Goal: Task Accomplishment & Management: Manage account settings

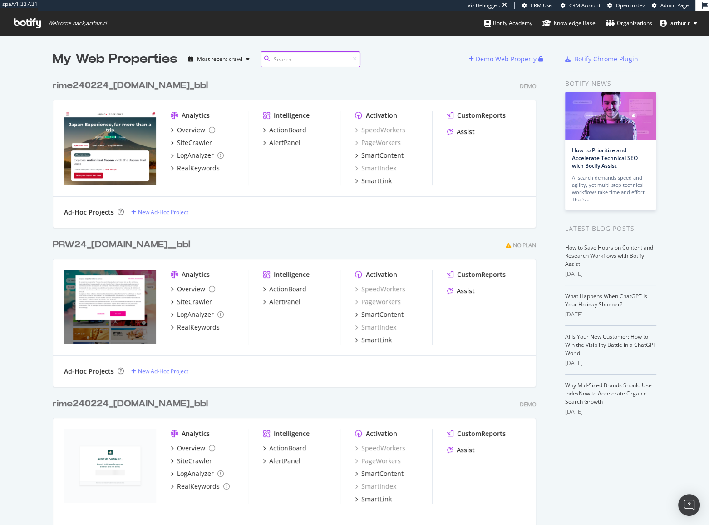
scroll to position [7097, 485]
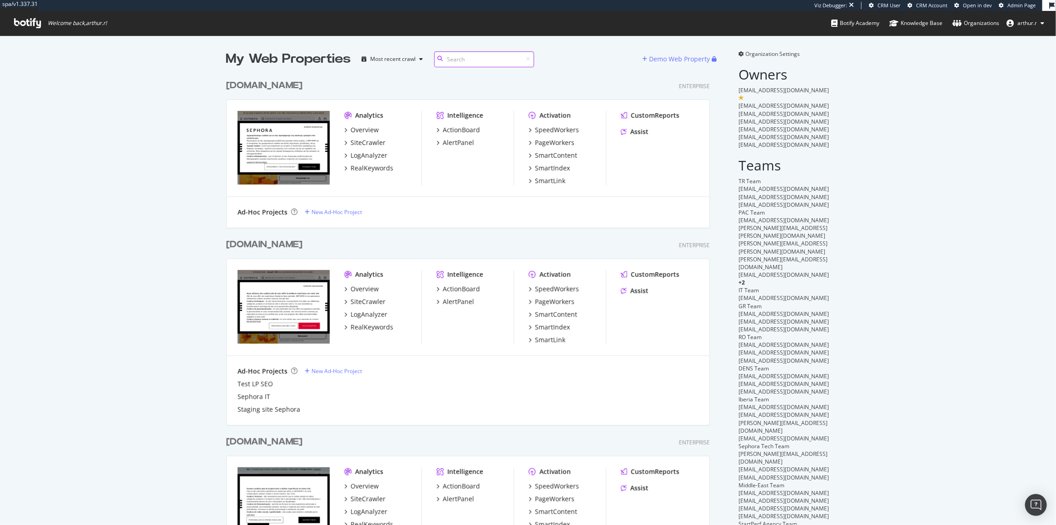
scroll to position [518, 1044]
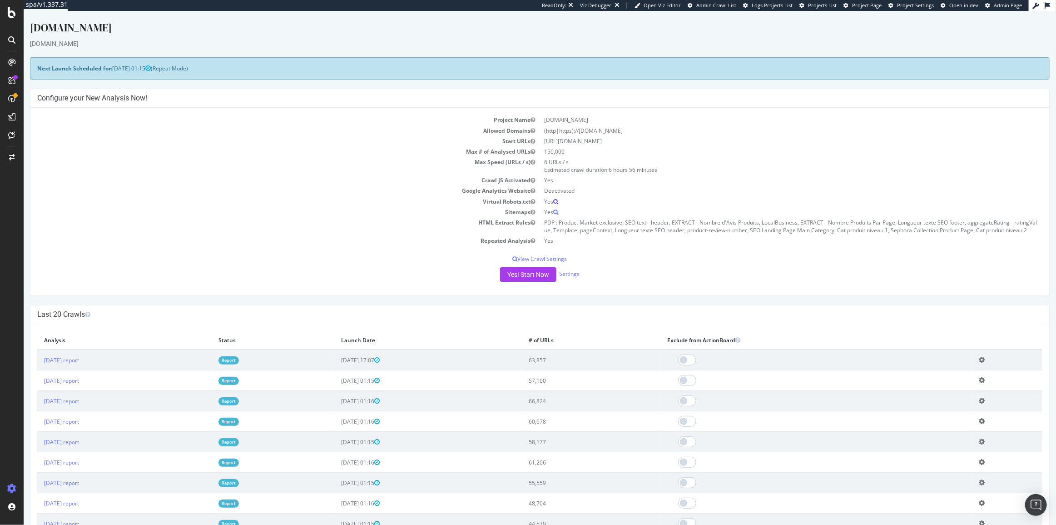
click at [553, 200] on icon at bounding box center [555, 201] width 5 height 5
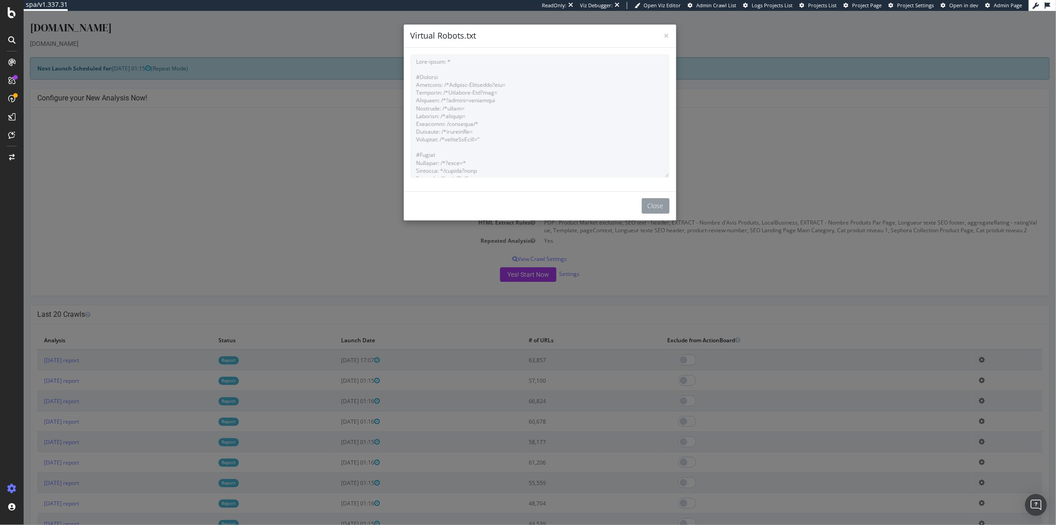
click at [655, 210] on button "Close" at bounding box center [655, 205] width 28 height 15
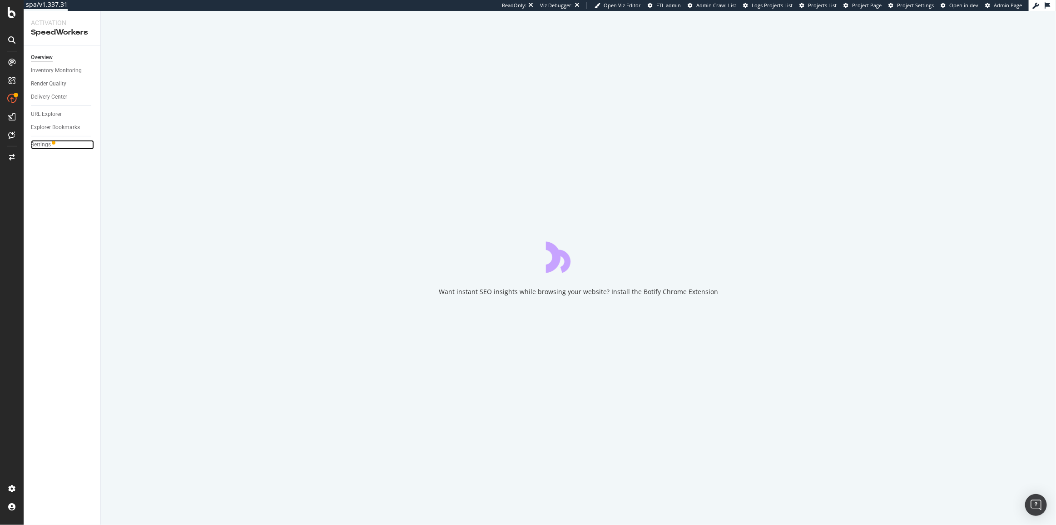
drag, startPoint x: 48, startPoint y: 142, endPoint x: 236, endPoint y: 129, distance: 188.5
click at [48, 142] on div "Settings" at bounding box center [41, 145] width 20 height 10
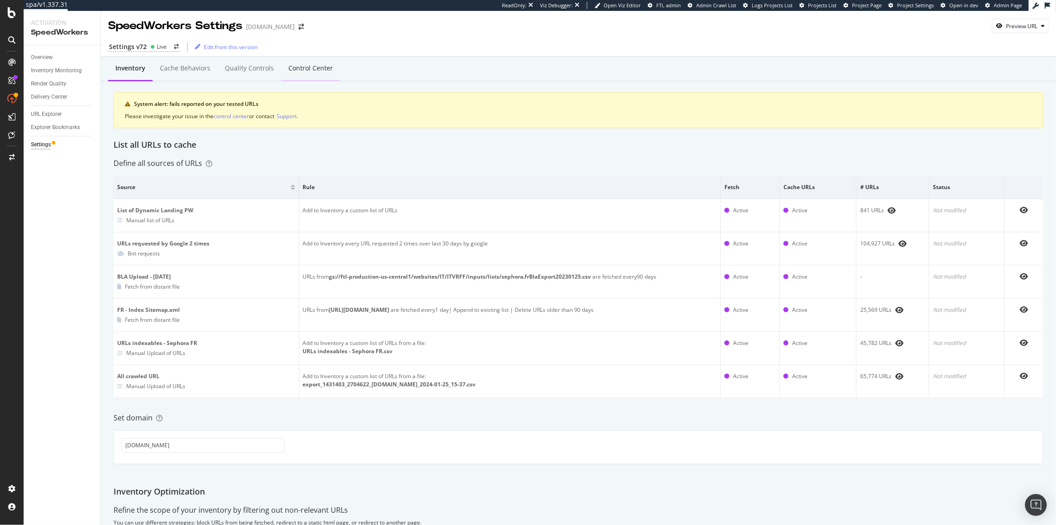
click at [307, 74] on div "Control Center" at bounding box center [310, 68] width 59 height 25
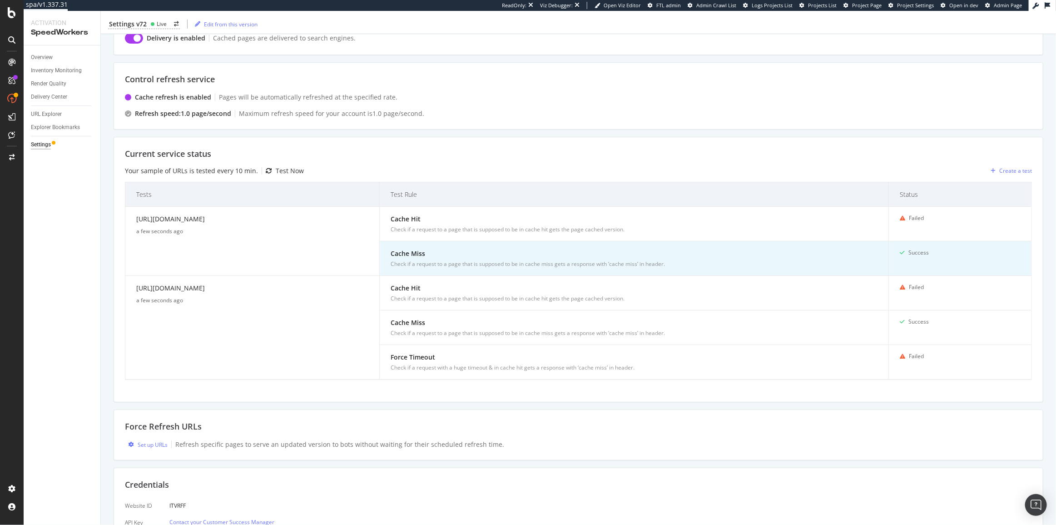
scroll to position [165, 0]
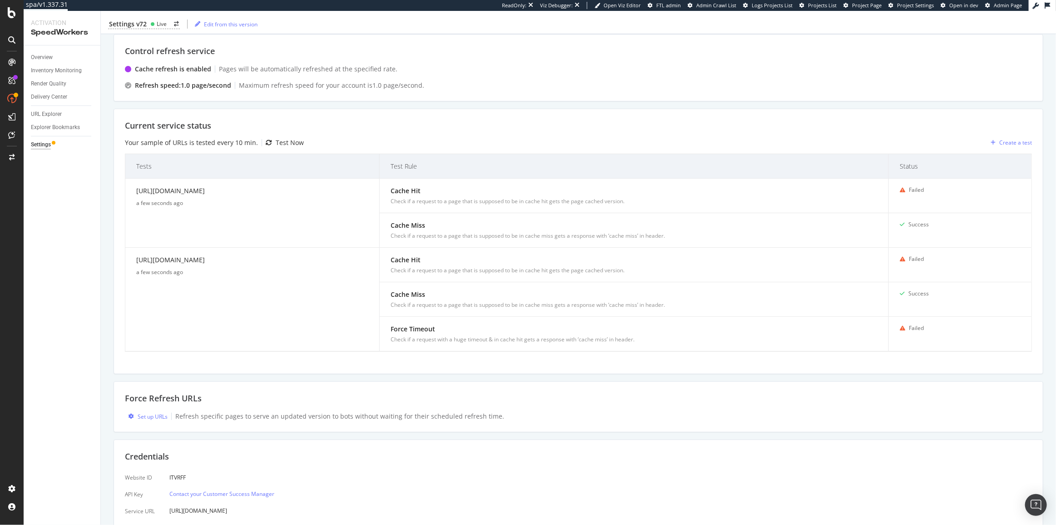
click at [280, 141] on div "Test Now" at bounding box center [290, 142] width 28 height 9
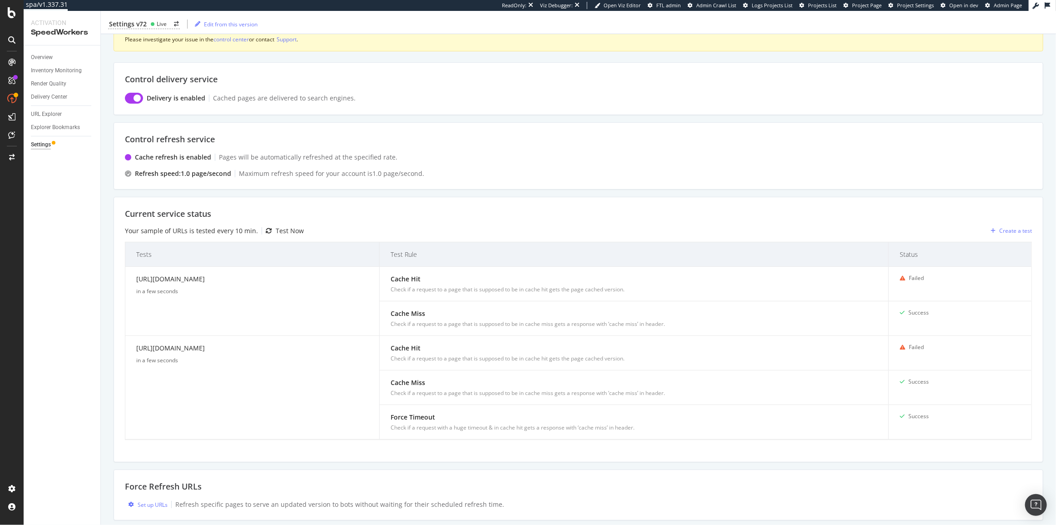
scroll to position [0, 0]
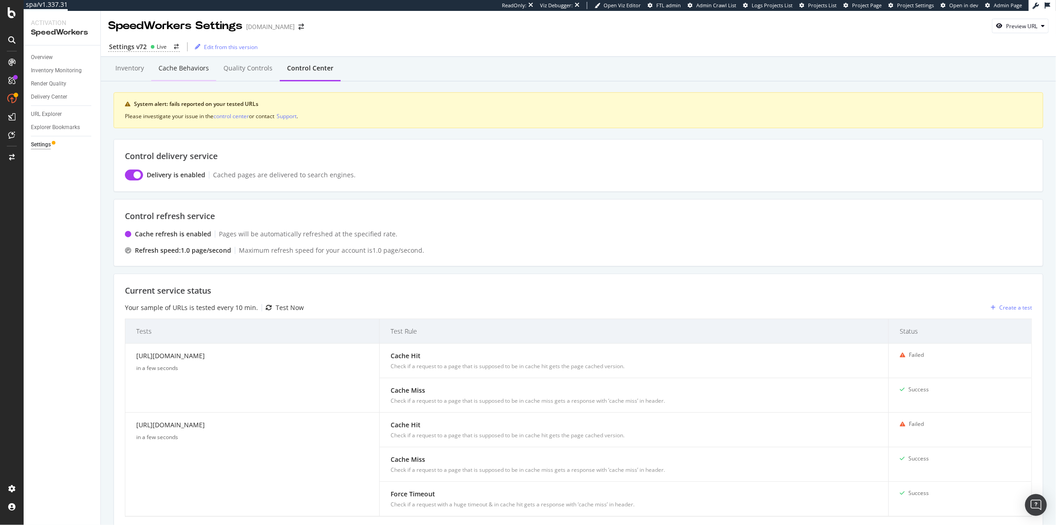
click at [204, 63] on div "Cache behaviors" at bounding box center [183, 68] width 65 height 25
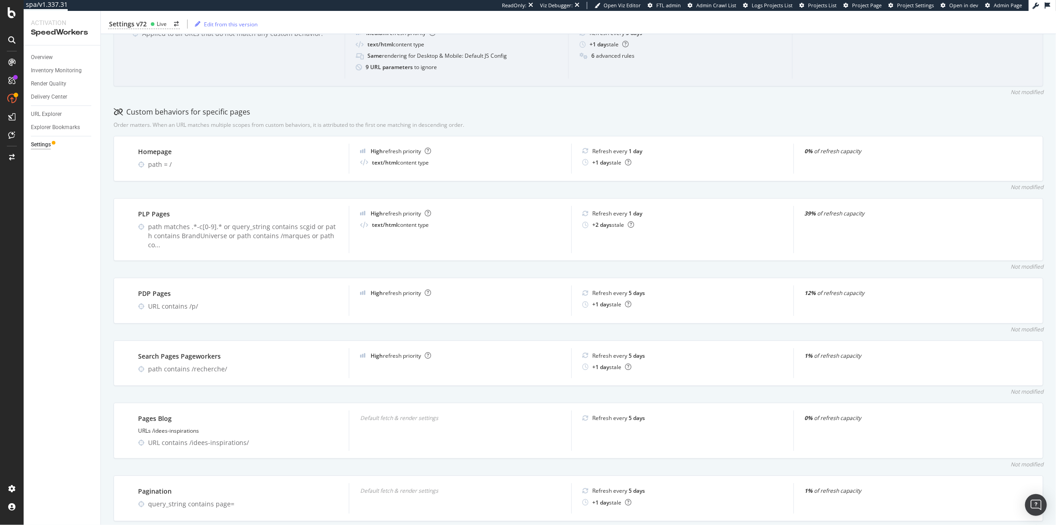
scroll to position [294, 0]
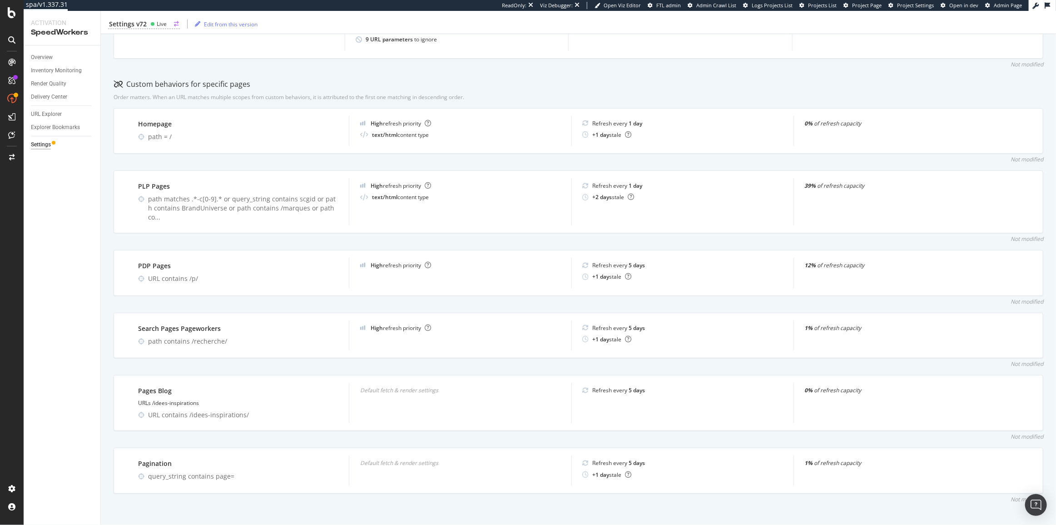
click at [151, 20] on div "Live" at bounding box center [158, 24] width 16 height 8
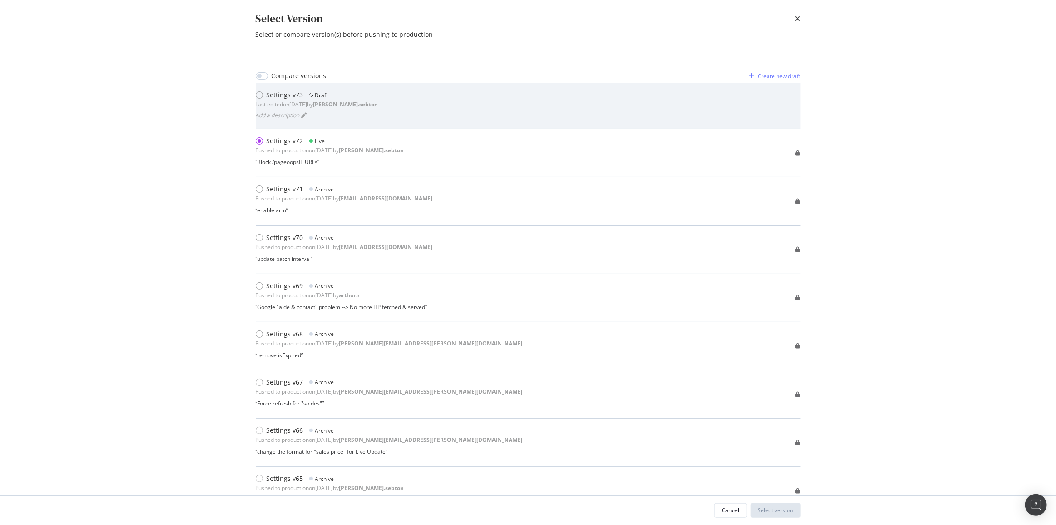
click at [273, 91] on div "Settings v73" at bounding box center [285, 94] width 37 height 9
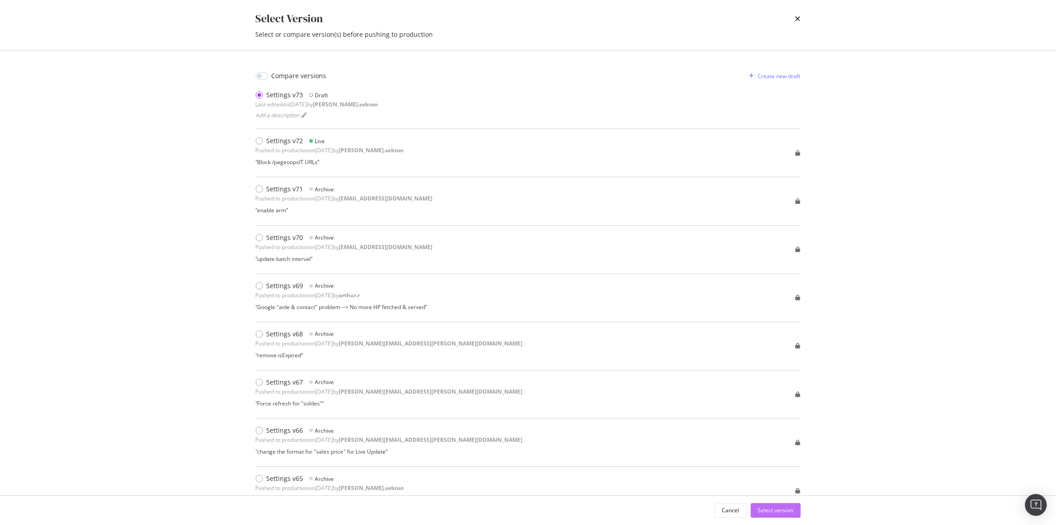
click at [770, 511] on div "Select version" at bounding box center [775, 510] width 35 height 8
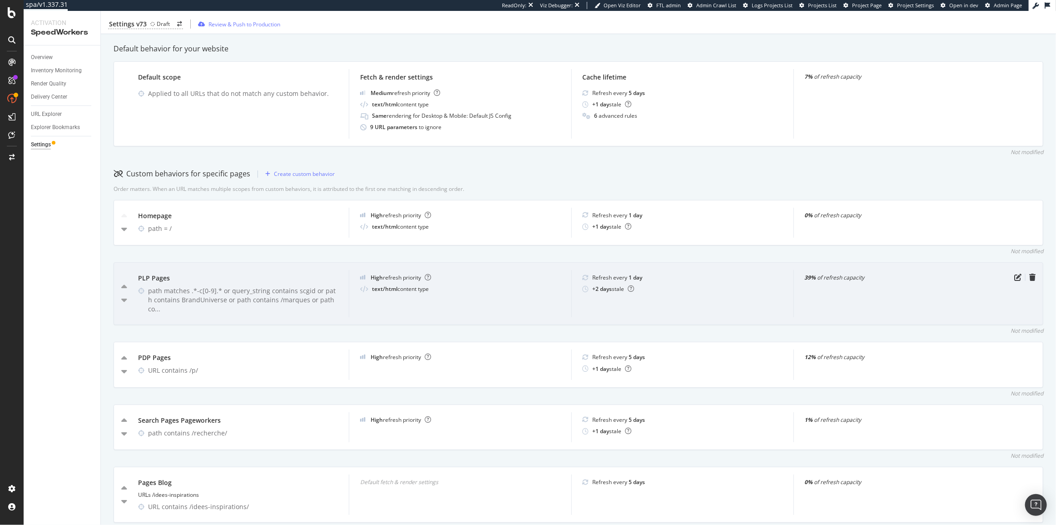
scroll to position [298, 0]
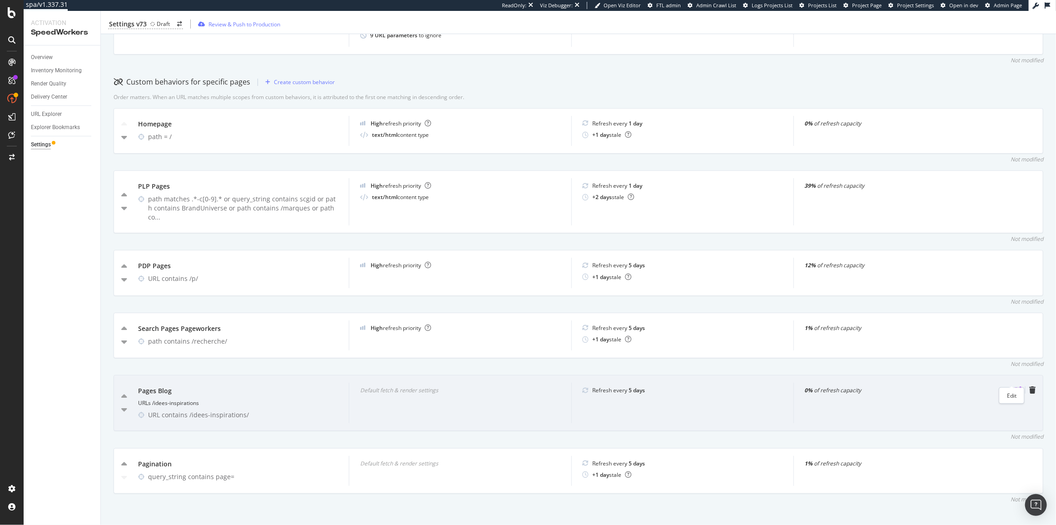
click at [1014, 386] on icon "pen-to-square" at bounding box center [1017, 389] width 7 height 7
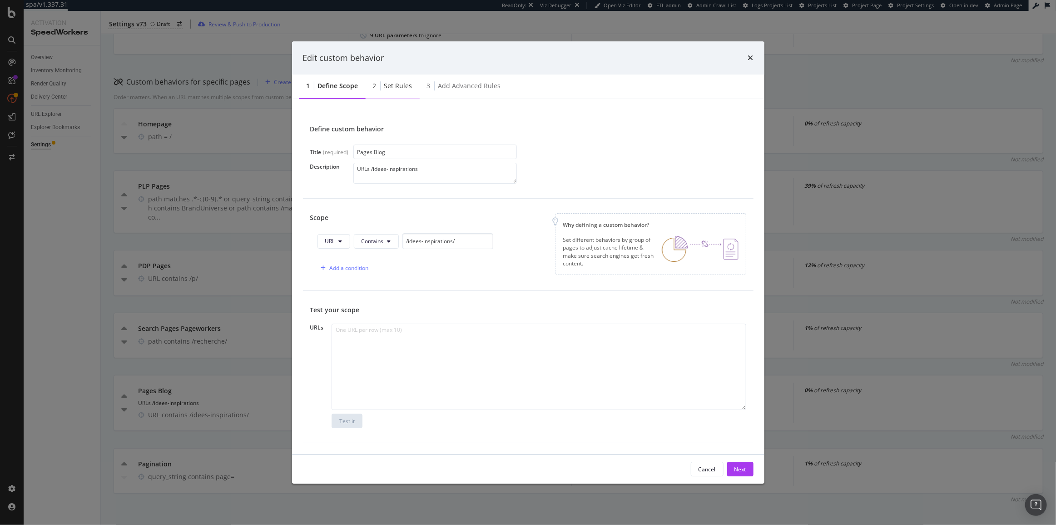
click at [390, 89] on div "Set rules" at bounding box center [398, 85] width 28 height 9
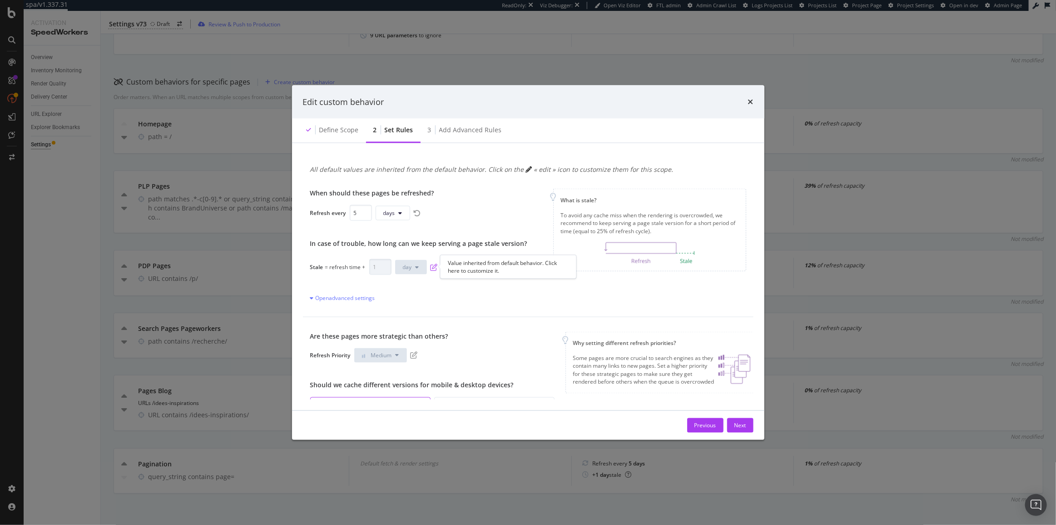
click at [434, 267] on icon "pen-to-square" at bounding box center [434, 266] width 7 height 7
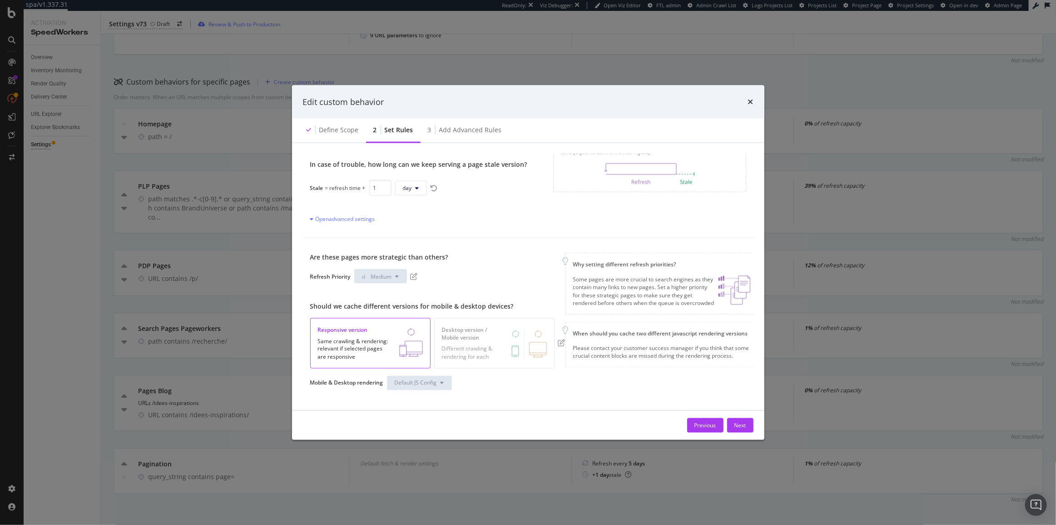
scroll to position [82, 0]
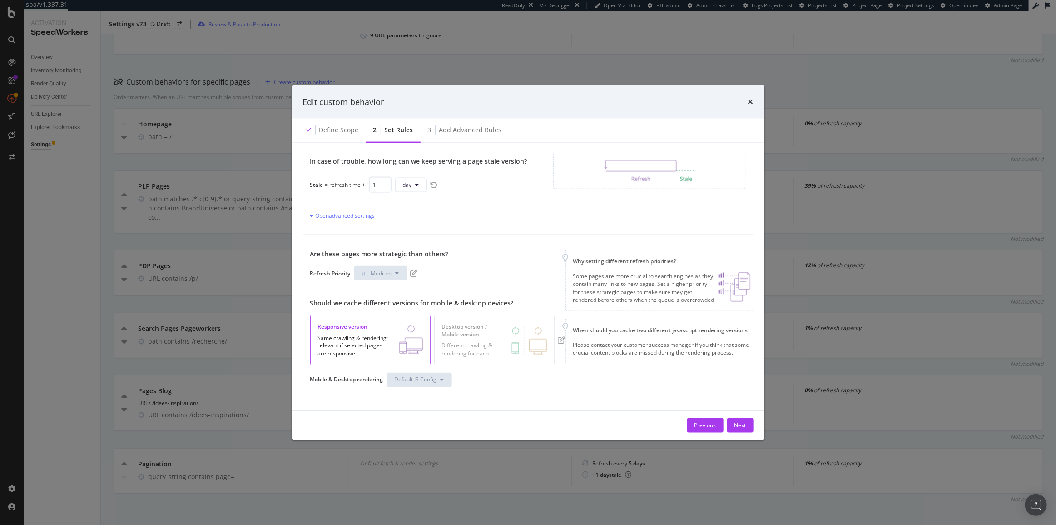
click at [415, 277] on div "Refresh Priority Medium" at bounding box center [437, 273] width 255 height 15
click at [415, 275] on icon "pen-to-square" at bounding box center [414, 272] width 7 height 7
click at [559, 334] on icon "pen-to-square" at bounding box center [561, 336] width 7 height 7
click at [749, 431] on button "Next" at bounding box center [740, 425] width 26 height 15
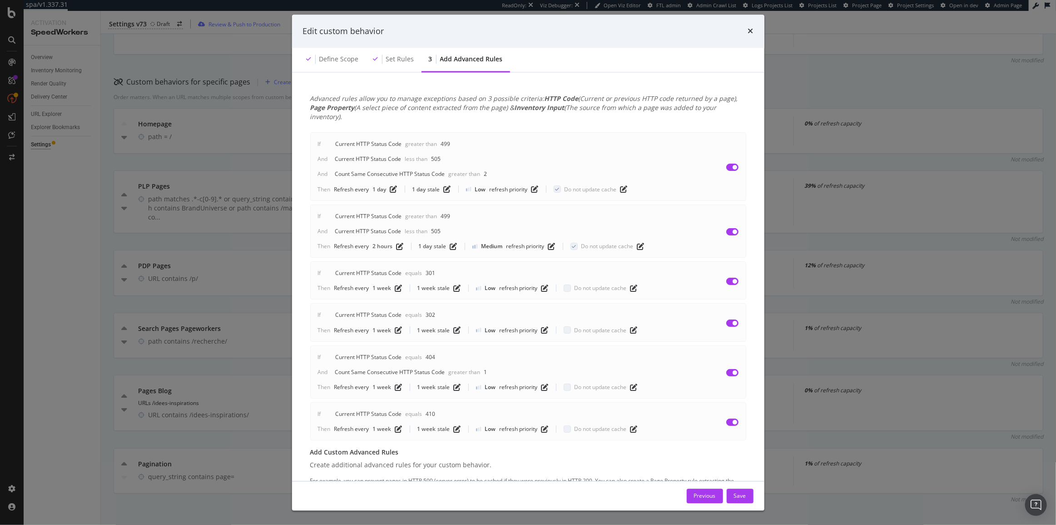
click at [750, 498] on button "Save" at bounding box center [740, 495] width 27 height 15
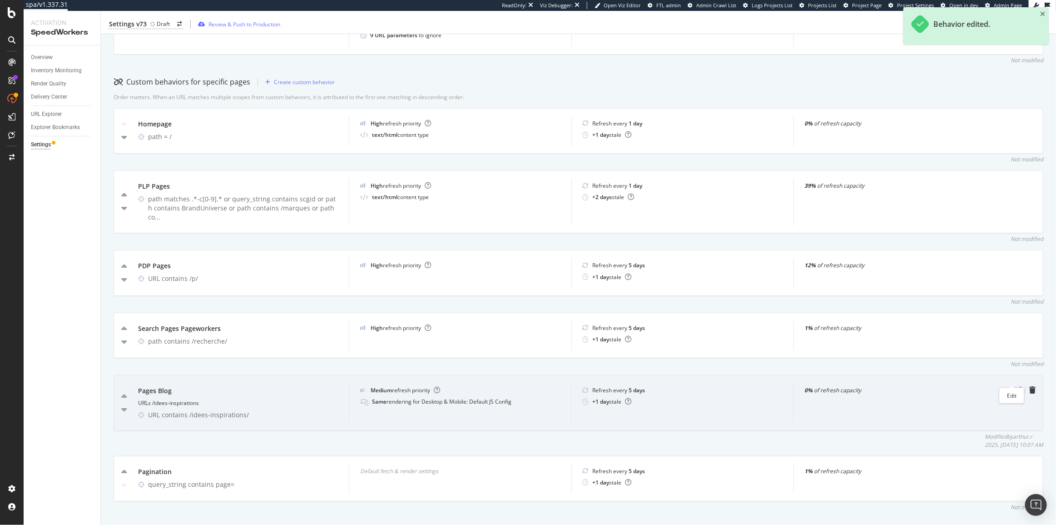
click at [1014, 386] on icon "pen-to-square" at bounding box center [1017, 389] width 7 height 7
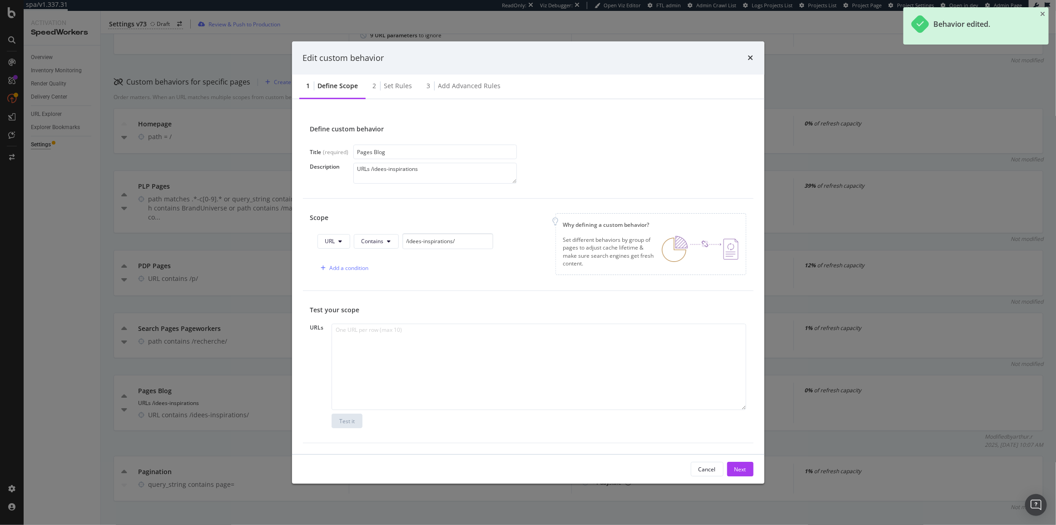
click at [395, 86] on div "Set rules" at bounding box center [398, 85] width 28 height 9
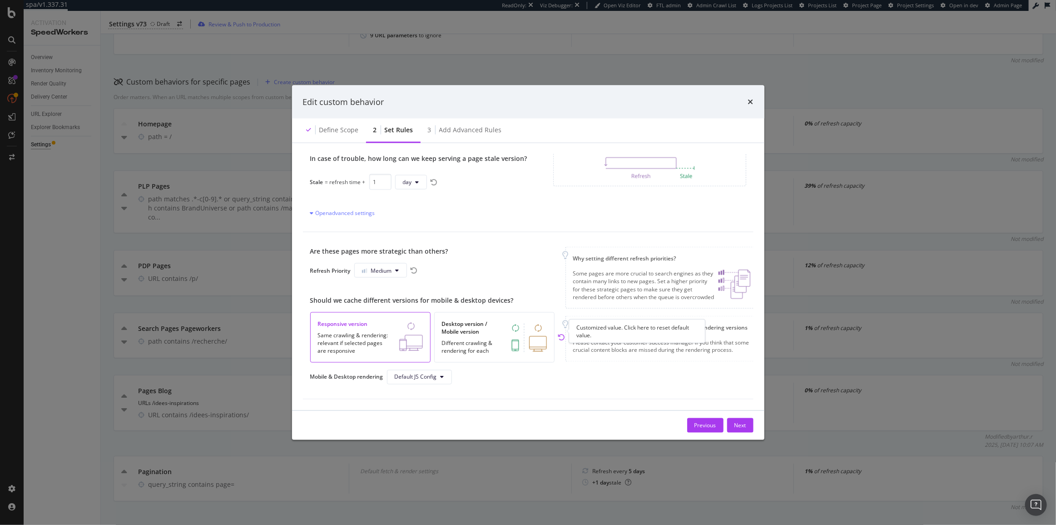
click at [560, 333] on icon "rotate-left" at bounding box center [561, 336] width 7 height 7
click at [696, 425] on div "Previous" at bounding box center [705, 425] width 22 height 8
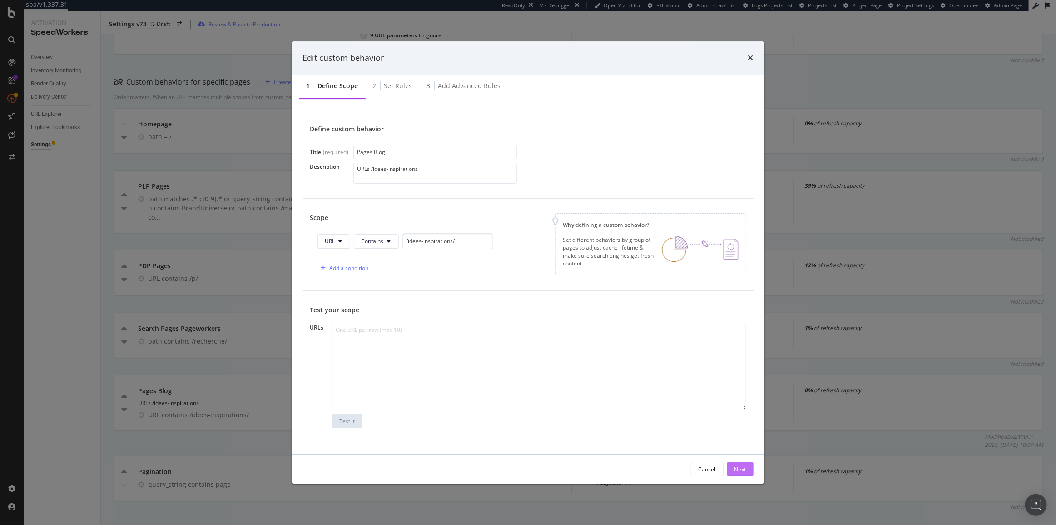
click at [731, 468] on button "Next" at bounding box center [740, 468] width 26 height 15
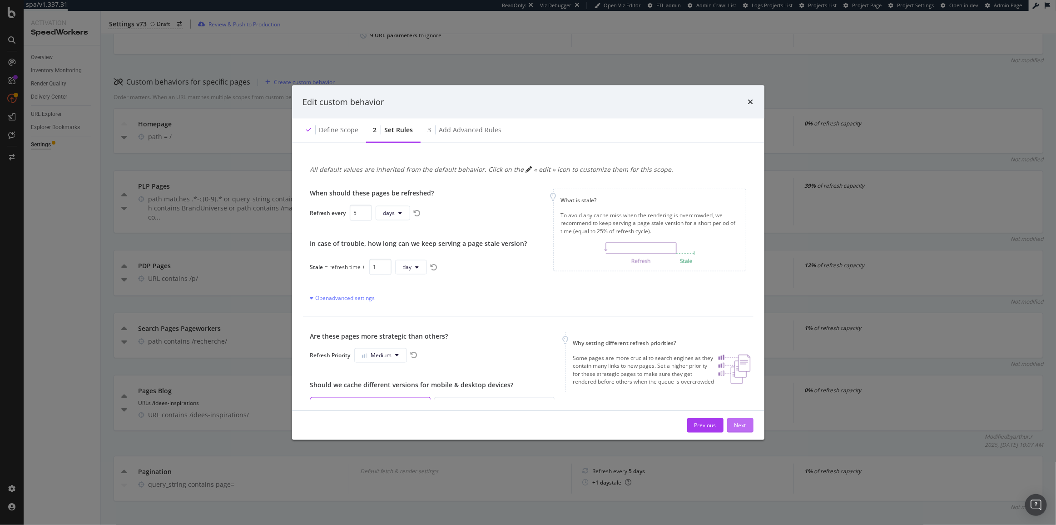
click at [746, 429] on button "Next" at bounding box center [740, 425] width 26 height 15
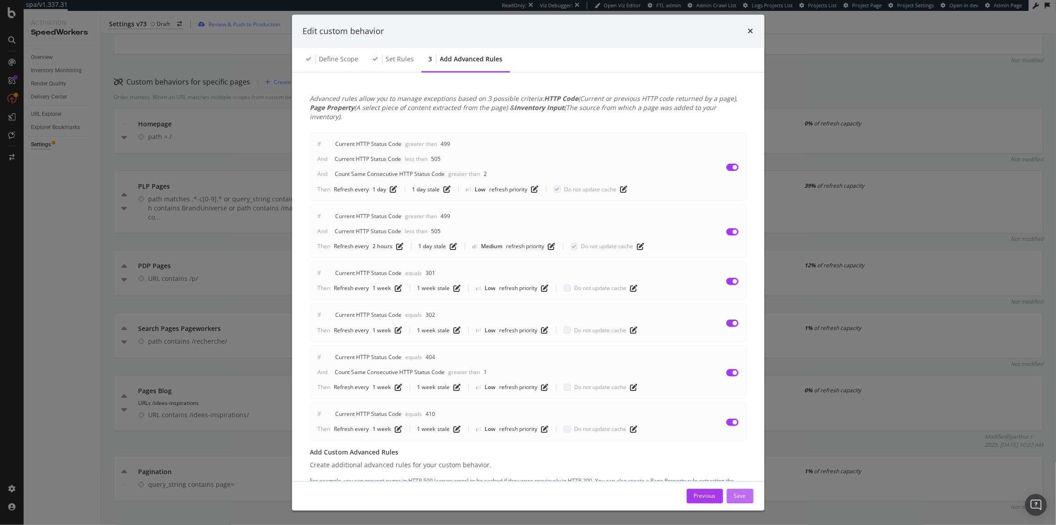
click at [749, 489] on button "Save" at bounding box center [740, 495] width 27 height 15
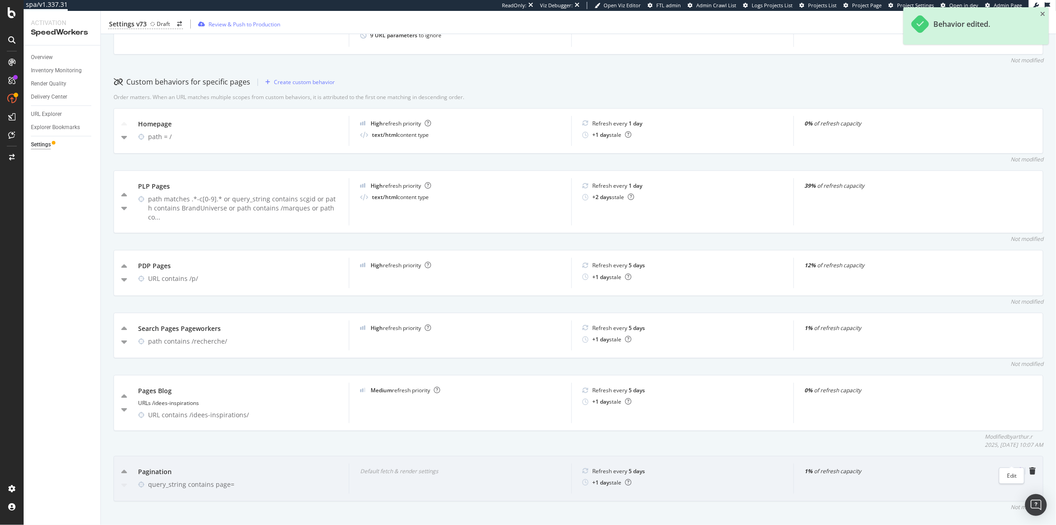
click at [1014, 467] on icon "pen-to-square" at bounding box center [1017, 470] width 7 height 7
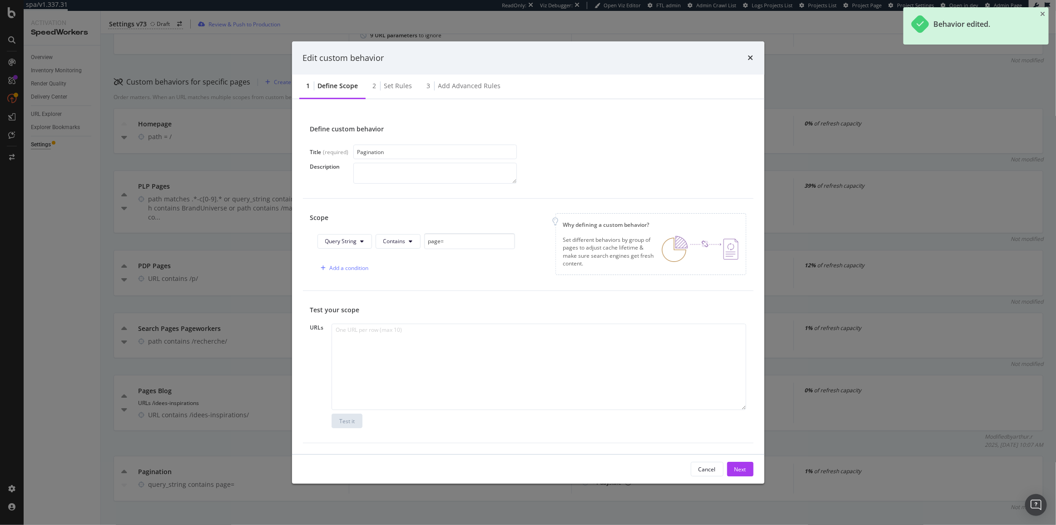
click at [395, 88] on div "Set rules" at bounding box center [398, 85] width 28 height 9
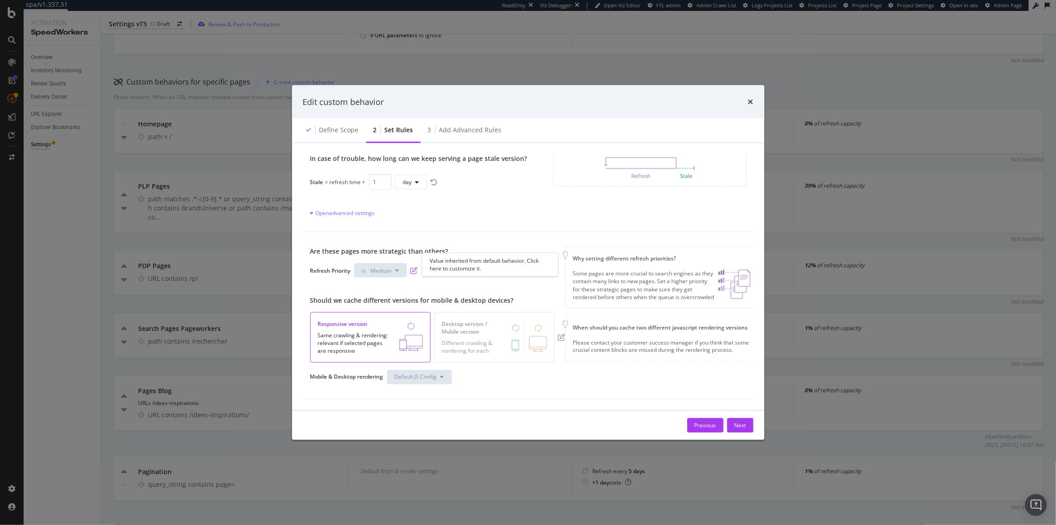
click at [415, 267] on icon "pen-to-square" at bounding box center [414, 270] width 7 height 7
click at [356, 209] on div "Open advanced settings" at bounding box center [342, 213] width 65 height 8
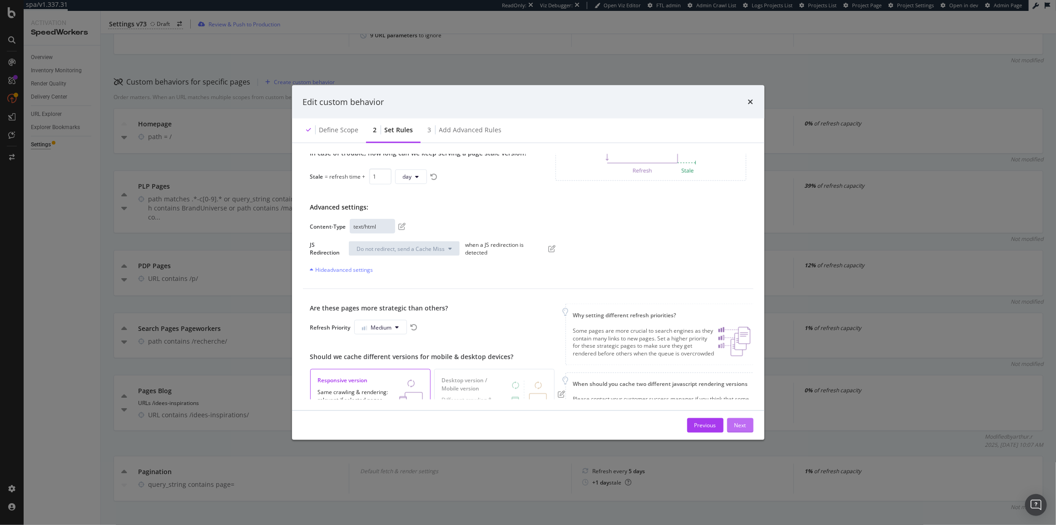
click at [738, 429] on div "Next" at bounding box center [740, 425] width 12 height 14
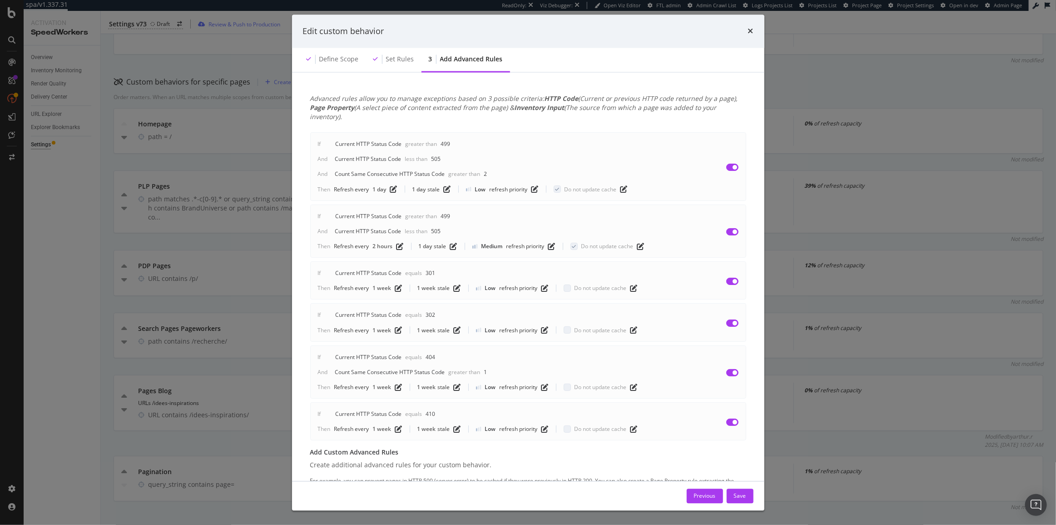
click at [741, 494] on div "Save" at bounding box center [740, 495] width 12 height 8
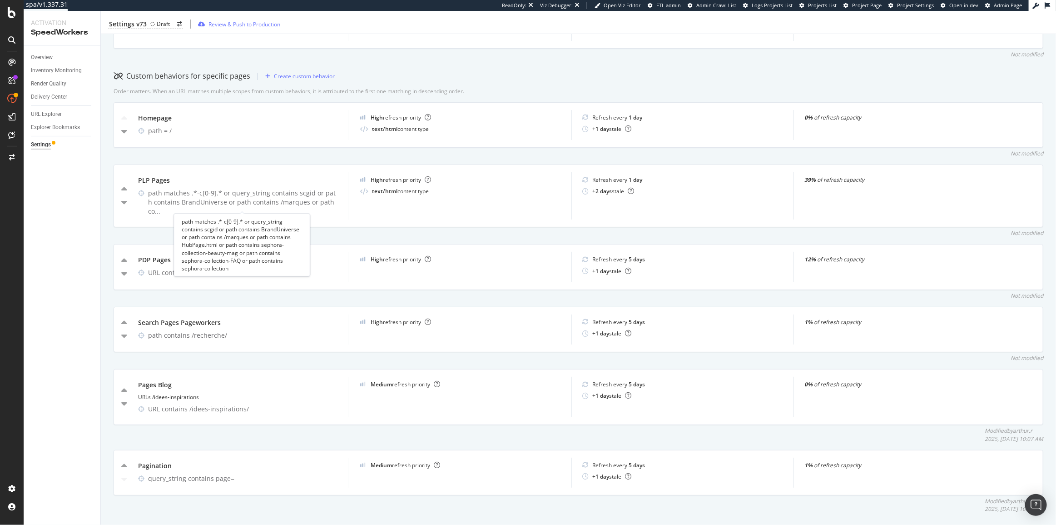
scroll to position [313, 0]
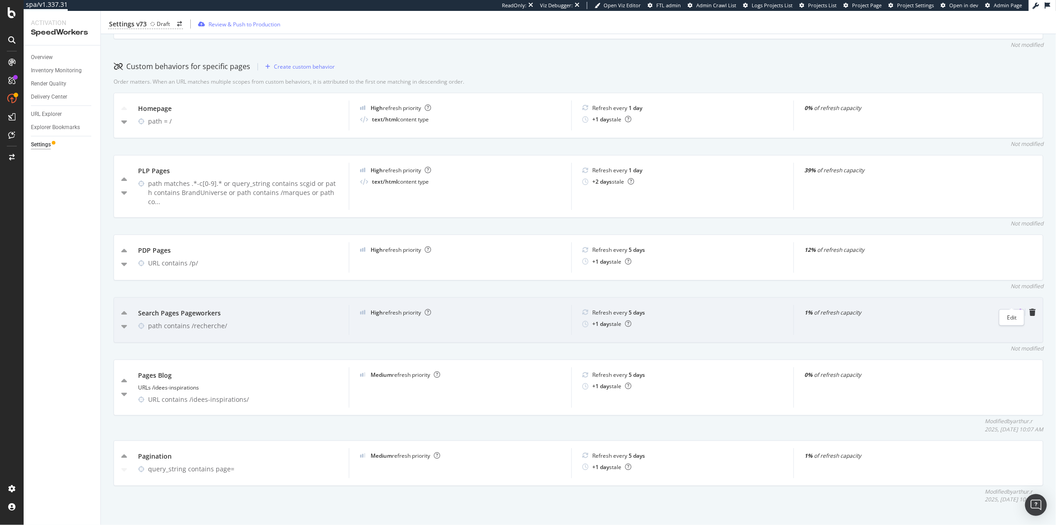
click at [1014, 308] on icon "pen-to-square" at bounding box center [1017, 311] width 7 height 7
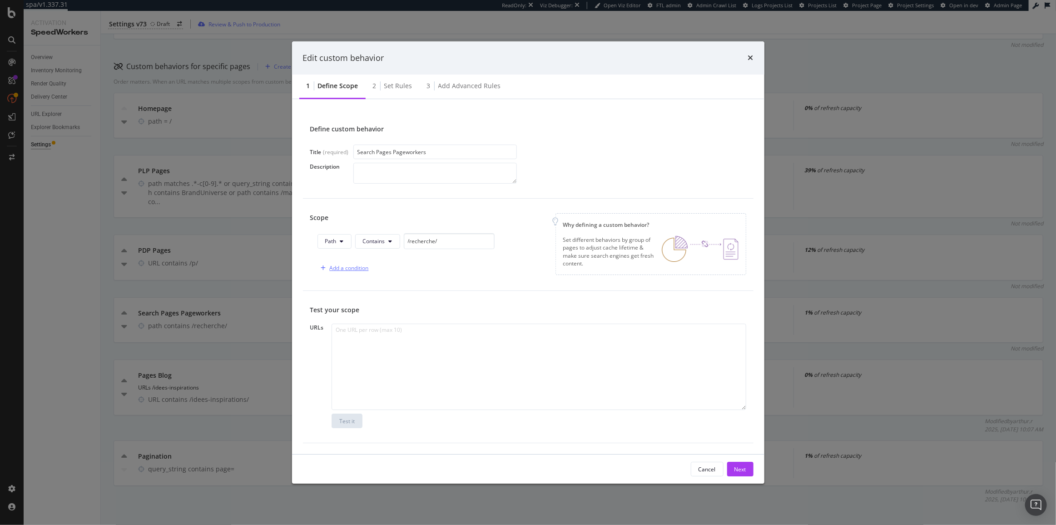
click at [350, 268] on div "Add a condition" at bounding box center [349, 268] width 39 height 8
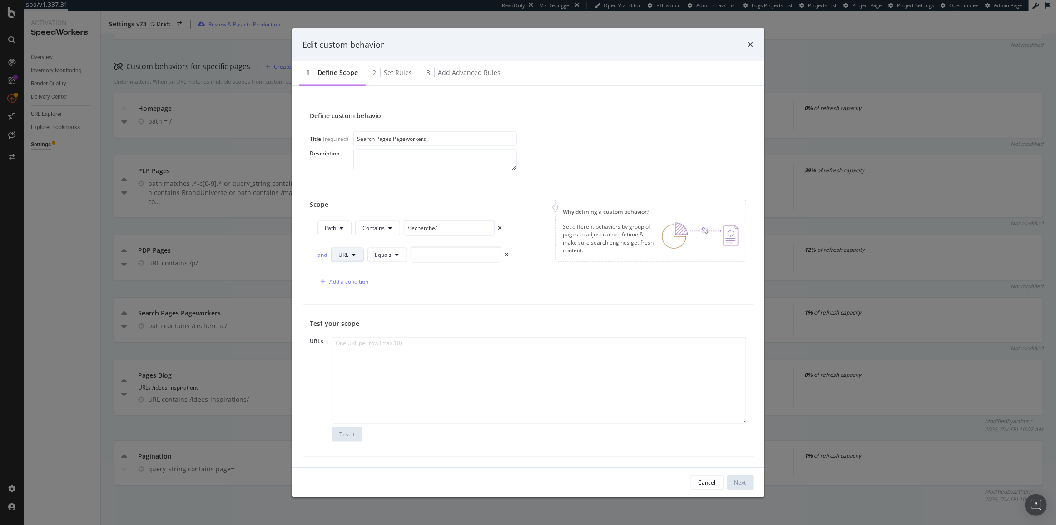
click at [341, 254] on span "URL" at bounding box center [344, 255] width 10 height 8
drag, startPoint x: 348, startPoint y: 337, endPoint x: 365, endPoint y: 298, distance: 43.1
click at [347, 337] on span "Query String" at bounding box center [355, 340] width 32 height 8
click at [397, 247] on button "Equals" at bounding box center [409, 254] width 40 height 15
click at [418, 326] on span "Contains" at bounding box center [424, 323] width 54 height 8
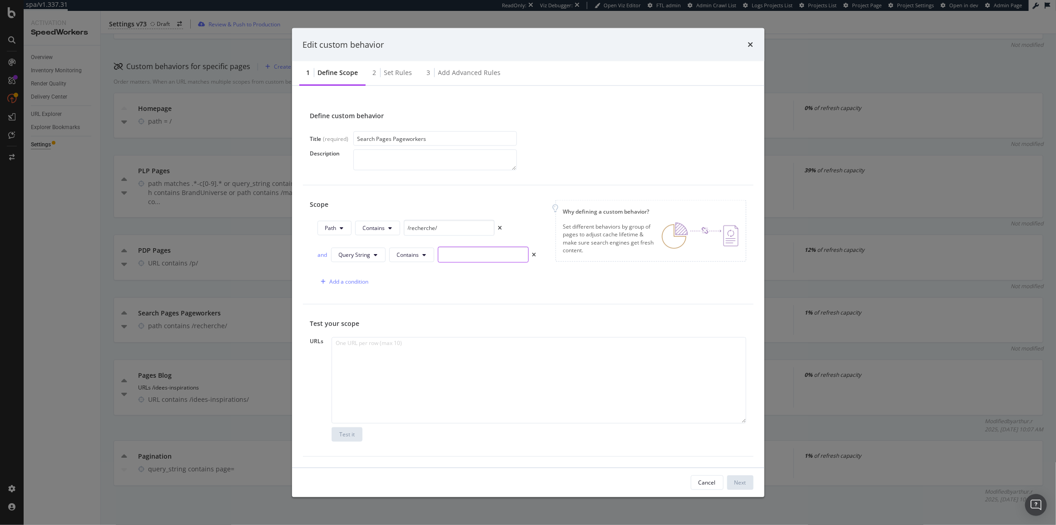
click at [475, 254] on input "modal" at bounding box center [483, 255] width 91 height 16
type input "q="
click at [747, 486] on button "Next" at bounding box center [740, 482] width 26 height 15
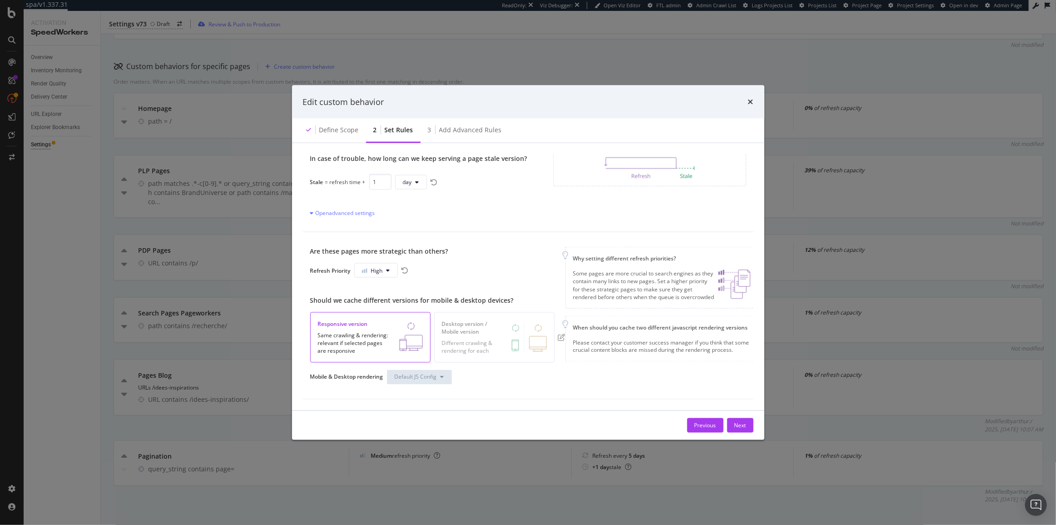
scroll to position [90, 0]
click at [746, 426] on div "Next" at bounding box center [740, 425] width 12 height 8
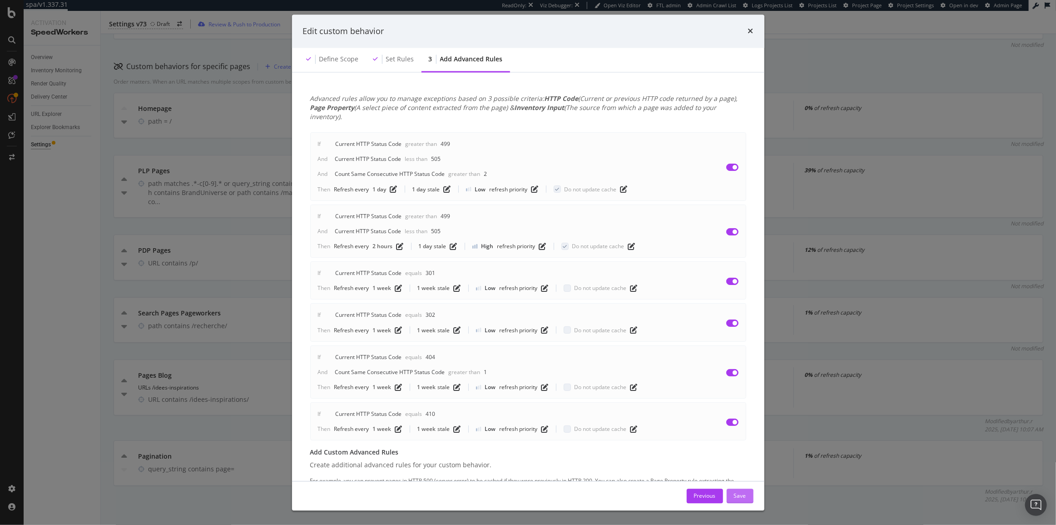
click at [749, 499] on button "Save" at bounding box center [740, 495] width 27 height 15
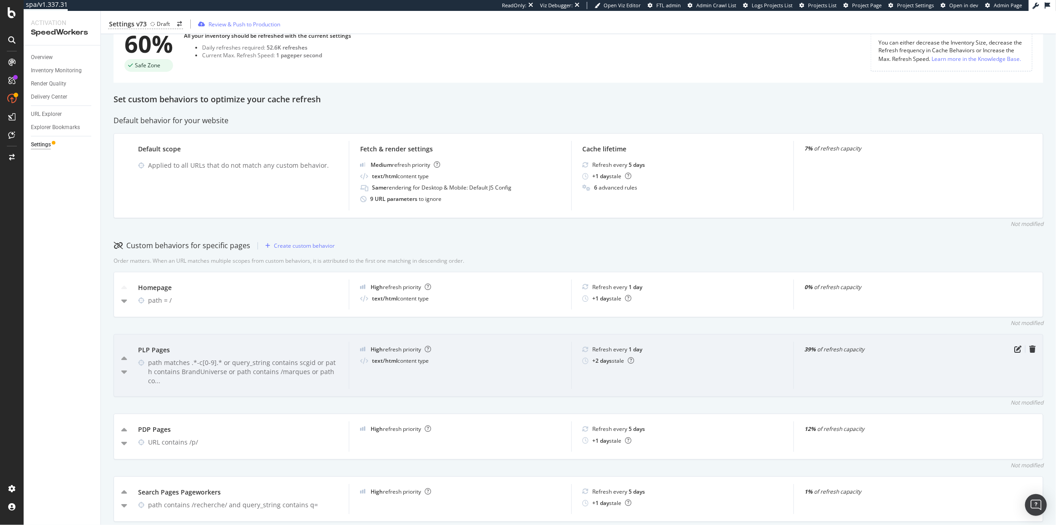
scroll to position [149, 0]
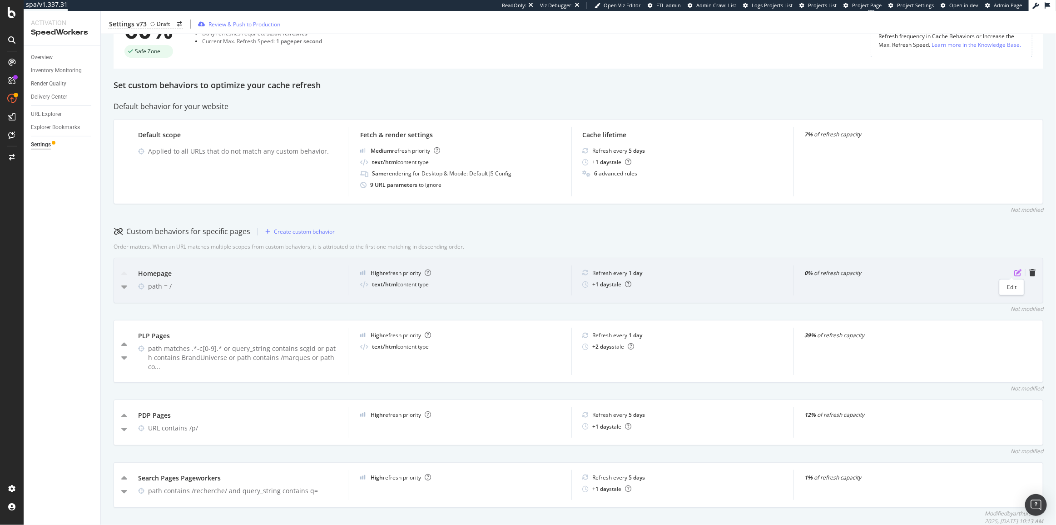
click at [1014, 269] on icon "pen-to-square" at bounding box center [1017, 272] width 7 height 7
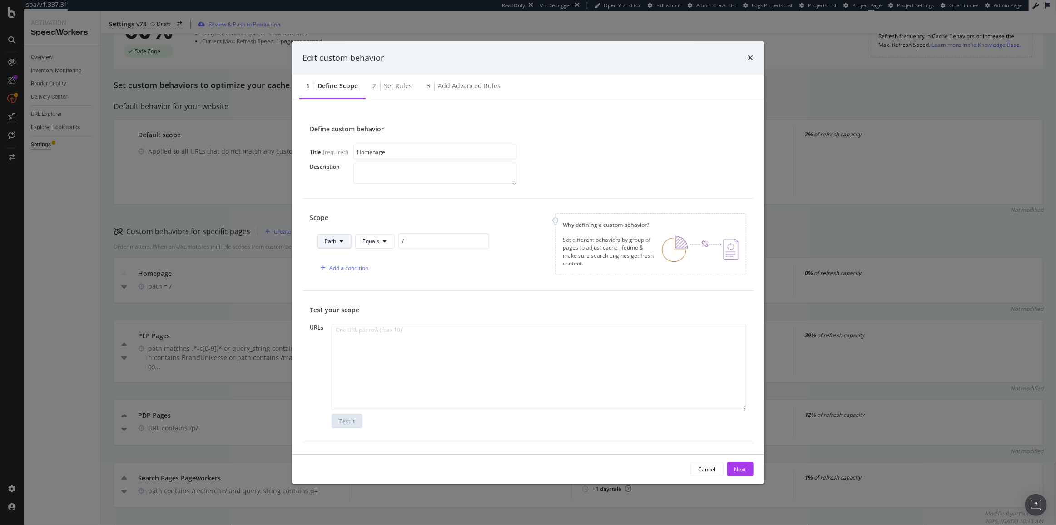
click at [323, 236] on button "Path" at bounding box center [334, 241] width 34 height 15
click at [332, 260] on span "URL" at bounding box center [341, 259] width 32 height 8
click at [411, 239] on input "/" at bounding box center [442, 241] width 91 height 16
paste input "https://www.sephora.fr"
type input "https://www.sephora.fr/"
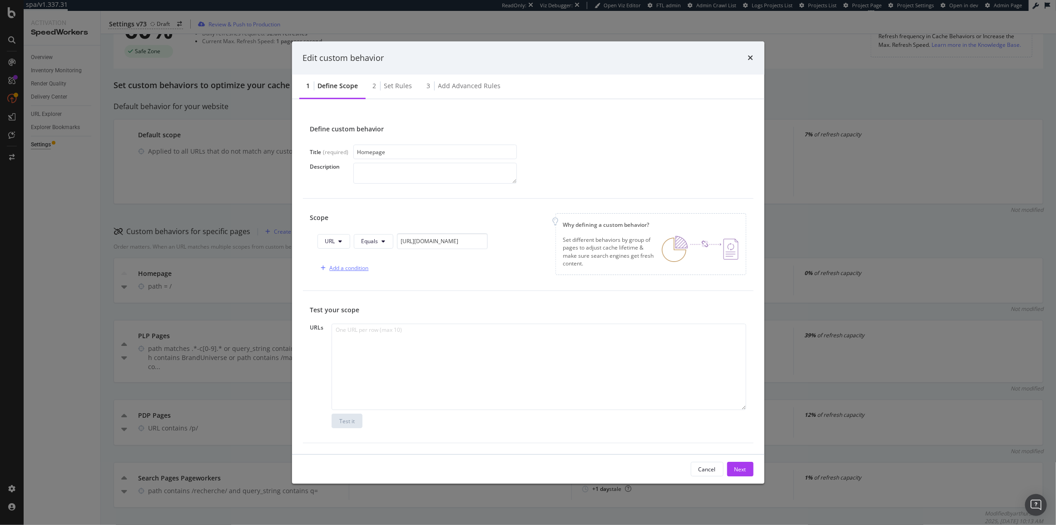
click at [346, 269] on div "Add a condition" at bounding box center [349, 268] width 39 height 8
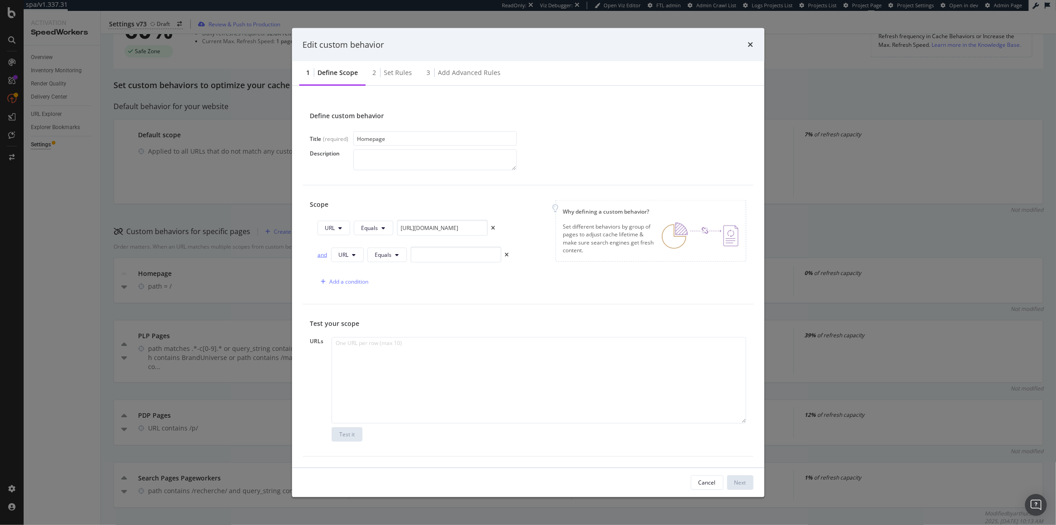
drag, startPoint x: 324, startPoint y: 254, endPoint x: 329, endPoint y: 254, distance: 5.5
click at [323, 254] on div "and" at bounding box center [322, 255] width 10 height 8
click at [436, 253] on input "modal" at bounding box center [456, 255] width 91 height 16
paste input "https://www.sephora.fr/"
type input "https://www.sephora.fr"
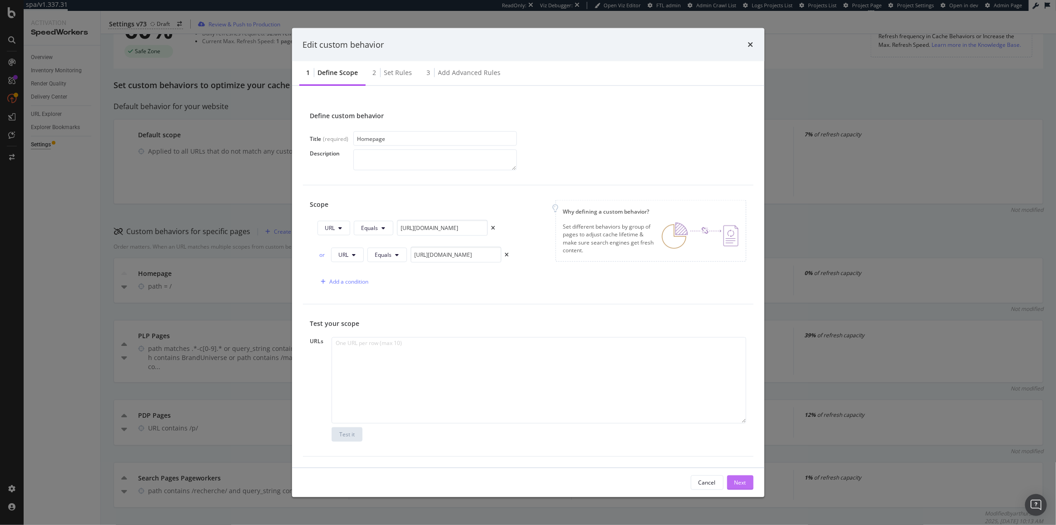
click at [740, 479] on div "Next" at bounding box center [740, 482] width 12 height 8
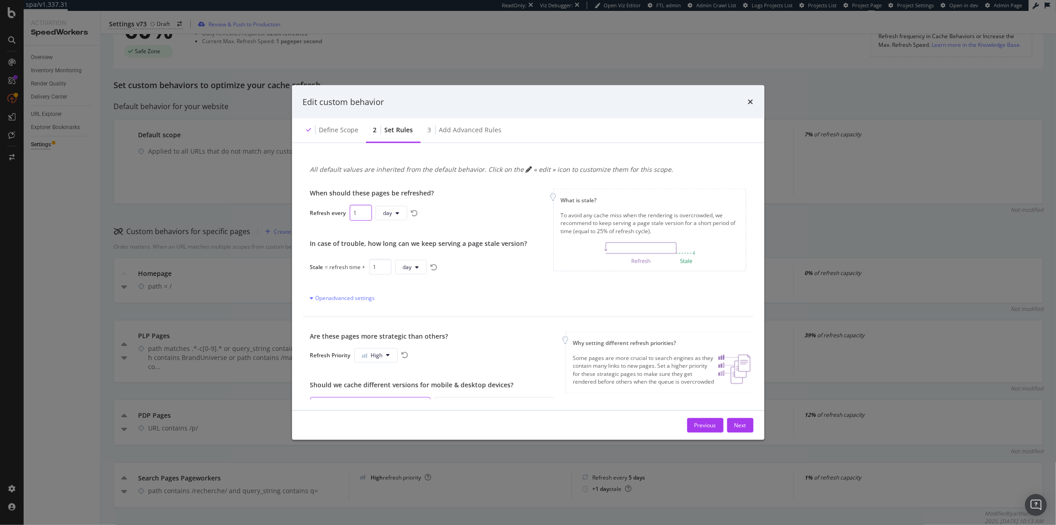
drag, startPoint x: 357, startPoint y: 211, endPoint x: 350, endPoint y: 209, distance: 7.5
click at [352, 211] on input "1" at bounding box center [361, 213] width 22 height 16
type input "12"
click at [396, 213] on span "days" at bounding box center [393, 213] width 12 height 8
click at [399, 251] on span "hours" at bounding box center [396, 247] width 20 height 8
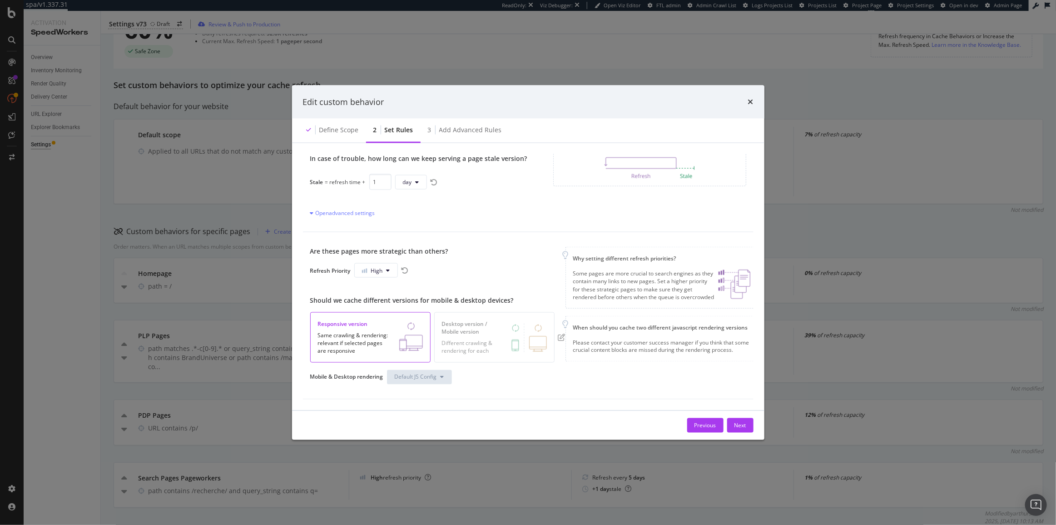
scroll to position [90, 0]
click at [738, 424] on div "Next" at bounding box center [740, 425] width 12 height 8
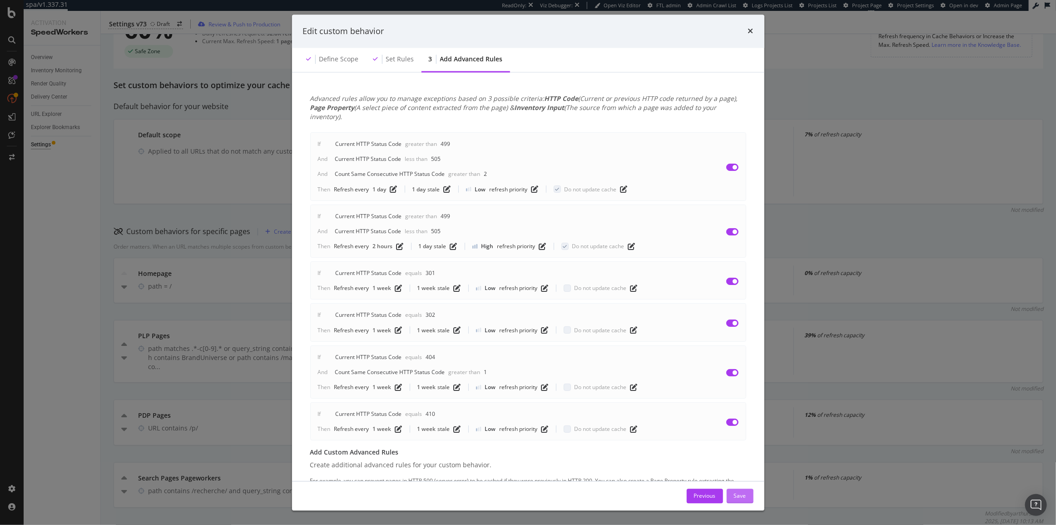
click at [741, 500] on div "Save" at bounding box center [740, 496] width 12 height 14
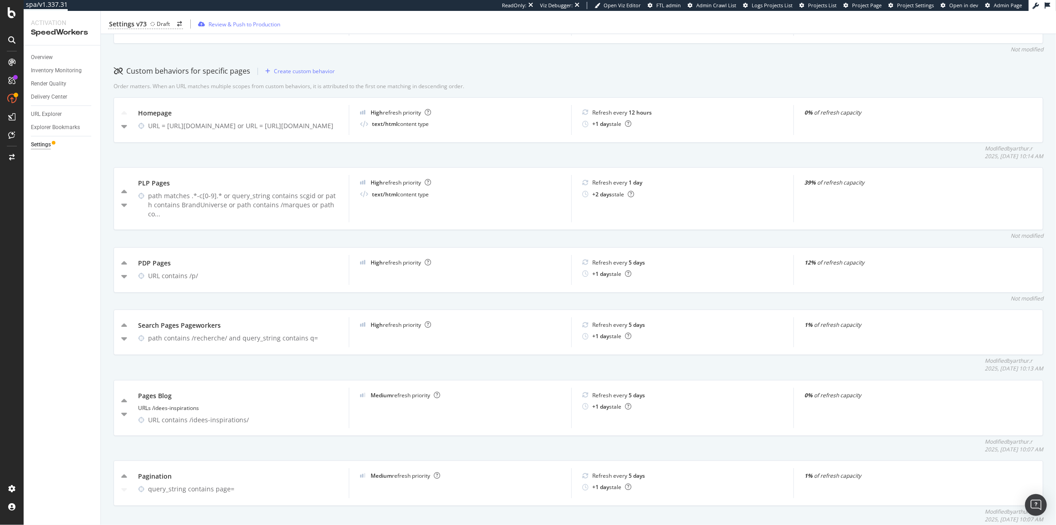
scroll to position [313, 0]
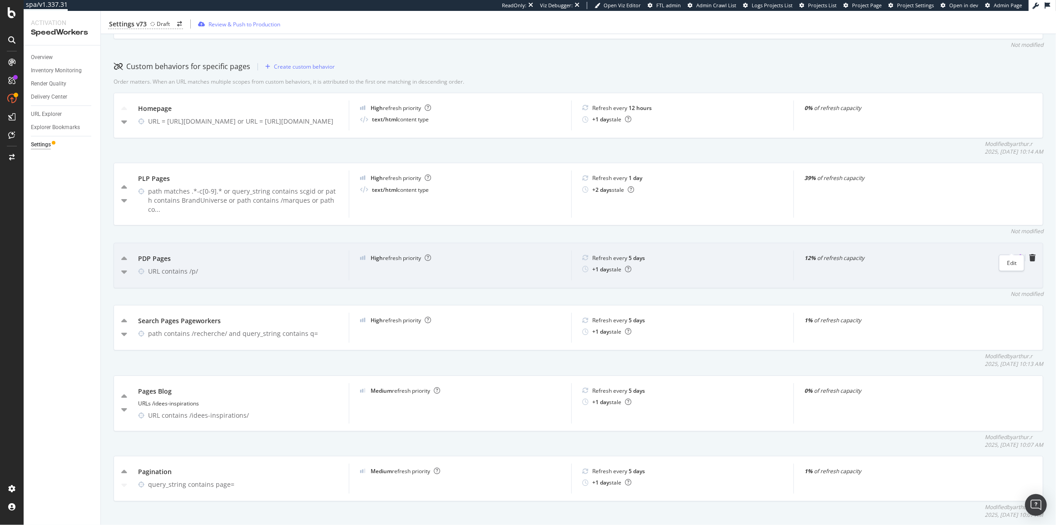
click at [1014, 254] on icon "pen-to-square" at bounding box center [1017, 257] width 7 height 7
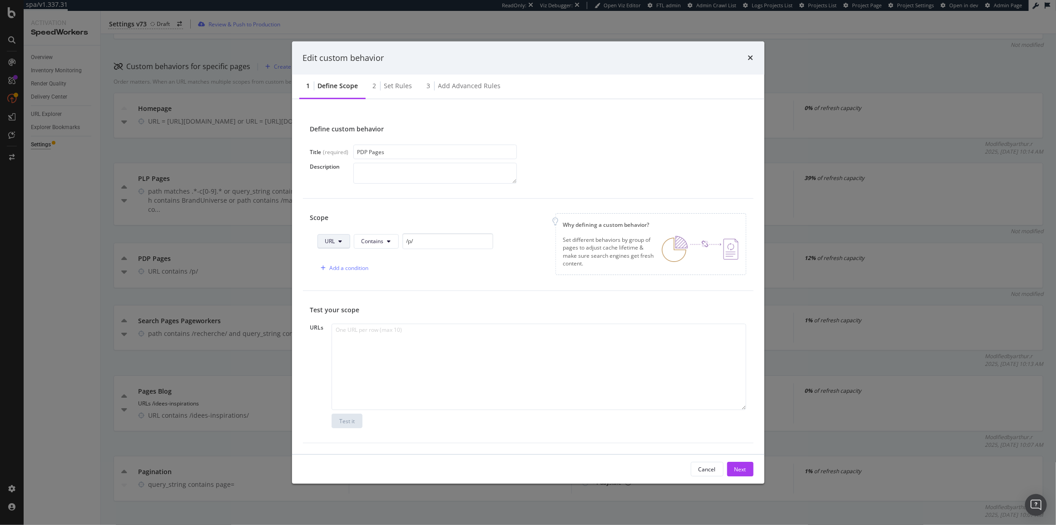
click at [333, 243] on span "URL" at bounding box center [330, 241] width 10 height 8
drag, startPoint x: 348, startPoint y: 306, endPoint x: 372, endPoint y: 252, distance: 59.0
click at [347, 306] on span "Path" at bounding box center [341, 309] width 32 height 8
click at [378, 232] on div "Scope Path Contains /p/ Add a condition" at bounding box center [406, 244] width 192 height 63
click at [381, 237] on span "Contains" at bounding box center [374, 241] width 22 height 8
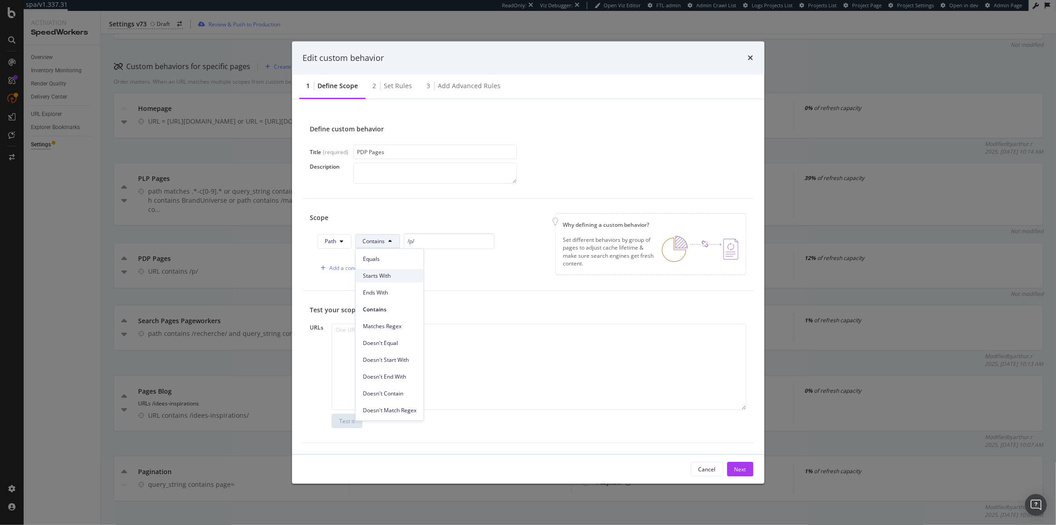
click at [386, 273] on span "Starts With" at bounding box center [390, 276] width 54 height 8
click at [354, 269] on div "Add a condition" at bounding box center [349, 268] width 39 height 8
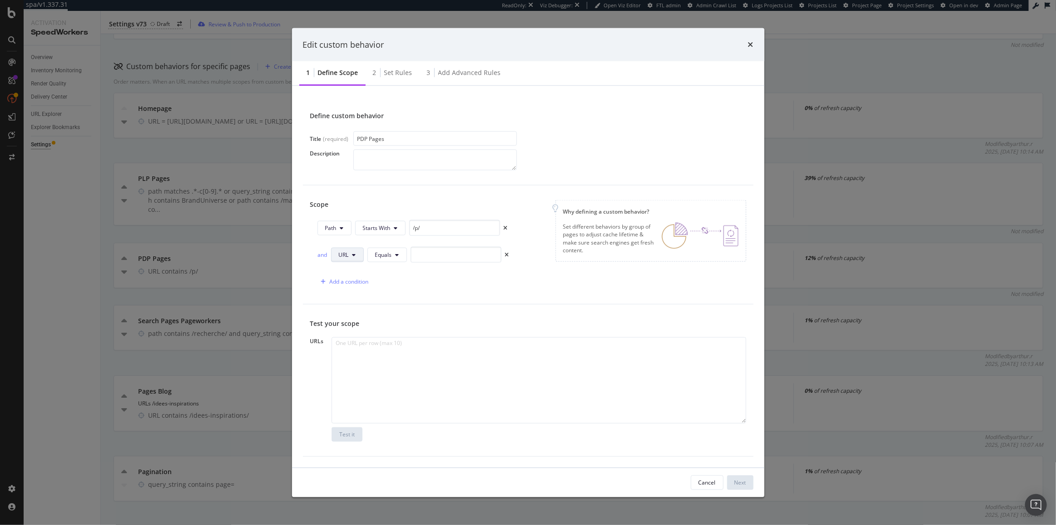
click at [344, 257] on span "URL" at bounding box center [344, 255] width 10 height 8
click at [357, 316] on div "Path" at bounding box center [355, 322] width 46 height 13
click at [391, 261] on button "Equals" at bounding box center [389, 254] width 40 height 15
click at [405, 302] on span "Ends With" at bounding box center [404, 306] width 54 height 8
click at [436, 258] on input "modal" at bounding box center [465, 255] width 91 height 16
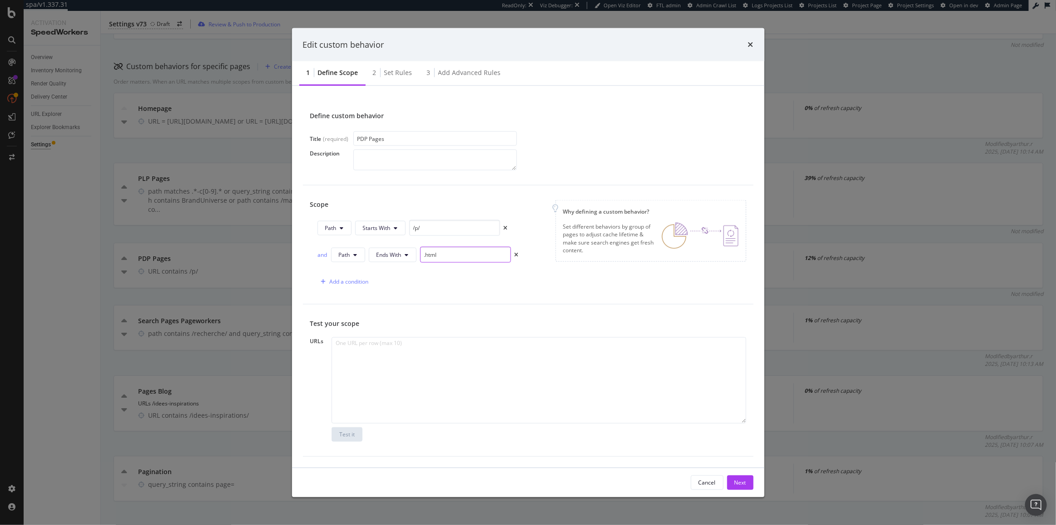
type input ".html"
click at [750, 479] on button "Next" at bounding box center [740, 482] width 26 height 15
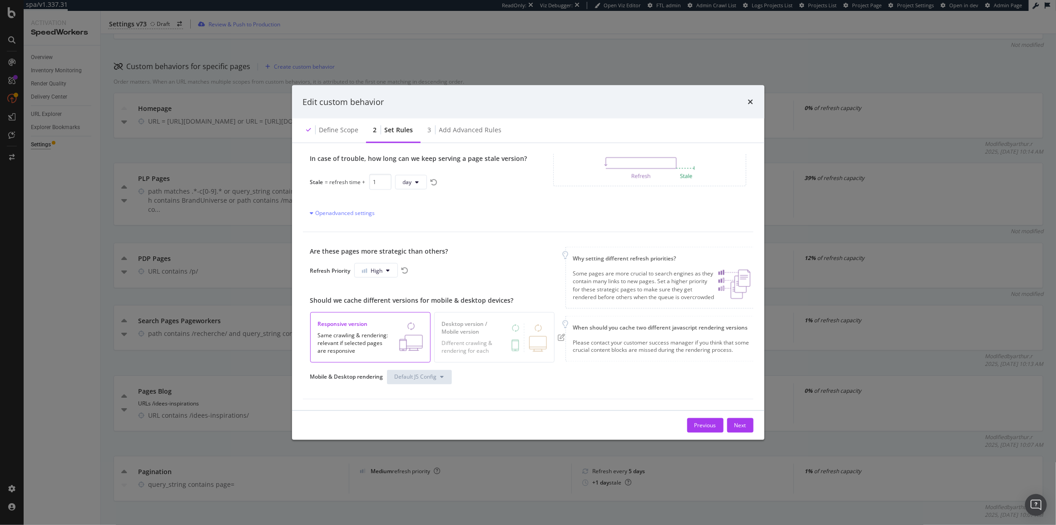
scroll to position [90, 0]
click at [560, 334] on icon "pen-to-square" at bounding box center [561, 336] width 7 height 7
click at [417, 373] on span "Default JS Config" at bounding box center [416, 377] width 42 height 8
click at [564, 335] on icon "rotate-left" at bounding box center [561, 336] width 7 height 7
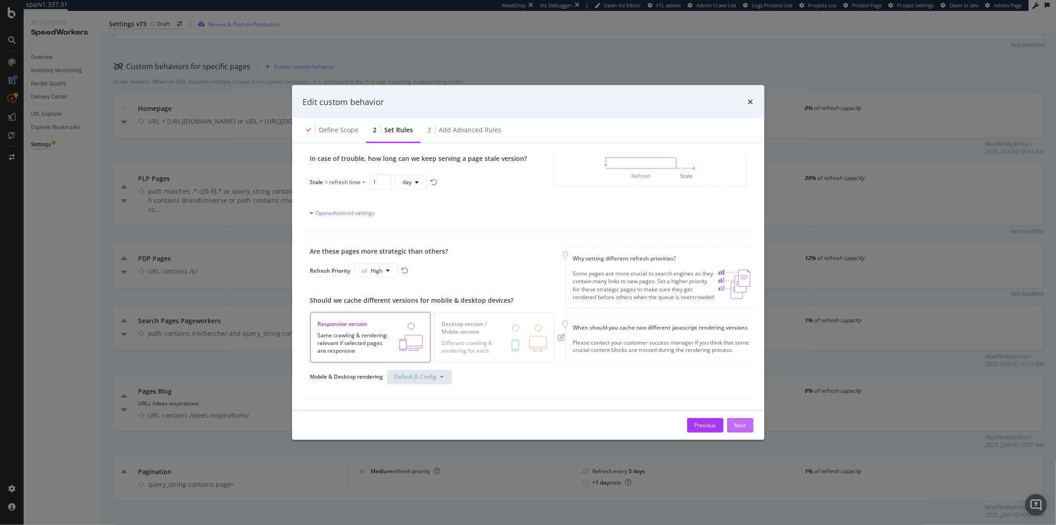
click at [732, 430] on button "Next" at bounding box center [740, 425] width 26 height 15
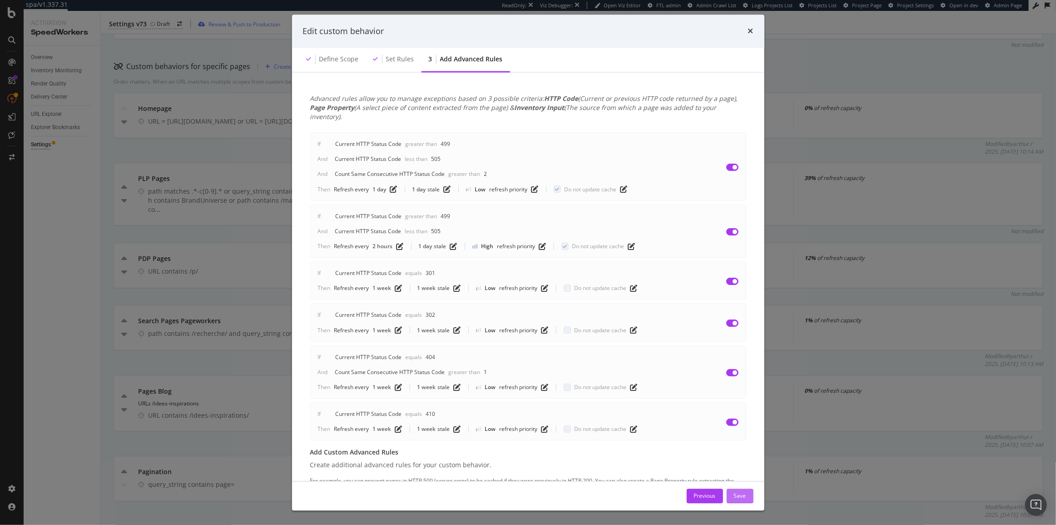
click at [740, 496] on div "Save" at bounding box center [740, 495] width 12 height 8
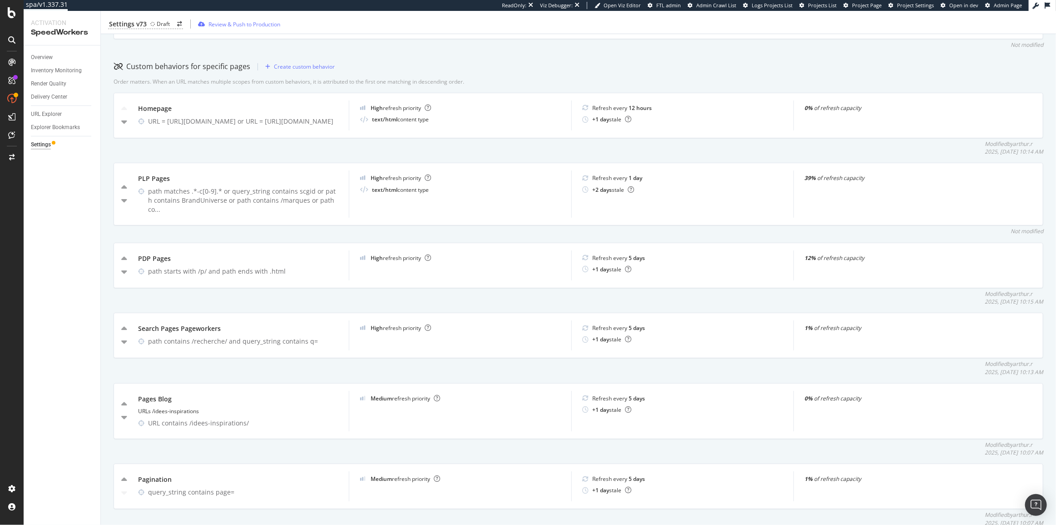
scroll to position [337, 0]
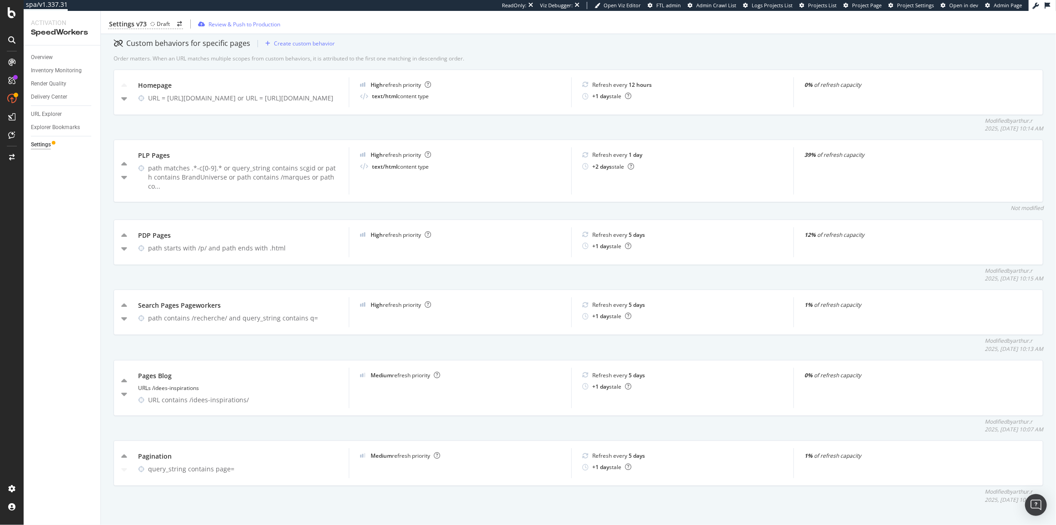
drag, startPoint x: 172, startPoint y: 333, endPoint x: 141, endPoint y: 334, distance: 30.4
click at [141, 337] on div "Modified by arthur.r 2025, Sep. 18th 10:13 AM" at bounding box center [579, 344] width 930 height 15
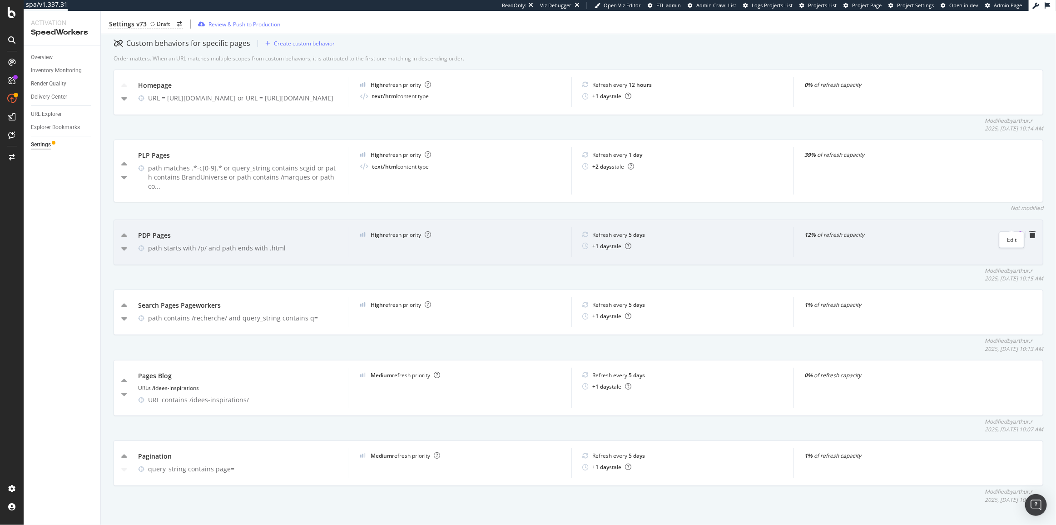
click at [1014, 231] on icon "pen-to-square" at bounding box center [1017, 234] width 7 height 7
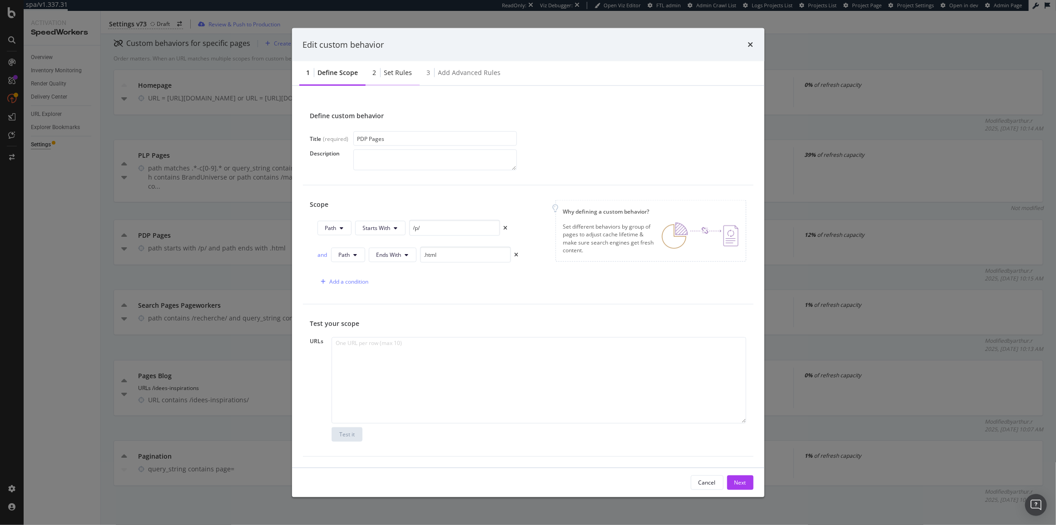
click at [387, 75] on div "Set rules" at bounding box center [398, 72] width 28 height 9
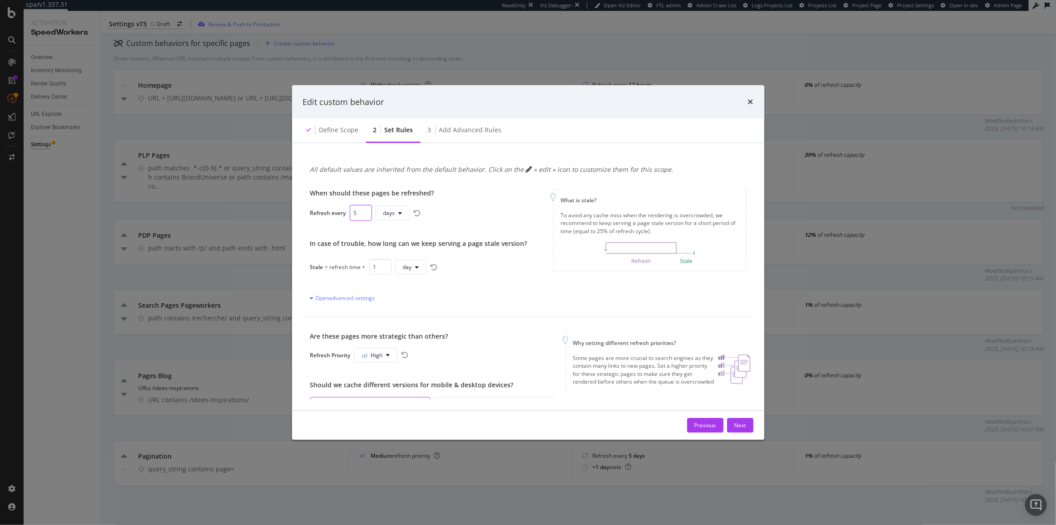
click at [352, 214] on input "5" at bounding box center [361, 213] width 22 height 16
type input "3"
click at [540, 297] on div "When should these pages be refreshed? Refresh every 3 days In case of trouble, …" at bounding box center [528, 245] width 451 height 143
click at [748, 430] on button "Next" at bounding box center [740, 425] width 26 height 15
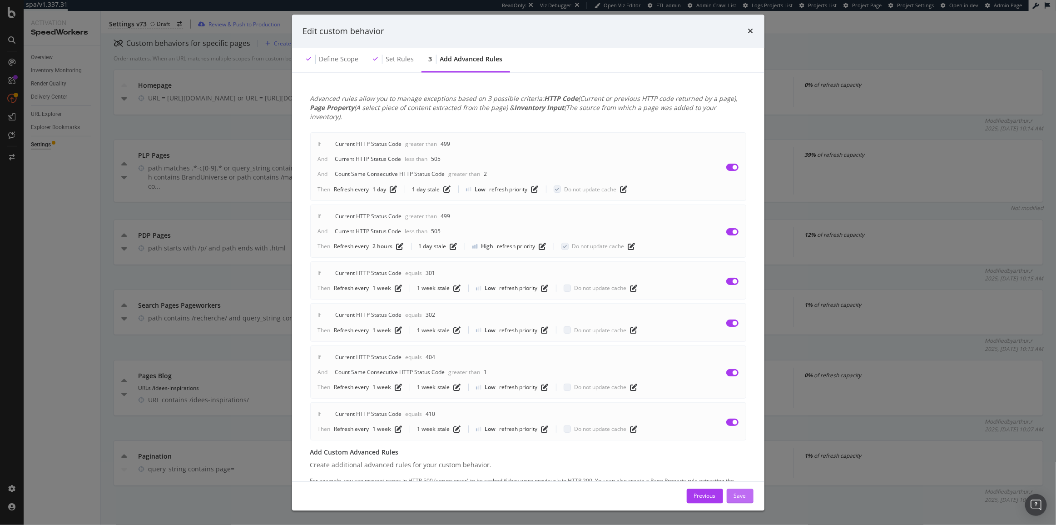
click at [744, 495] on div "Save" at bounding box center [740, 495] width 12 height 8
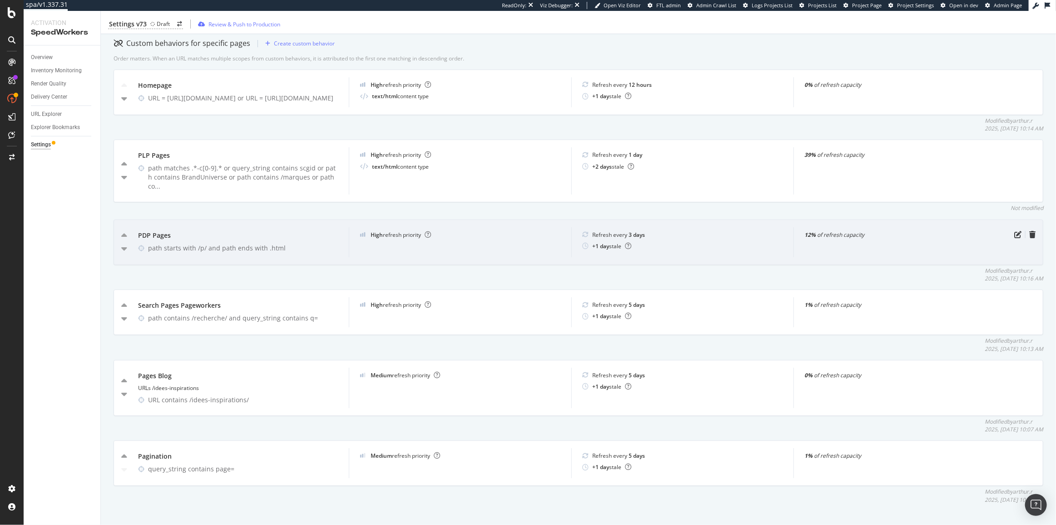
scroll to position [295, 0]
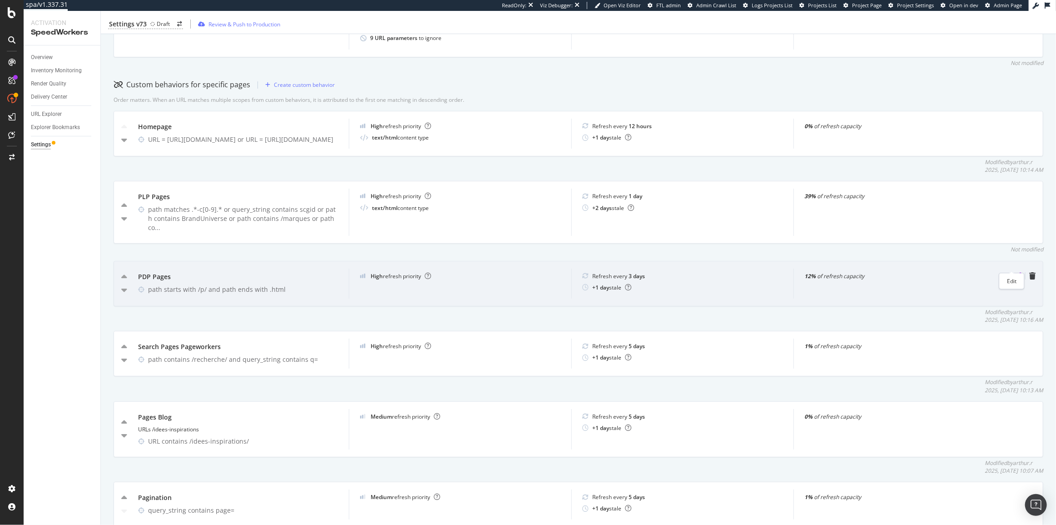
click at [1014, 272] on icon "pen-to-square" at bounding box center [1017, 275] width 7 height 7
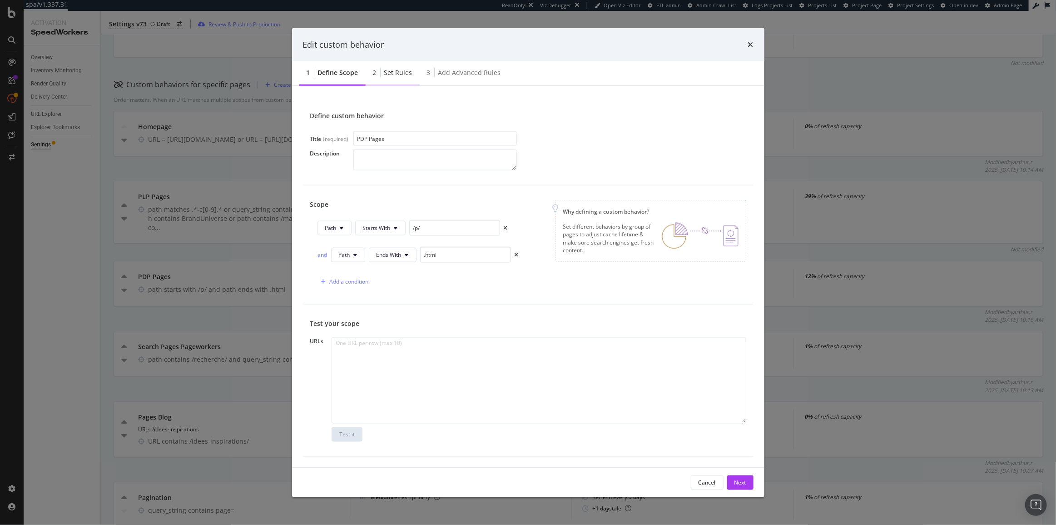
click at [404, 81] on div "2 Set rules" at bounding box center [393, 73] width 54 height 25
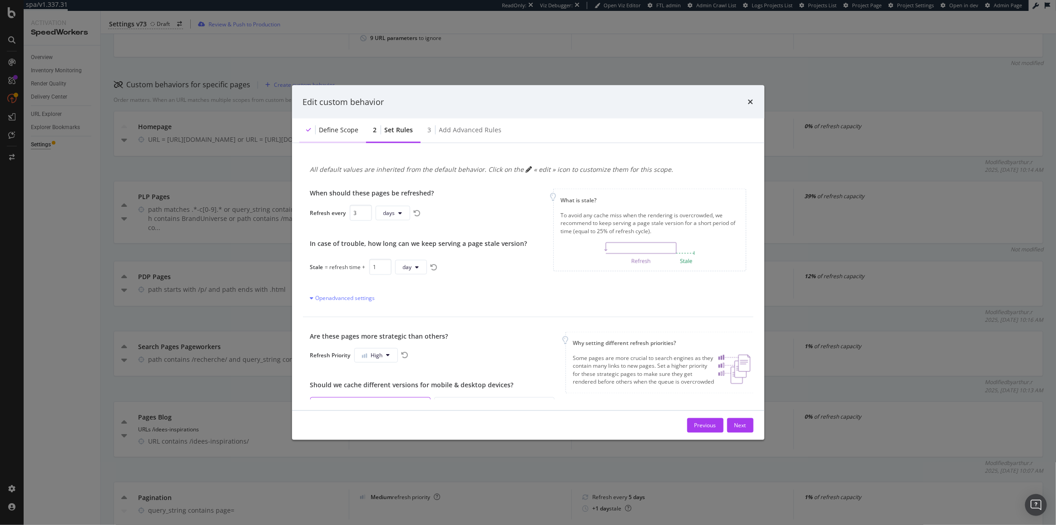
click at [351, 125] on div "Define scope" at bounding box center [339, 129] width 40 height 9
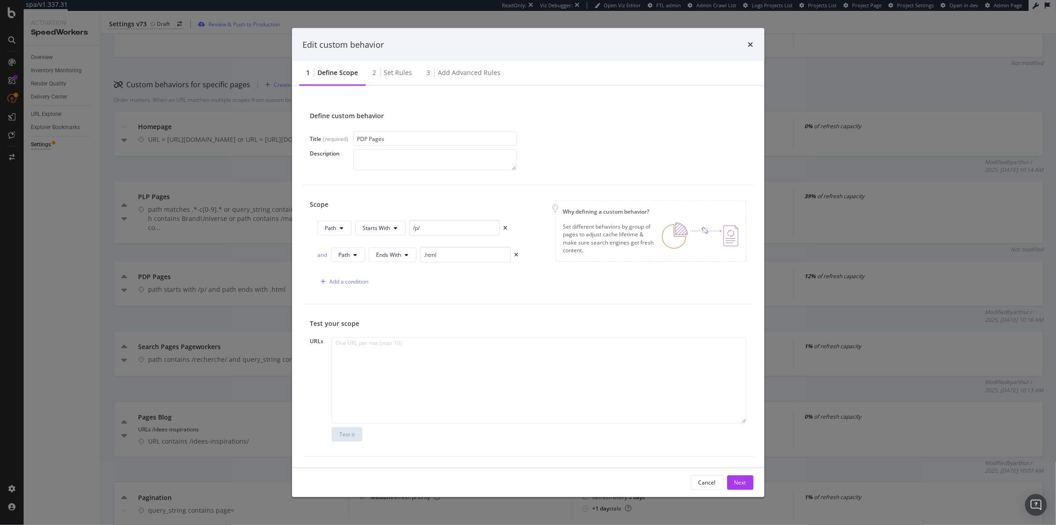
click at [395, 69] on div "Set rules" at bounding box center [398, 72] width 28 height 9
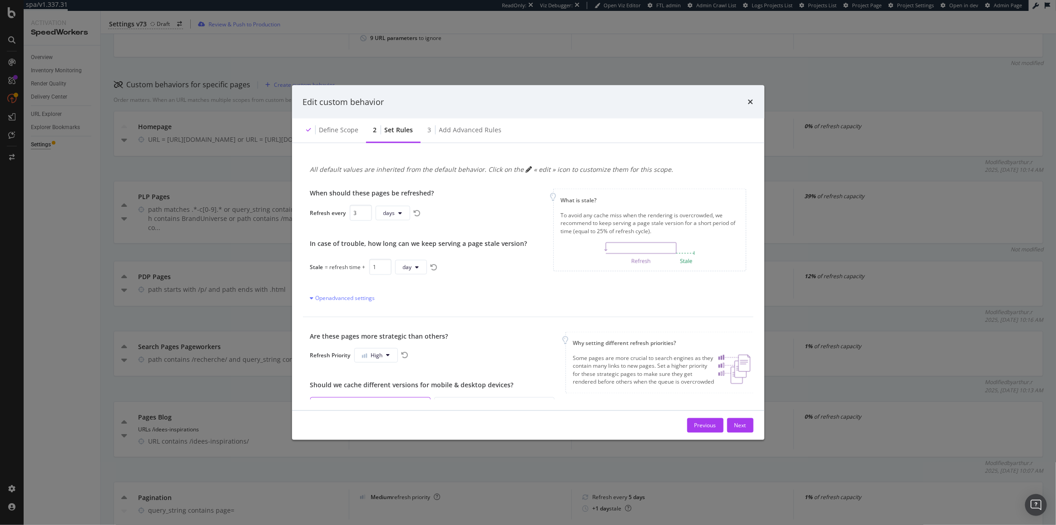
click at [343, 306] on div "When should these pages be refreshed? Refresh every 3 days In case of trouble, …" at bounding box center [528, 245] width 451 height 143
click at [347, 297] on div "Open advanced settings" at bounding box center [342, 298] width 65 height 8
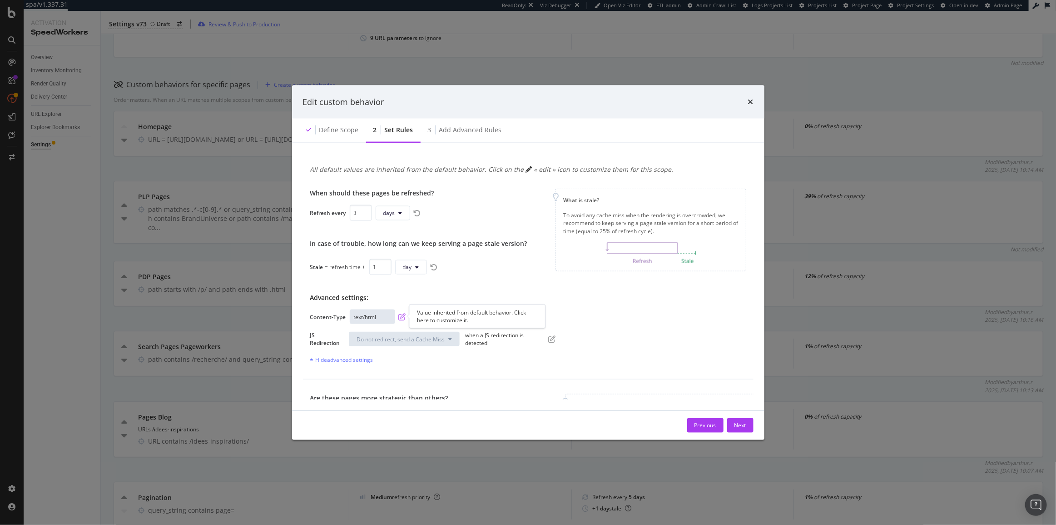
click at [404, 316] on icon "pen-to-square" at bounding box center [402, 316] width 7 height 7
click at [747, 429] on button "Next" at bounding box center [740, 425] width 26 height 15
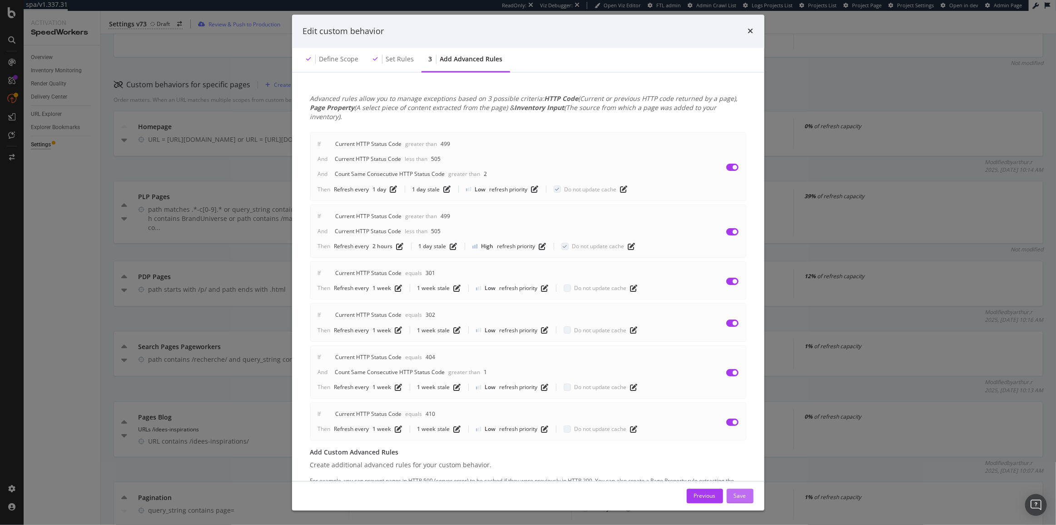
click at [746, 496] on button "Save" at bounding box center [740, 495] width 27 height 15
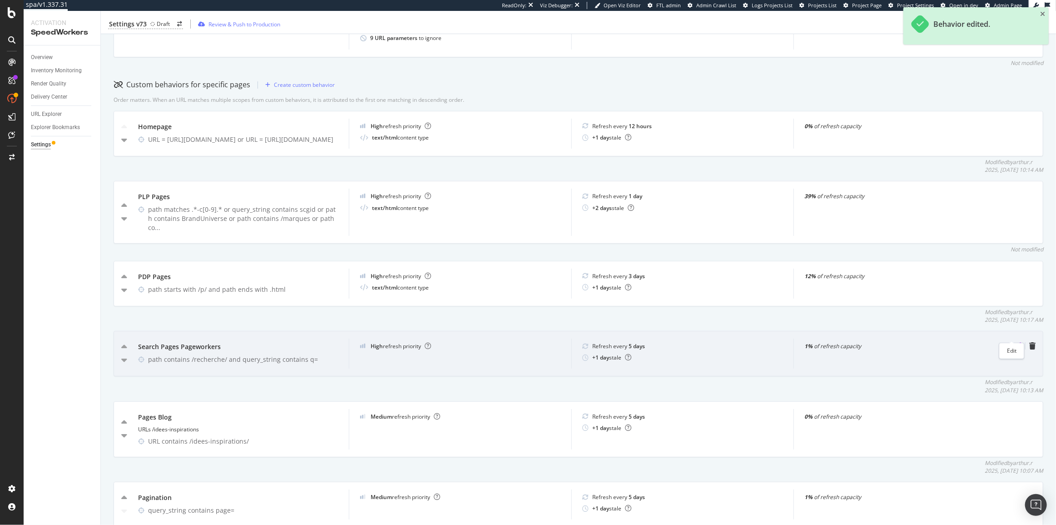
click at [1014, 342] on icon "pen-to-square" at bounding box center [1017, 345] width 7 height 7
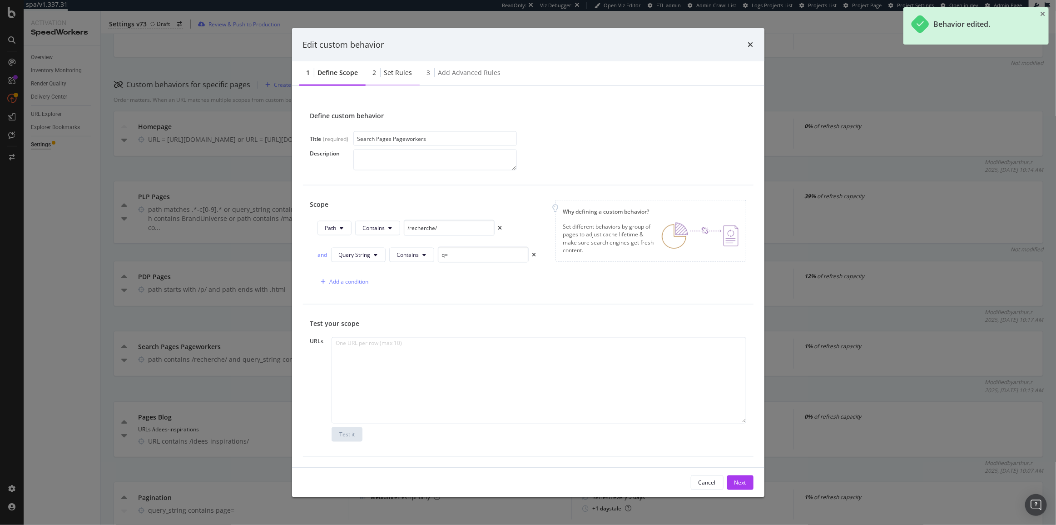
click at [402, 77] on div "2 Set rules" at bounding box center [393, 73] width 54 height 25
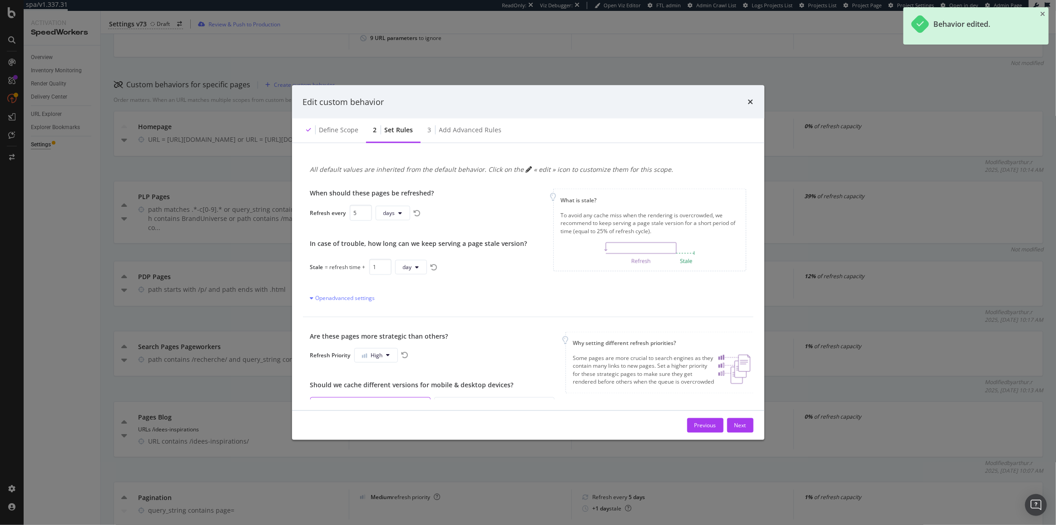
click at [364, 304] on div "When should these pages be refreshed? Refresh every 5 days In case of trouble, …" at bounding box center [528, 245] width 451 height 143
click at [362, 302] on div "When should these pages be refreshed? Refresh every 5 days In case of trouble, …" at bounding box center [528, 245] width 451 height 143
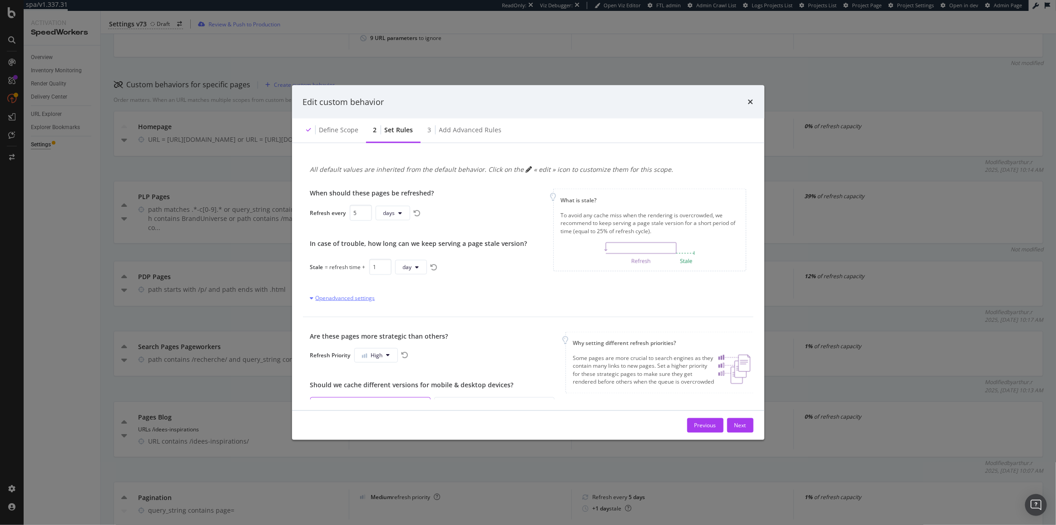
click at [362, 299] on div "Open advanced settings" at bounding box center [342, 298] width 65 height 8
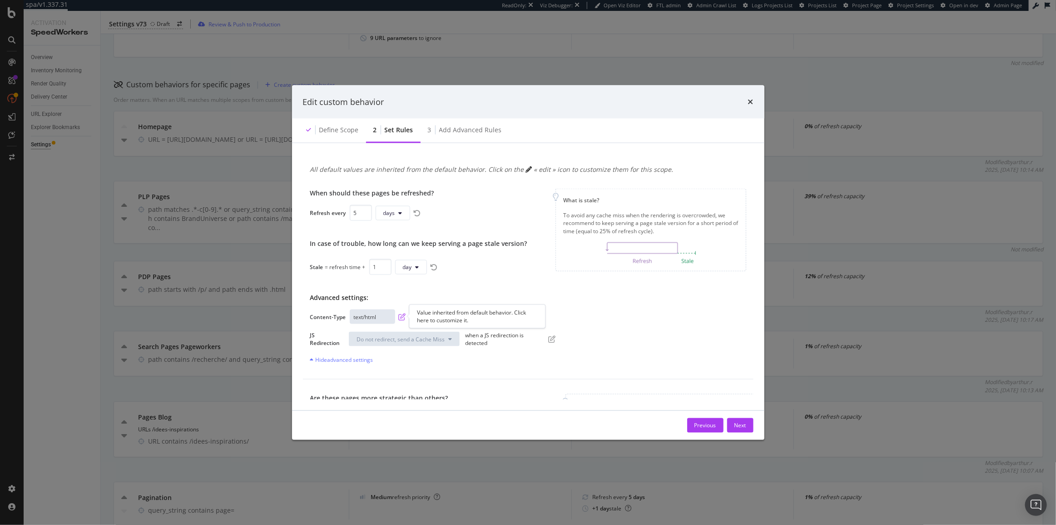
click at [399, 318] on icon "pen-to-square" at bounding box center [402, 316] width 7 height 7
click at [751, 429] on button "Next" at bounding box center [740, 425] width 26 height 15
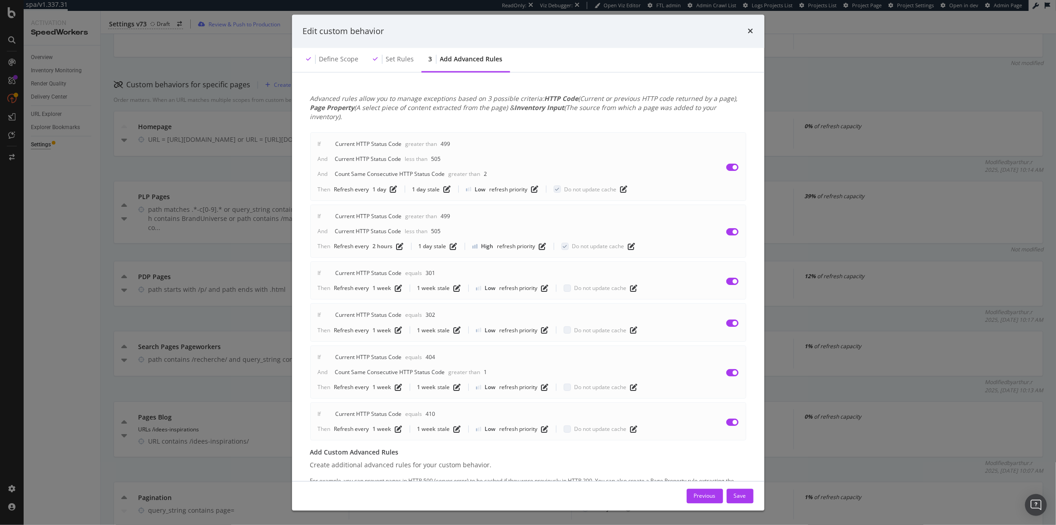
click at [739, 485] on div "Previous Save" at bounding box center [528, 495] width 472 height 29
click at [743, 491] on div "Save" at bounding box center [740, 495] width 12 height 8
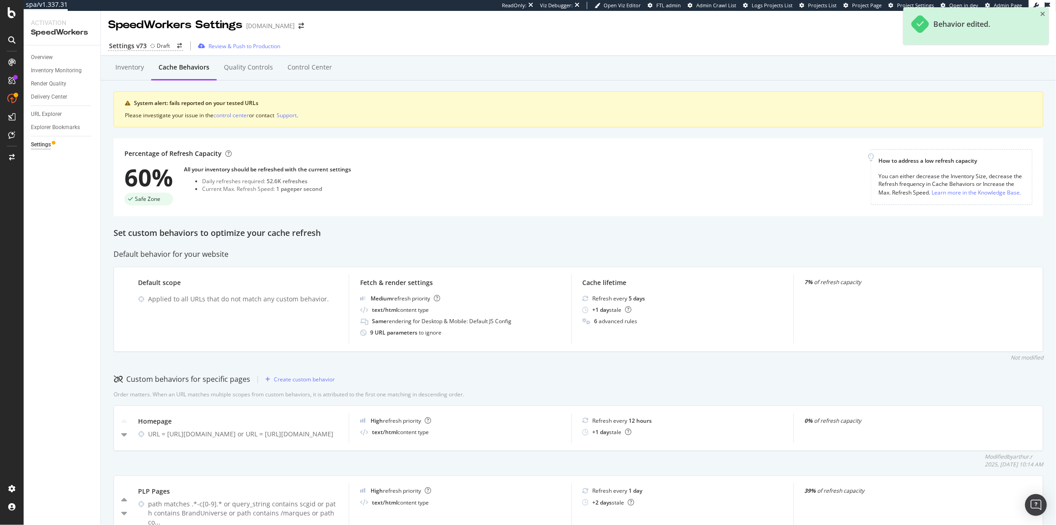
scroll to position [0, 0]
click at [235, 77] on div "Quality Controls" at bounding box center [249, 68] width 64 height 25
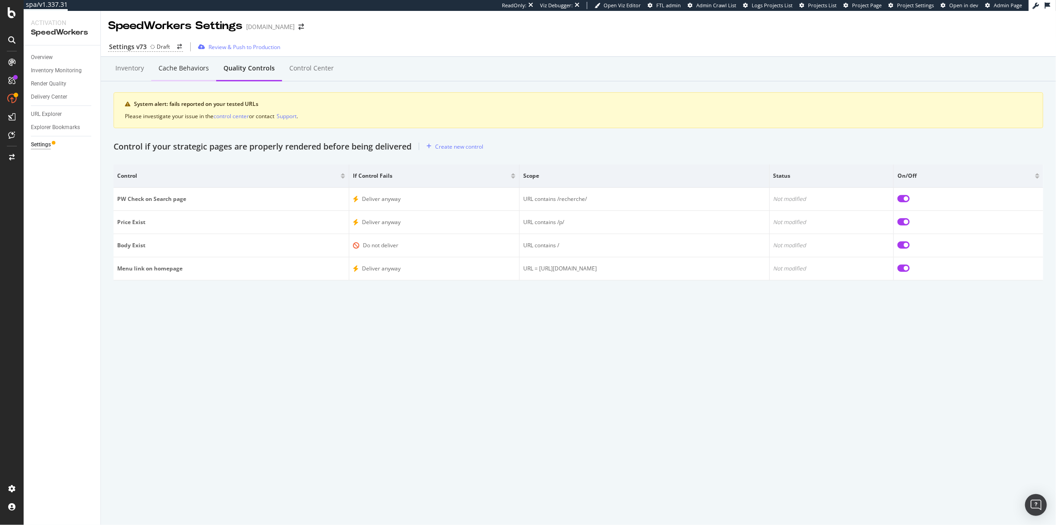
click at [195, 76] on div "Cache behaviors" at bounding box center [183, 68] width 65 height 25
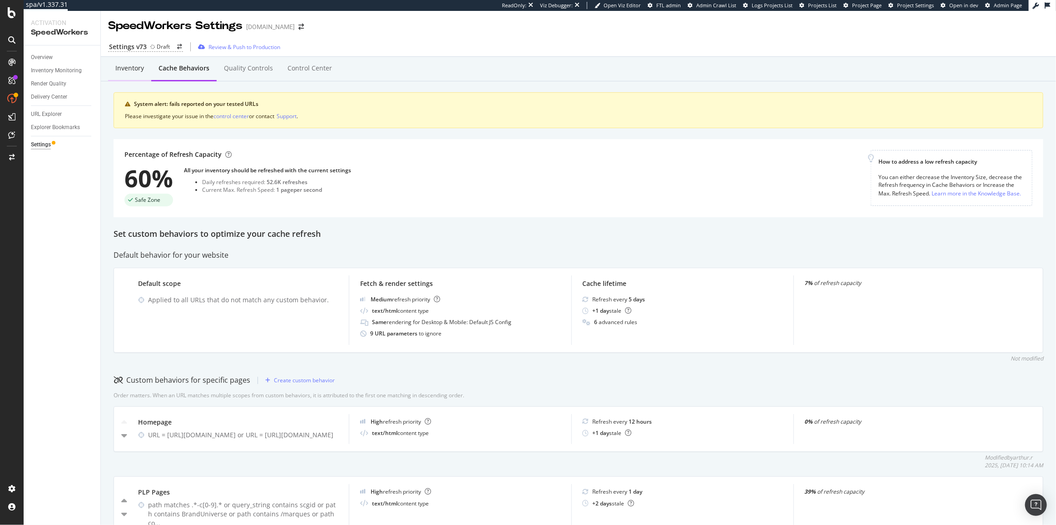
click at [137, 77] on div "Inventory" at bounding box center [129, 68] width 43 height 25
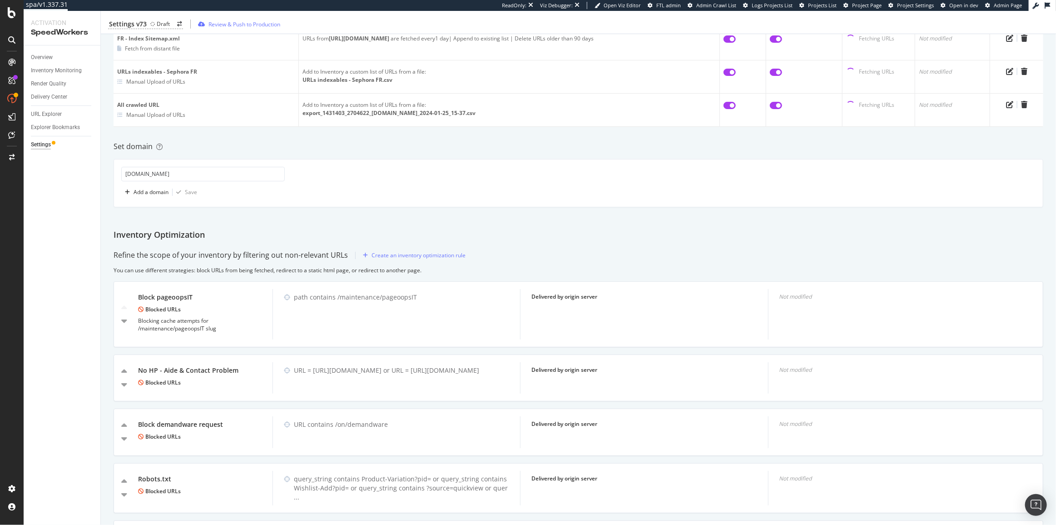
scroll to position [330, 0]
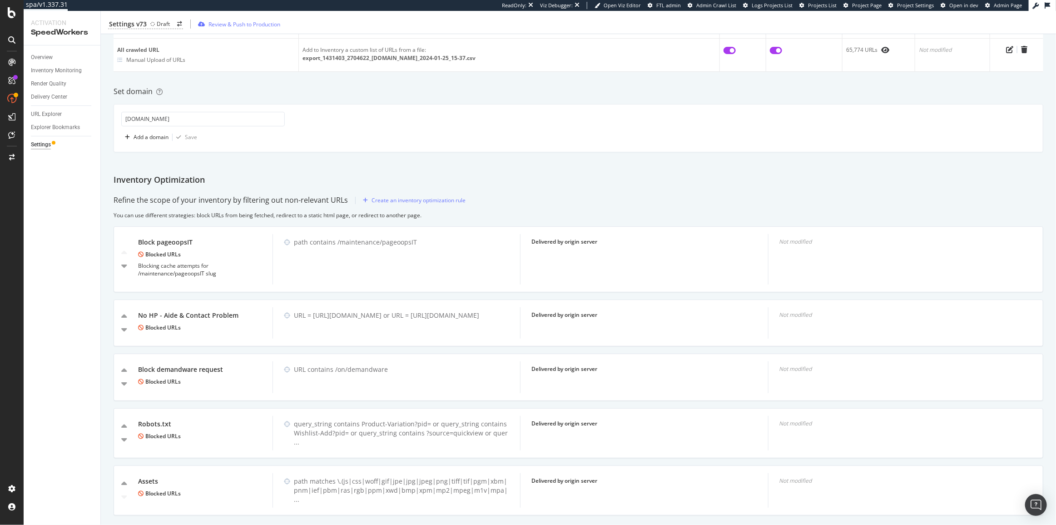
drag, startPoint x: 271, startPoint y: 191, endPoint x: 282, endPoint y: 169, distance: 24.6
click at [282, 169] on div "Inventory Cache behaviors Quality Controls Control Center System alert: fails r…" at bounding box center [578, 137] width 955 height 820
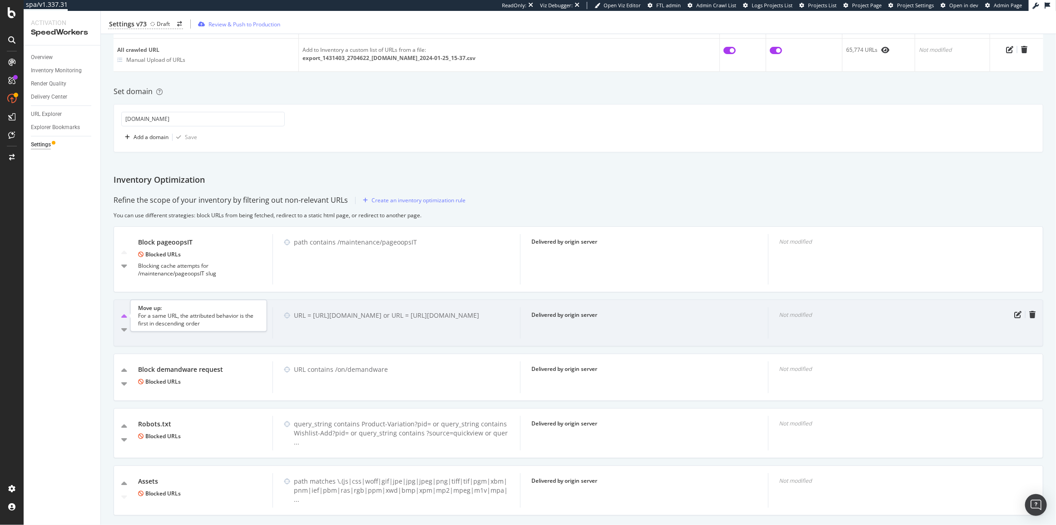
click at [123, 312] on icon "caret-up" at bounding box center [124, 316] width 6 height 9
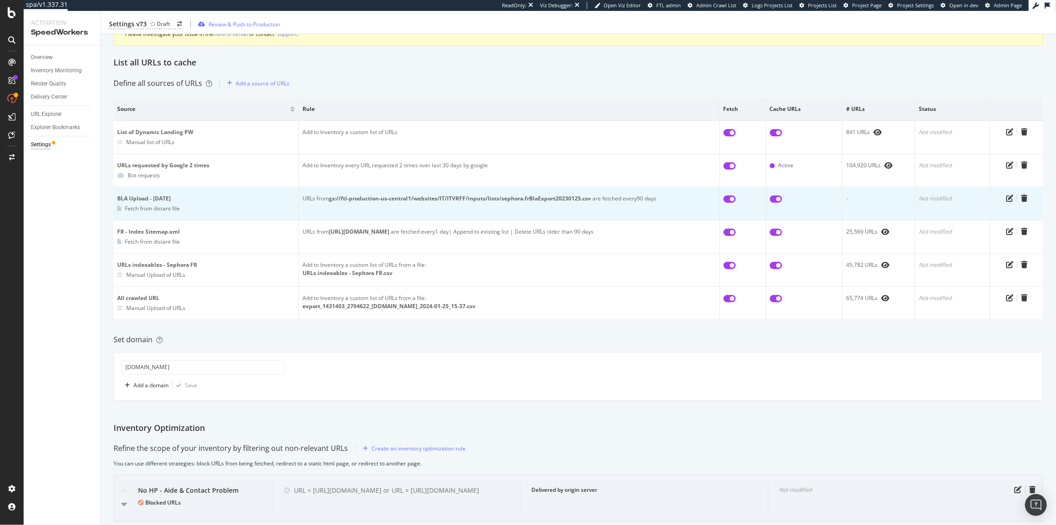
scroll to position [0, 0]
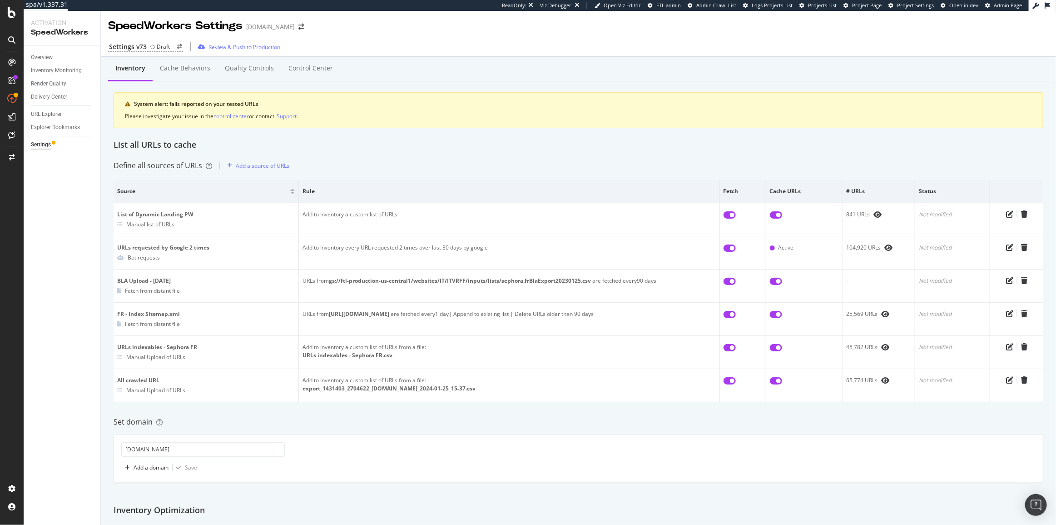
drag, startPoint x: 256, startPoint y: 311, endPoint x: 444, endPoint y: 412, distance: 213.4
click at [444, 412] on div "Inventory Cache behaviors Quality Controls Control Center System alert: fails r…" at bounding box center [578, 467] width 955 height 820
drag, startPoint x: 59, startPoint y: 102, endPoint x: 66, endPoint y: 93, distance: 11.6
click at [59, 102] on div "SiteCrawler" at bounding box center [50, 100] width 32 height 9
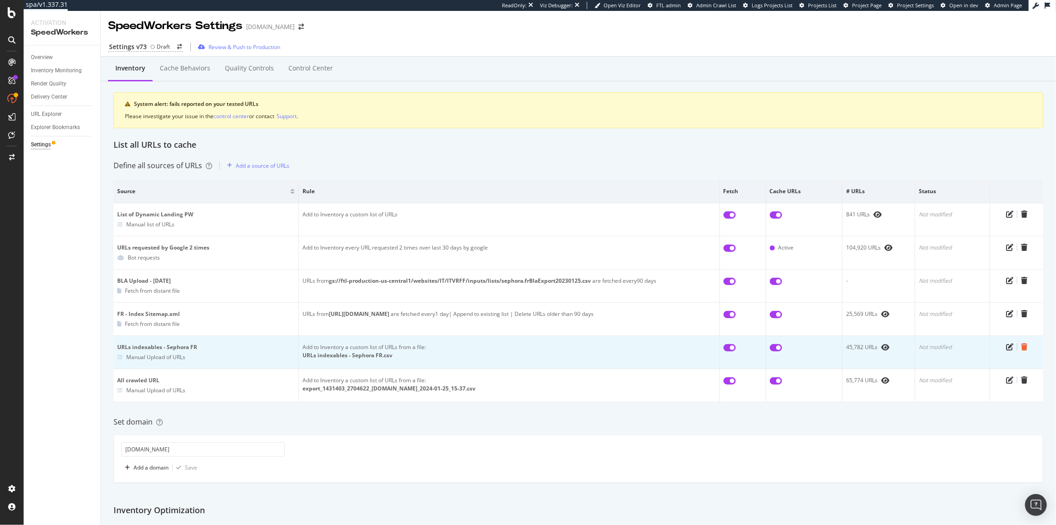
click at [1021, 348] on icon "trash" at bounding box center [1024, 346] width 6 height 7
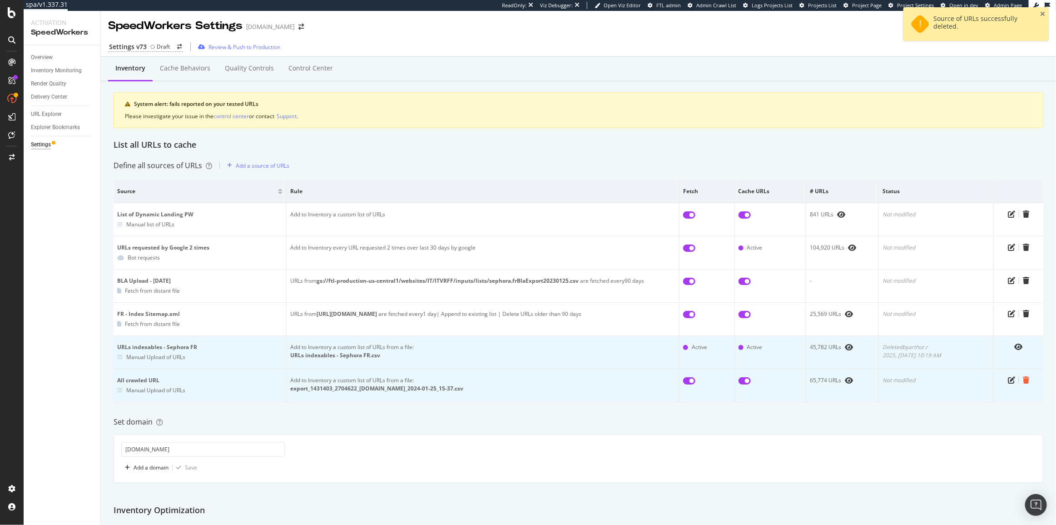
click at [1023, 381] on icon "trash" at bounding box center [1026, 379] width 6 height 7
click at [244, 160] on div "Add a source of URLs" at bounding box center [256, 166] width 66 height 14
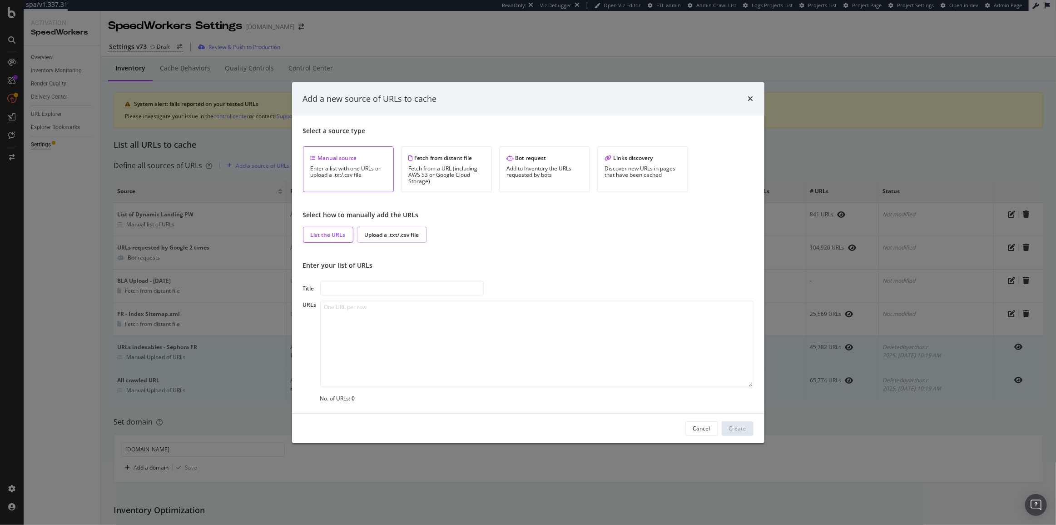
click at [386, 231] on div "Upload a .txt/.csv file" at bounding box center [392, 235] width 55 height 8
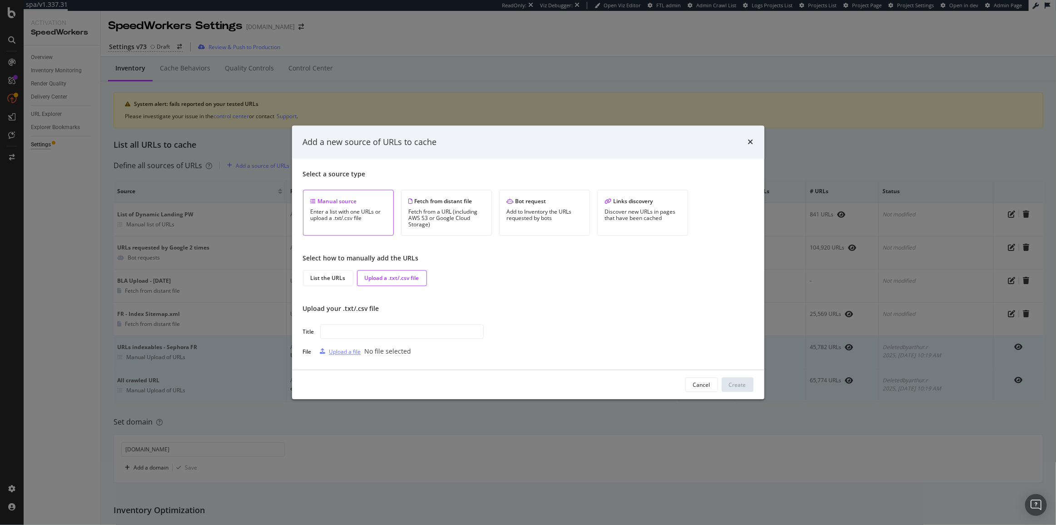
click at [357, 352] on div "Upload a file" at bounding box center [345, 351] width 32 height 8
click at [374, 331] on input "modal" at bounding box center [402, 331] width 164 height 15
type input "URLs"
type input "Indexable URLs - 17th September 2025"
click at [735, 384] on div "Create" at bounding box center [737, 385] width 17 height 8
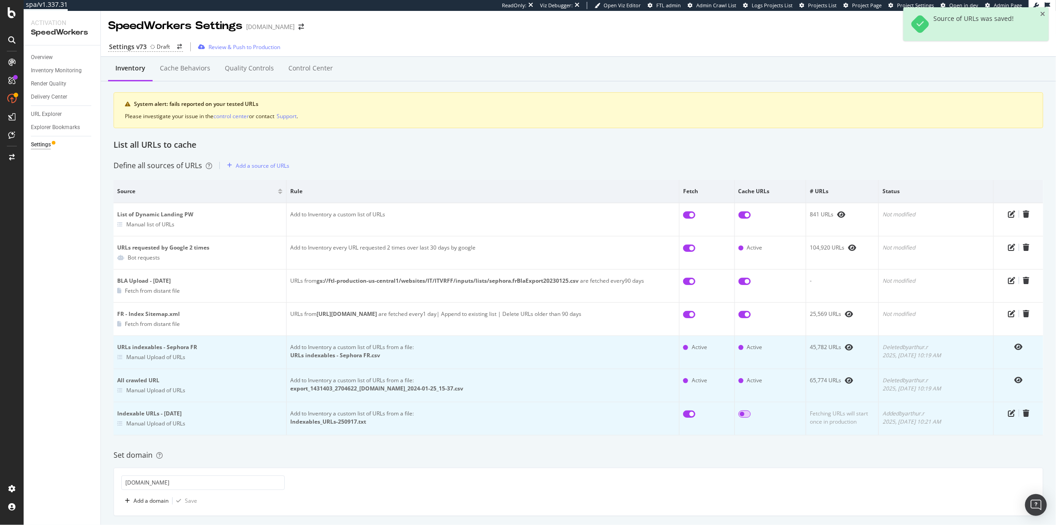
click at [739, 413] on input "checkbox" at bounding box center [745, 413] width 12 height 7
checkbox input "true"
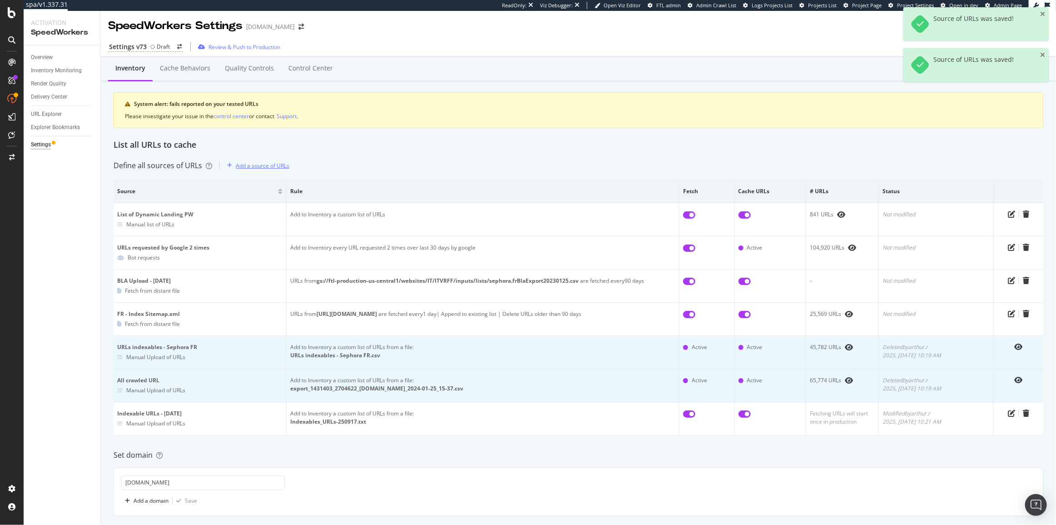
click at [261, 166] on div "Add a source of URLs" at bounding box center [263, 166] width 54 height 8
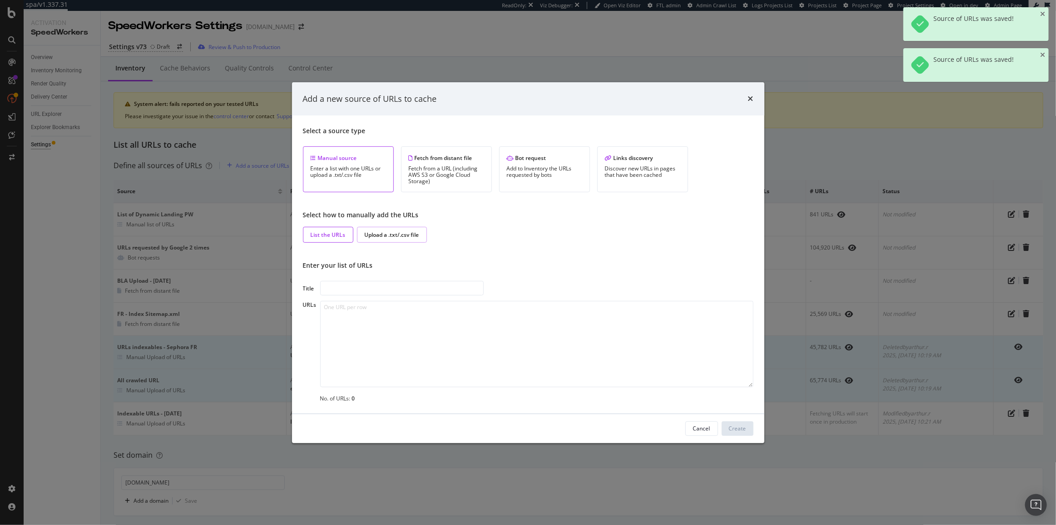
click at [388, 236] on div "Upload a .txt/.csv file" at bounding box center [392, 235] width 55 height 8
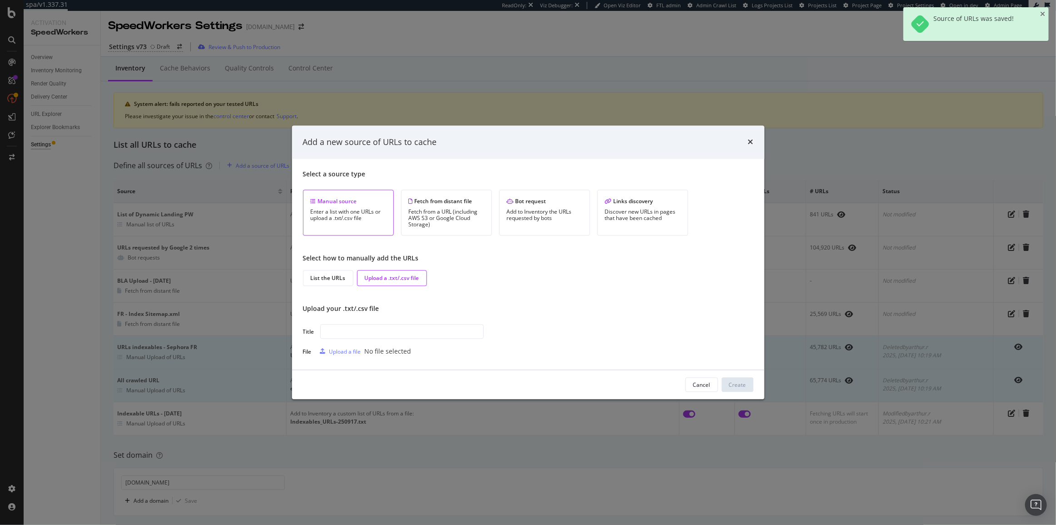
click at [387, 332] on input "modal" at bounding box center [402, 331] width 164 height 15
type input "All Crawled URLs - 17th September 2025"
click at [478, 309] on div "Upload your .txt/.csv file" at bounding box center [528, 308] width 451 height 9
click at [339, 349] on div "Upload a file" at bounding box center [345, 351] width 32 height 8
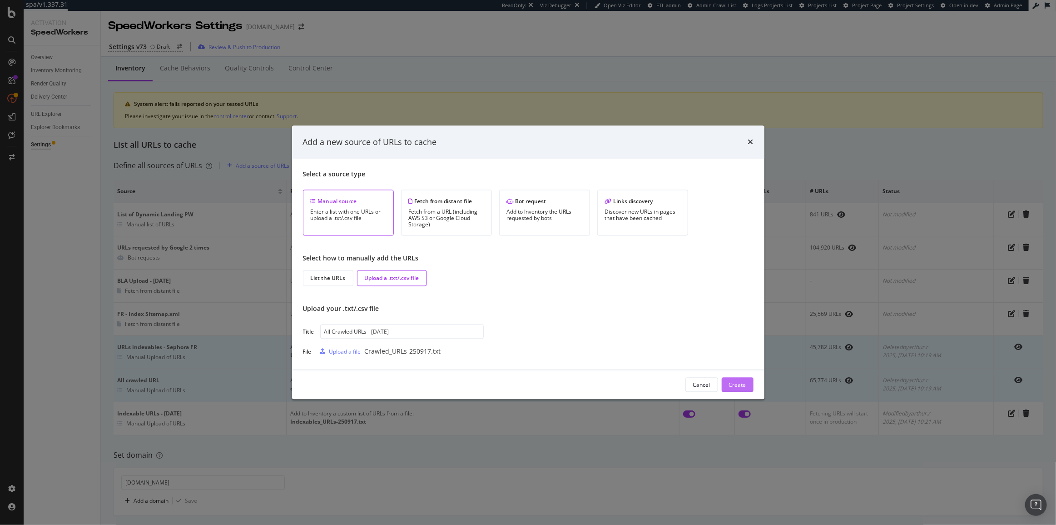
click at [752, 388] on button "Create" at bounding box center [738, 384] width 32 height 15
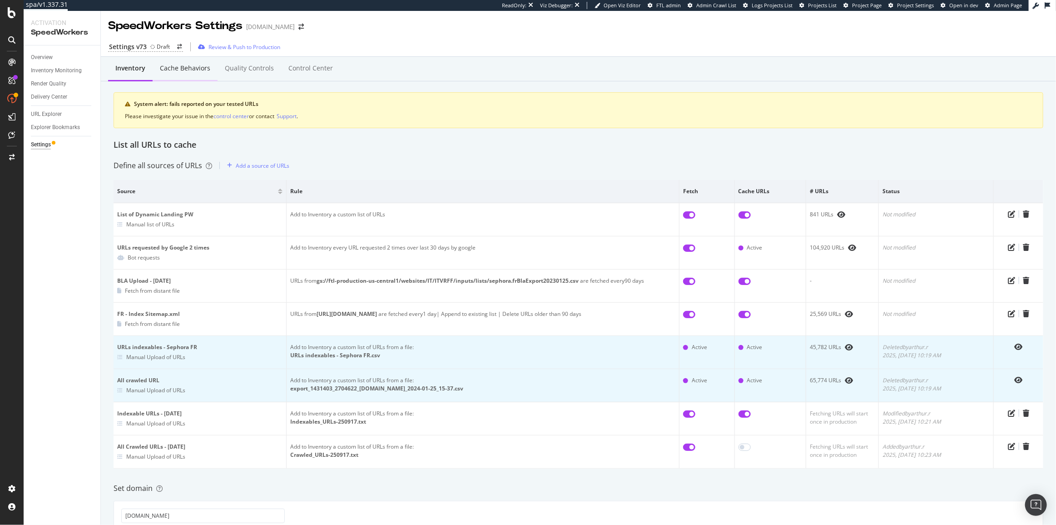
click at [166, 61] on div "Cache behaviors" at bounding box center [185, 68] width 65 height 25
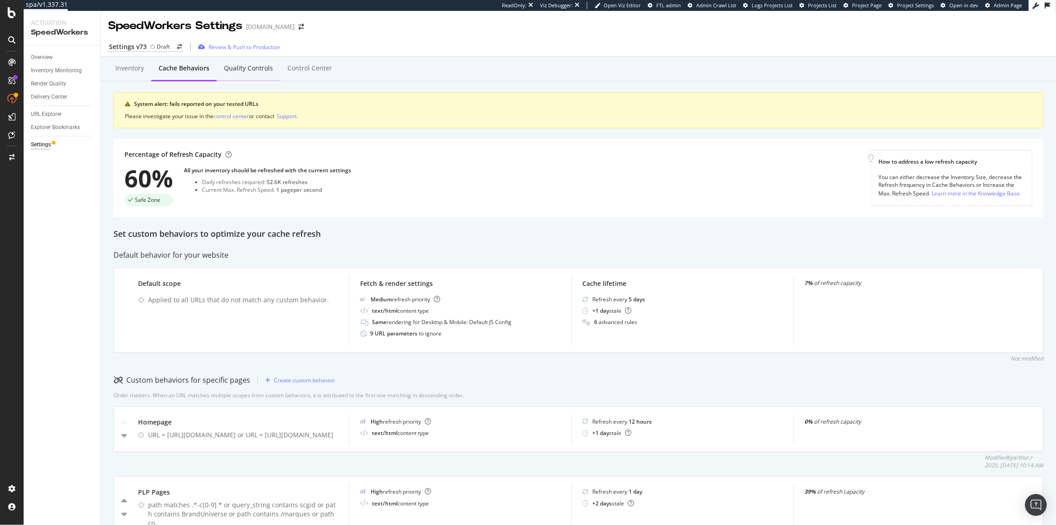
click at [227, 61] on div "Quality Controls" at bounding box center [249, 68] width 64 height 25
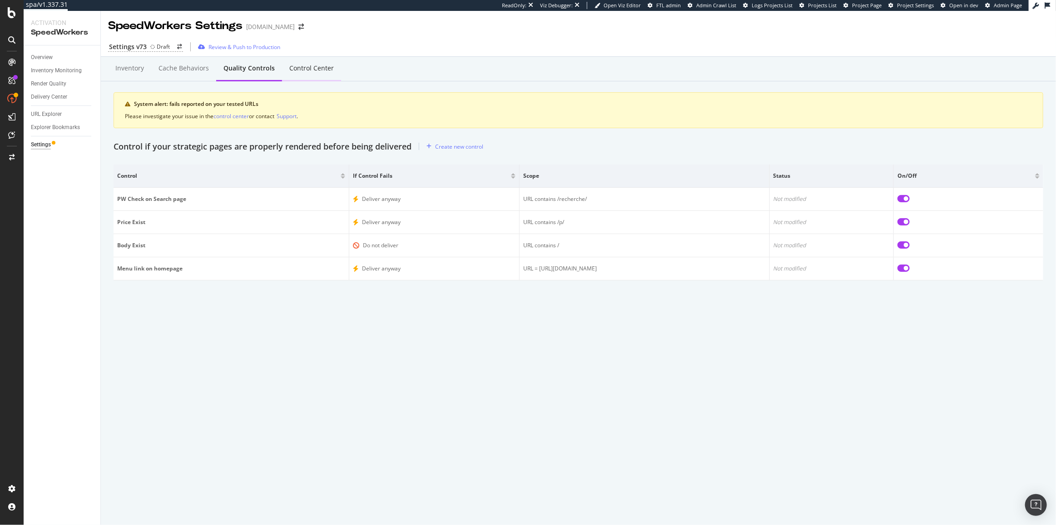
click at [304, 68] on div "Control Center" at bounding box center [311, 68] width 45 height 9
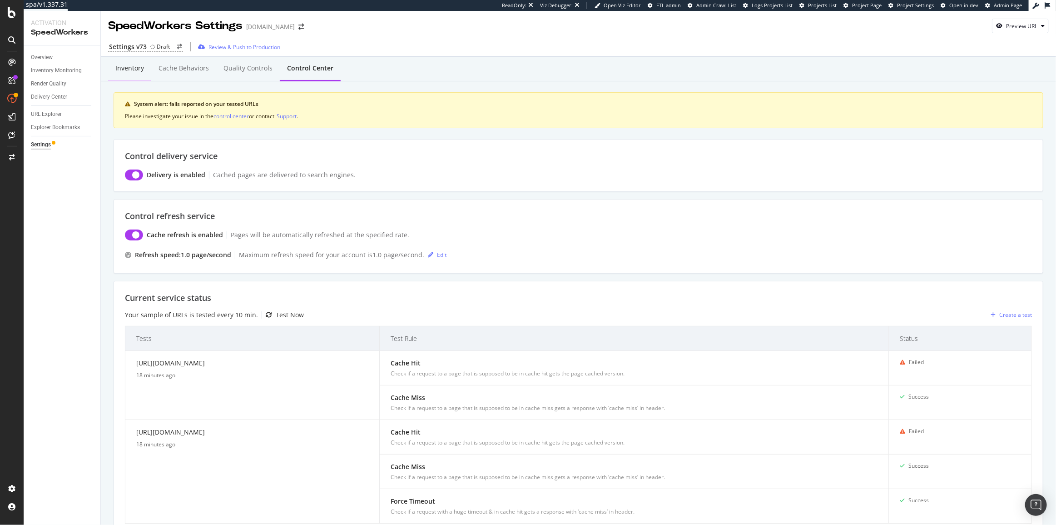
click at [131, 70] on div "Inventory" at bounding box center [129, 68] width 29 height 9
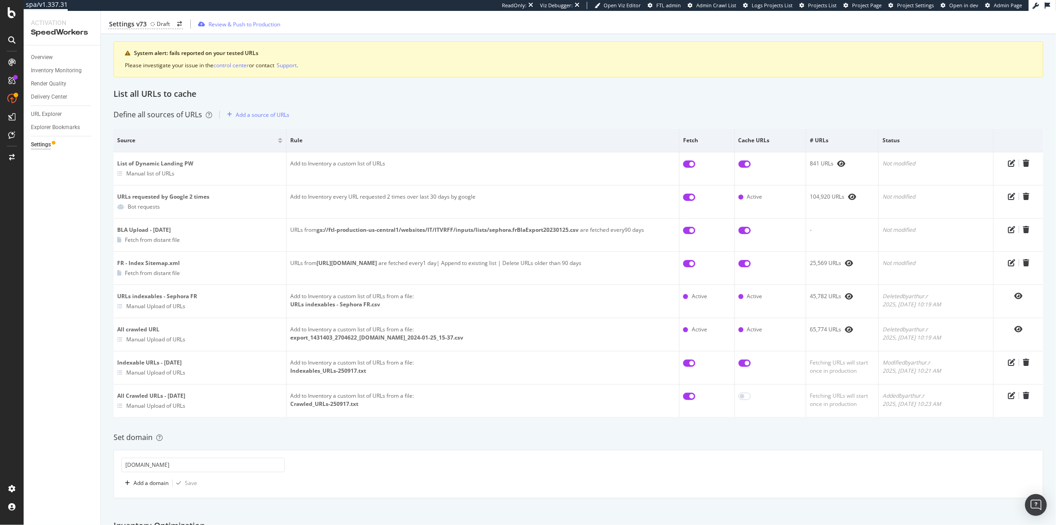
scroll to position [41, 0]
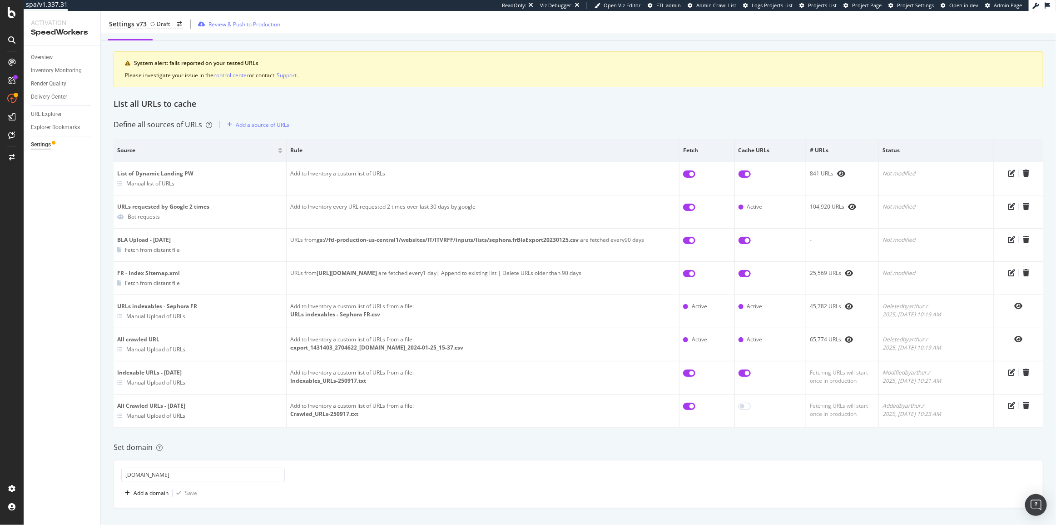
drag, startPoint x: 385, startPoint y: 128, endPoint x: 388, endPoint y: 113, distance: 15.8
click at [388, 113] on div "Inventory Cache behaviors Quality Controls Control Center System alert: fails r…" at bounding box center [578, 459] width 955 height 886
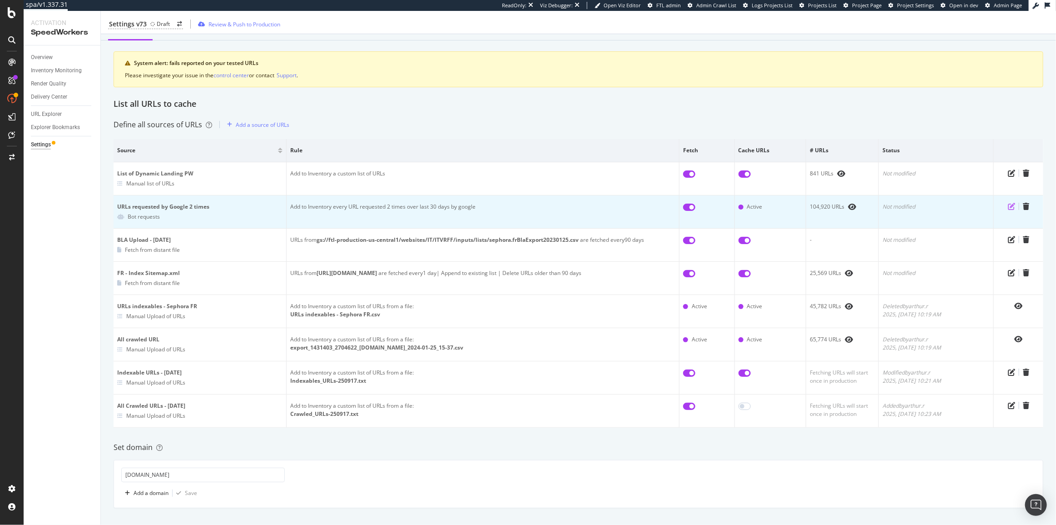
click at [1008, 206] on icon "pen-to-square" at bounding box center [1011, 206] width 7 height 7
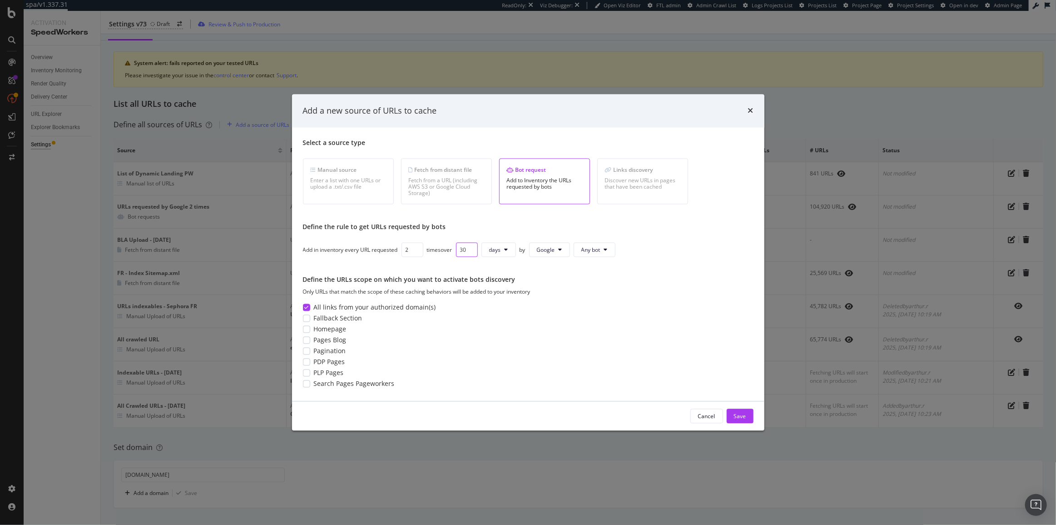
drag, startPoint x: 468, startPoint y: 250, endPoint x: 463, endPoint y: 250, distance: 5.0
click at [463, 250] on input "30" at bounding box center [467, 250] width 22 height 15
type input "1"
click at [492, 254] on button "day" at bounding box center [497, 250] width 32 height 15
click at [503, 300] on span "month" at bounding box center [499, 301] width 16 height 8
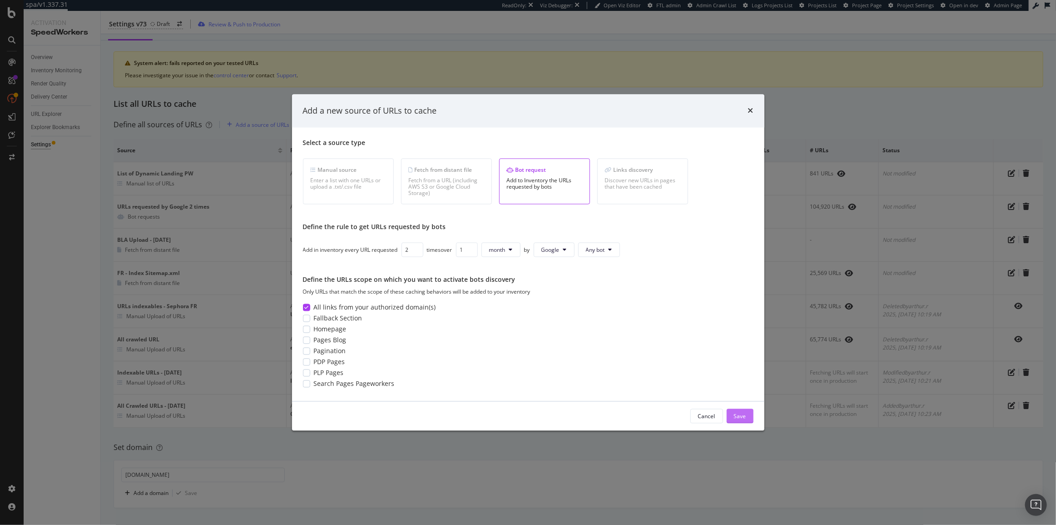
click at [744, 417] on div "Save" at bounding box center [740, 416] width 12 height 8
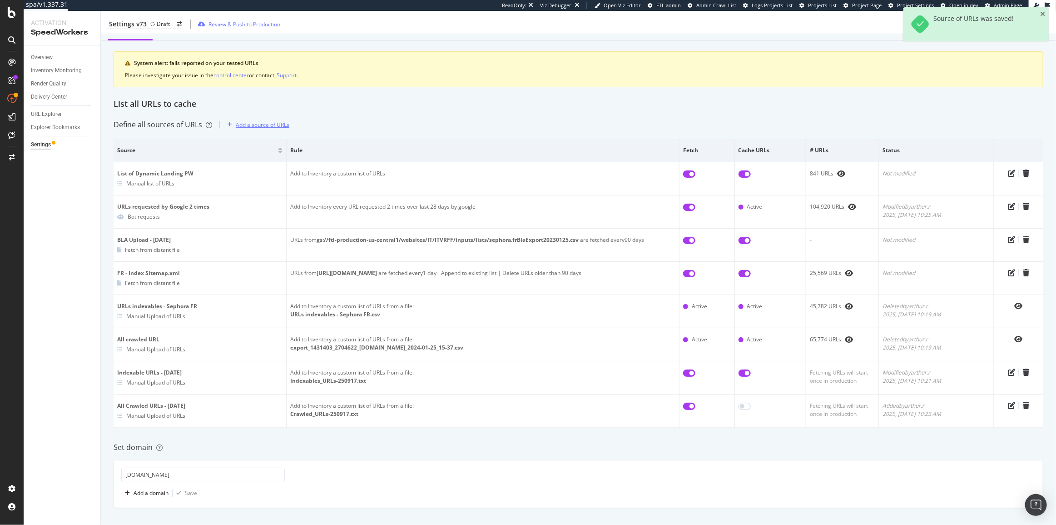
click at [253, 122] on div "Add a source of URLs" at bounding box center [263, 125] width 54 height 8
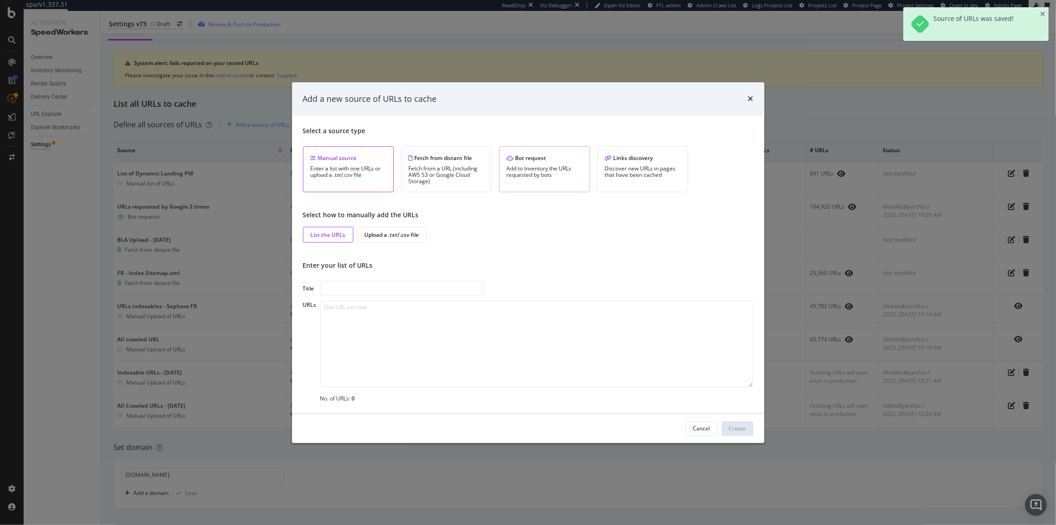
click at [518, 159] on div "Bot request" at bounding box center [544, 158] width 75 height 8
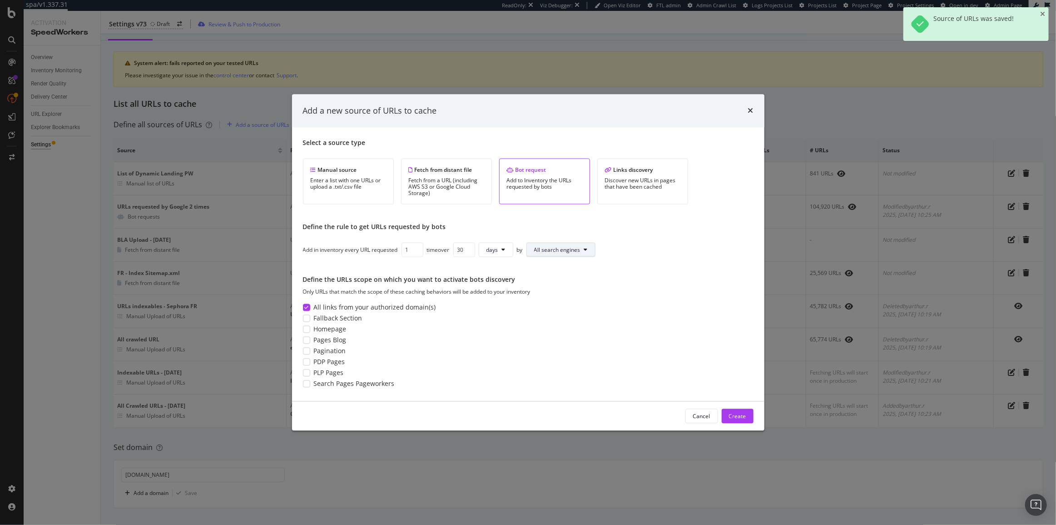
click at [547, 254] on button "All search engines" at bounding box center [560, 250] width 69 height 15
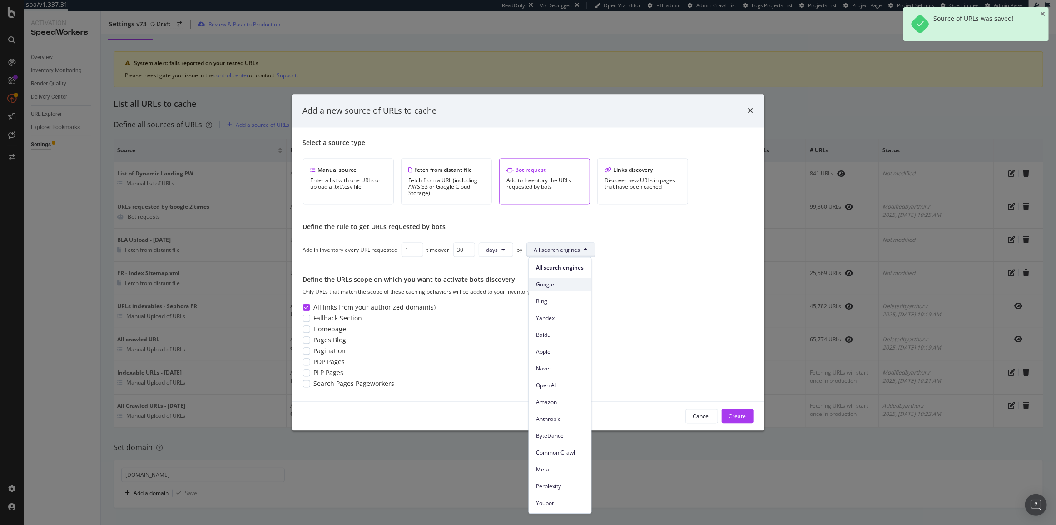
click at [567, 283] on span "Google" at bounding box center [560, 284] width 48 height 8
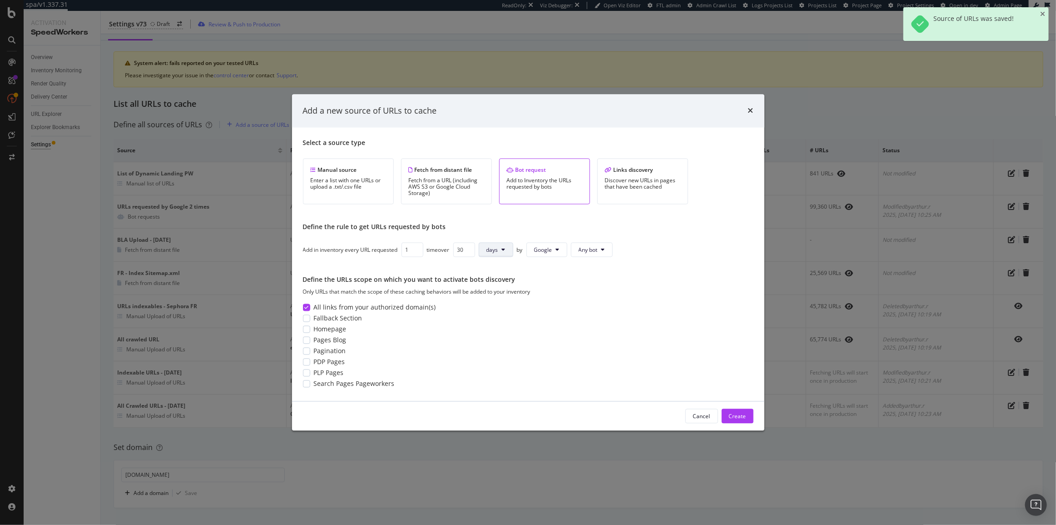
click at [495, 250] on span "days" at bounding box center [492, 250] width 12 height 8
click at [504, 297] on span "months" at bounding box center [498, 301] width 19 height 8
click at [464, 250] on input "30" at bounding box center [464, 250] width 22 height 15
type input "1"
click at [416, 248] on input "2" at bounding box center [413, 250] width 22 height 15
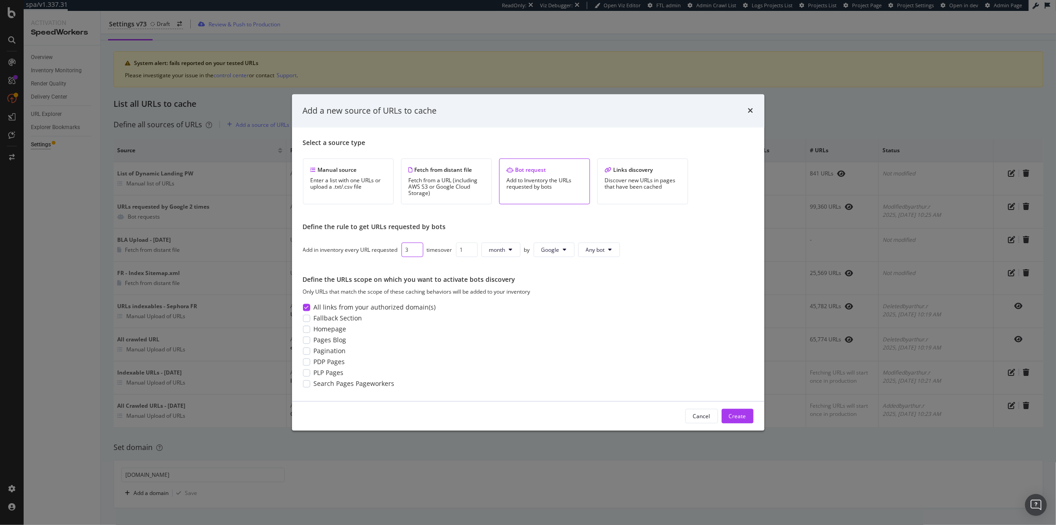
type input "3"
click at [416, 248] on input "3" at bounding box center [413, 250] width 22 height 15
click at [740, 417] on div "Create" at bounding box center [737, 416] width 17 height 8
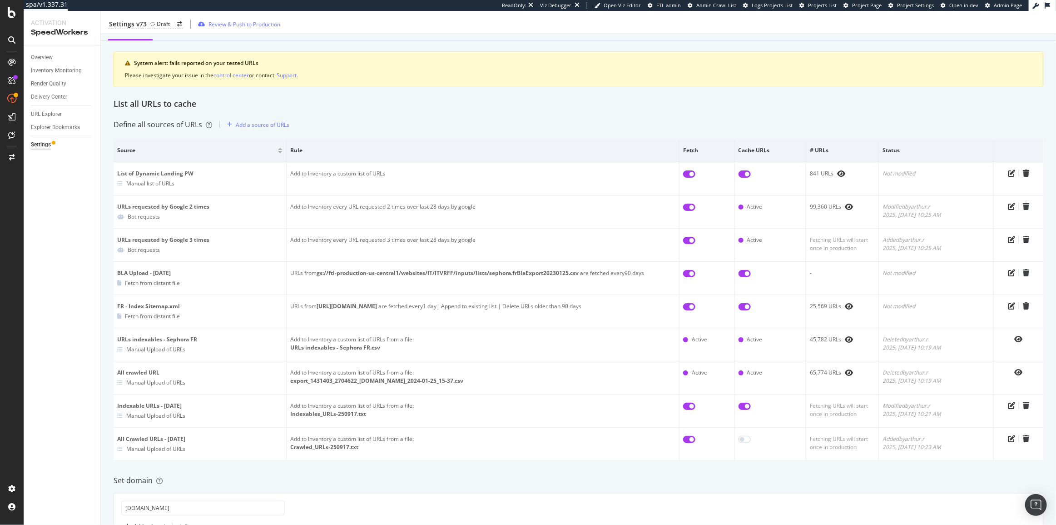
drag, startPoint x: 568, startPoint y: 132, endPoint x: 548, endPoint y: 123, distance: 21.7
click at [548, 123] on div "Define all sources of URLs Add a source of URLs" at bounding box center [579, 124] width 930 height 15
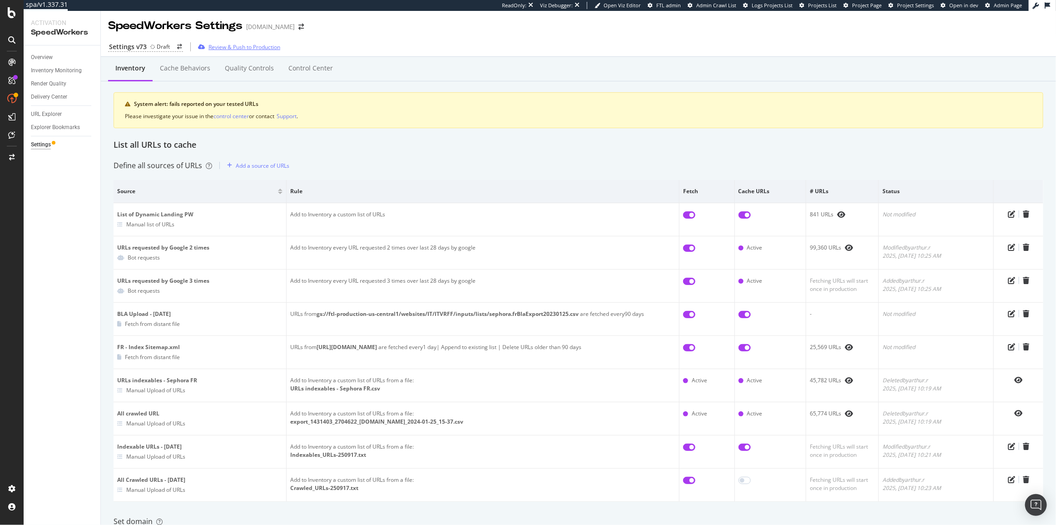
click at [230, 46] on div "Review & Push to Production" at bounding box center [244, 47] width 72 height 8
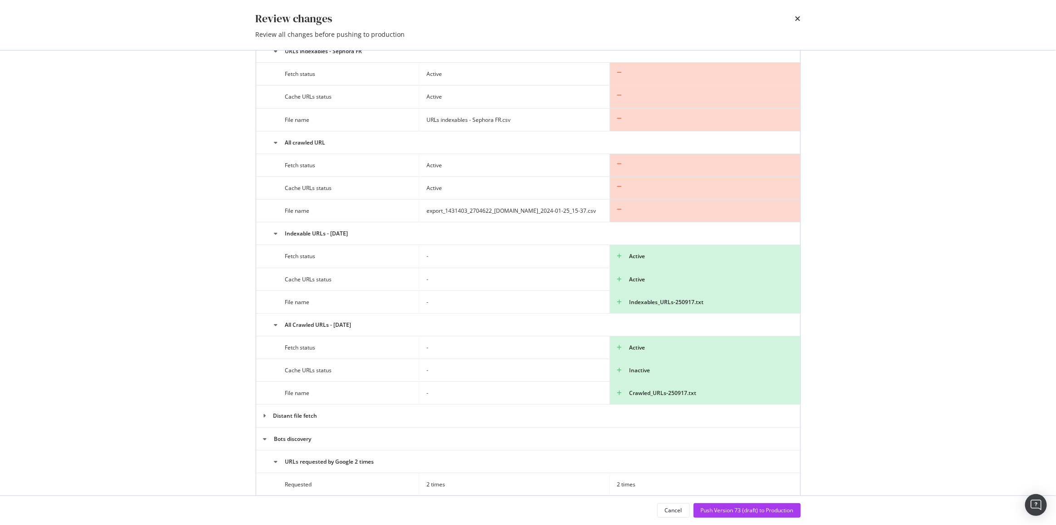
scroll to position [289, 0]
click at [769, 513] on div "Push Version 73 (draft) to Production" at bounding box center [747, 510] width 93 height 8
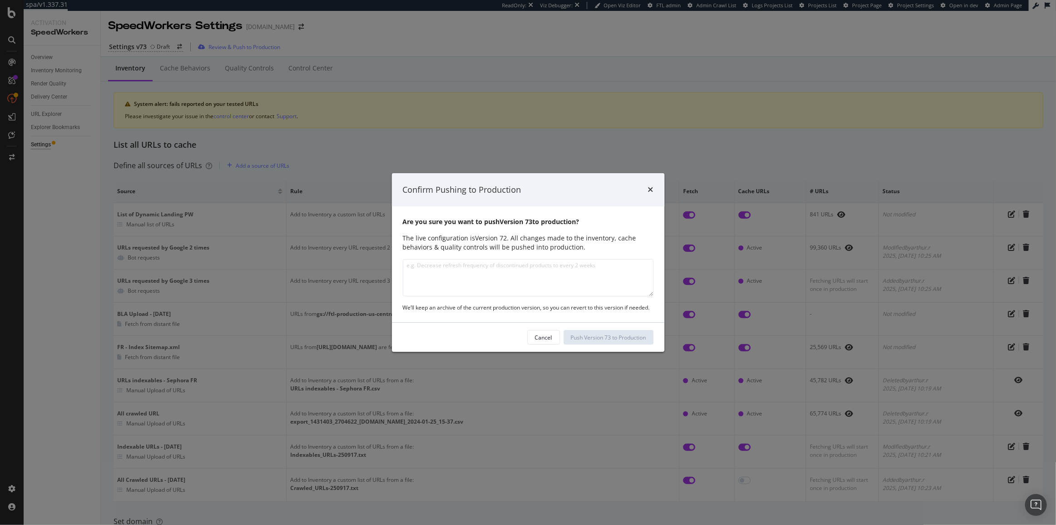
click at [556, 280] on textarea "modal" at bounding box center [528, 277] width 251 height 37
type textarea "Inventory Sources Updated Few tweaks on cache behaviors"
click at [622, 337] on div "Push Version 73 to Production" at bounding box center [608, 337] width 75 height 8
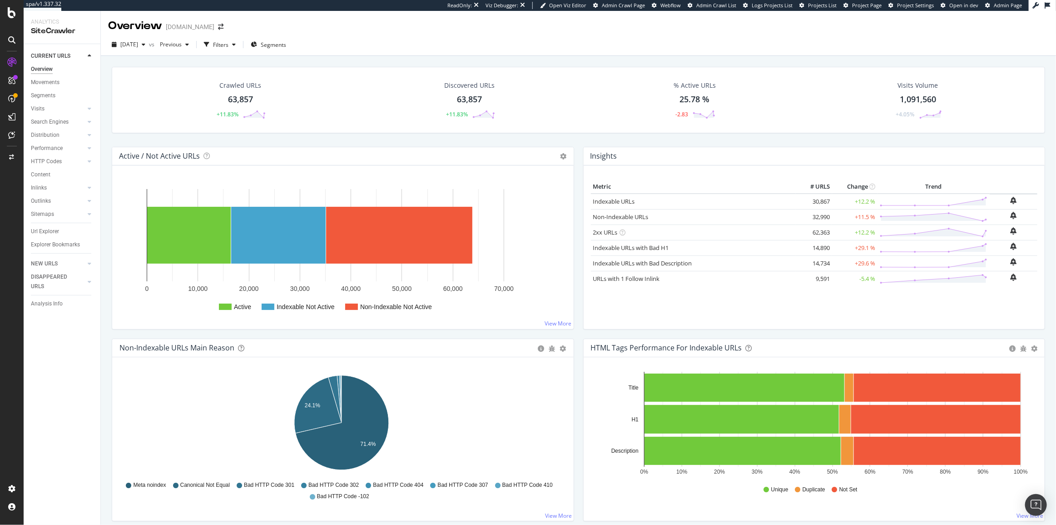
drag, startPoint x: 51, startPoint y: 132, endPoint x: 110, endPoint y: 139, distance: 59.4
click at [51, 132] on div "Distribution" at bounding box center [45, 135] width 29 height 10
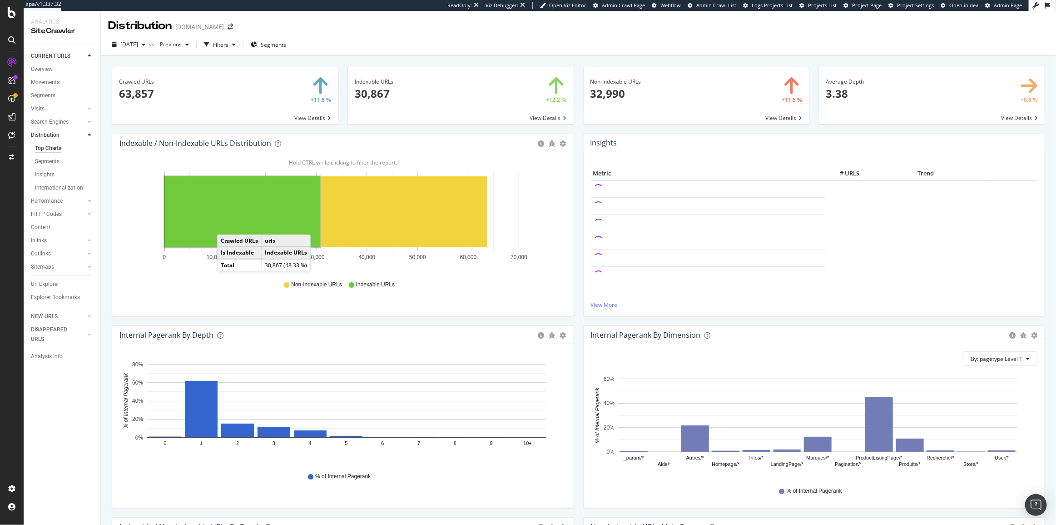
click at [226, 225] on rect "A chart." at bounding box center [242, 211] width 156 height 71
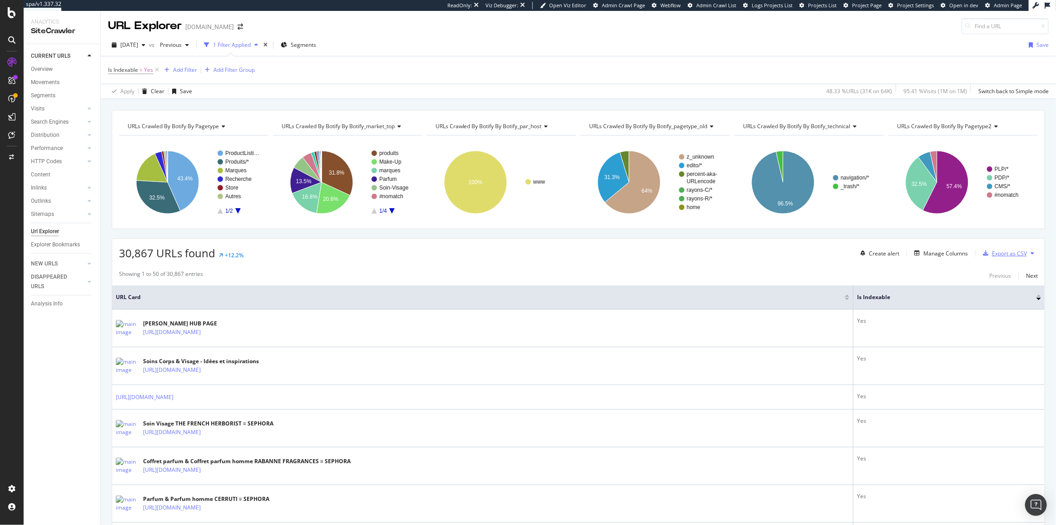
click at [992, 249] on div "Export as CSV" at bounding box center [1009, 253] width 35 height 8
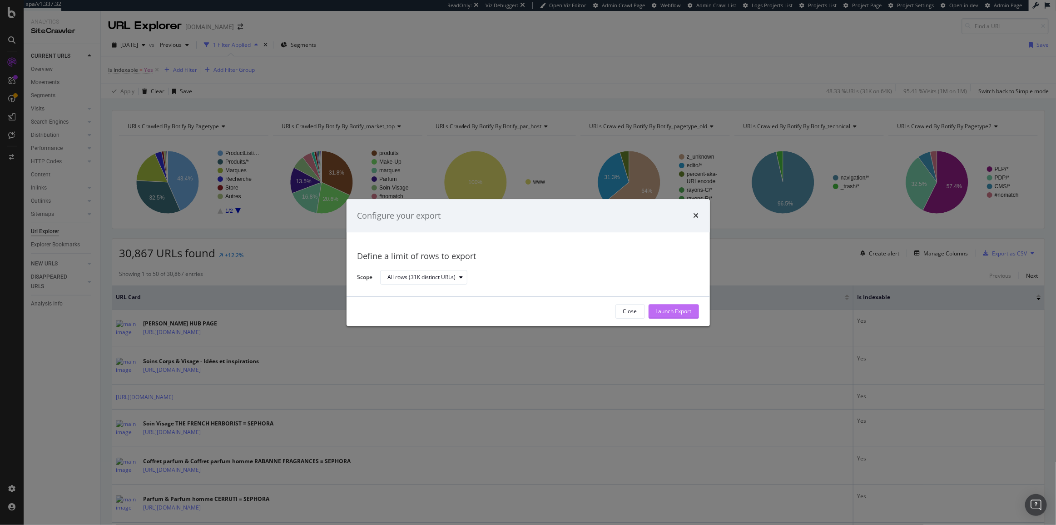
click at [663, 312] on div "Launch Export" at bounding box center [674, 311] width 36 height 8
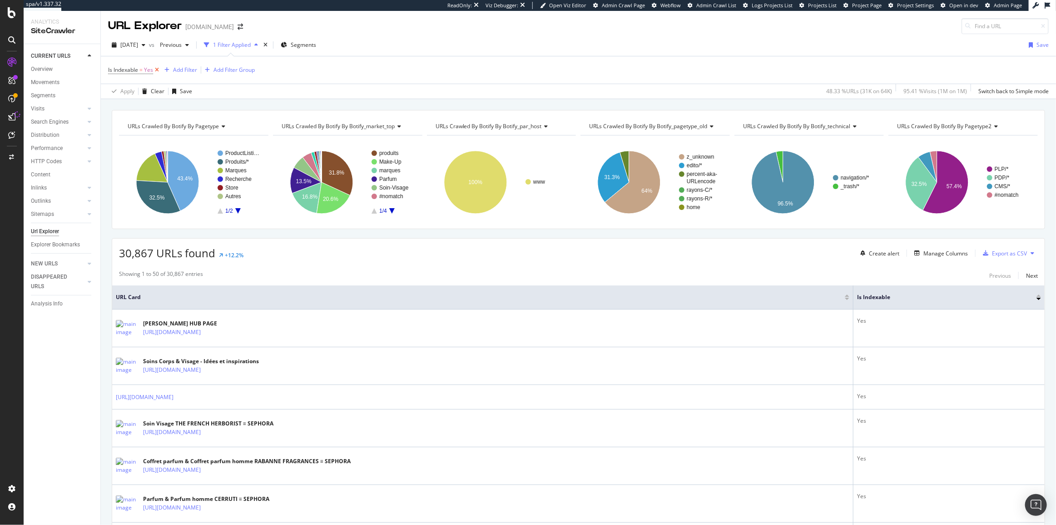
click at [156, 69] on icon at bounding box center [157, 69] width 8 height 9
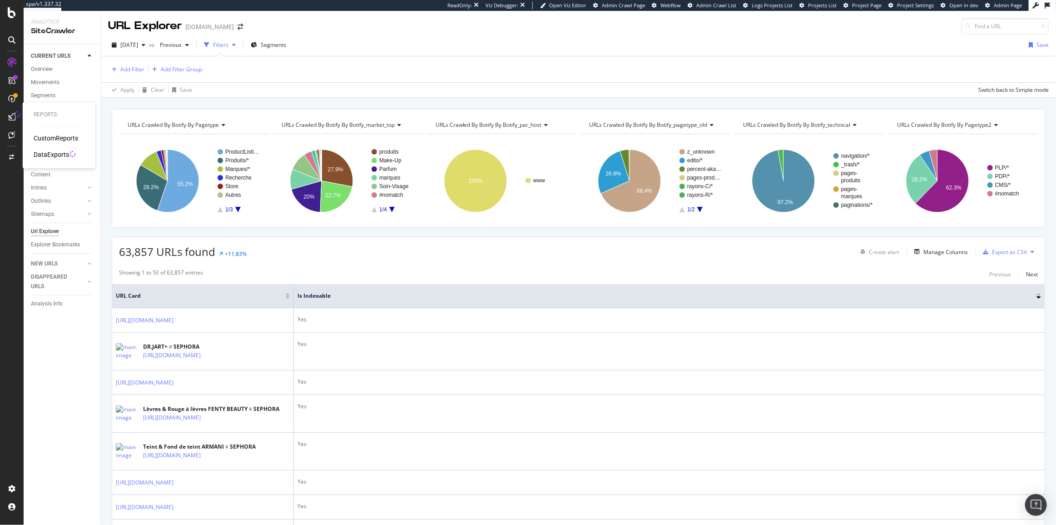
click at [46, 151] on div "DataExports" at bounding box center [51, 154] width 35 height 9
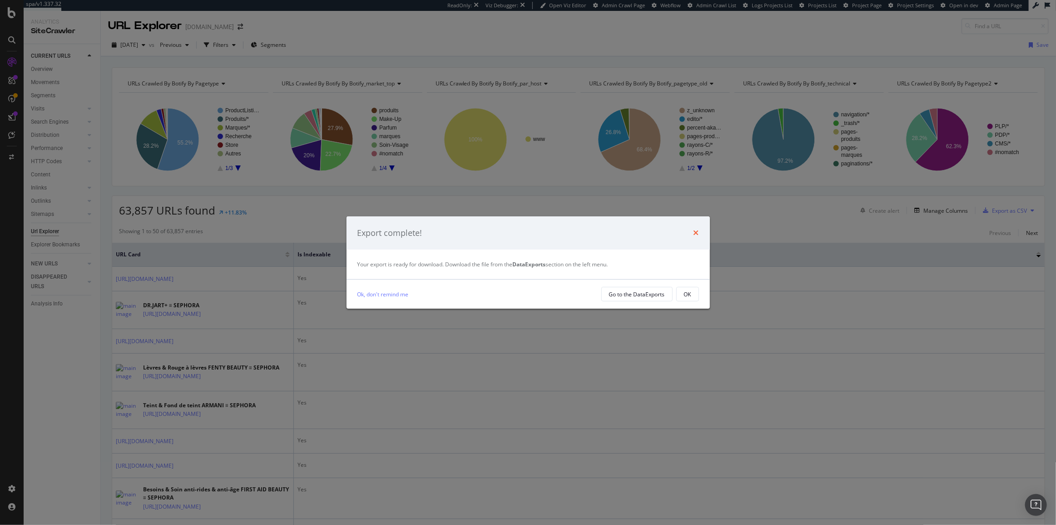
click at [695, 231] on icon "times" at bounding box center [696, 232] width 5 height 7
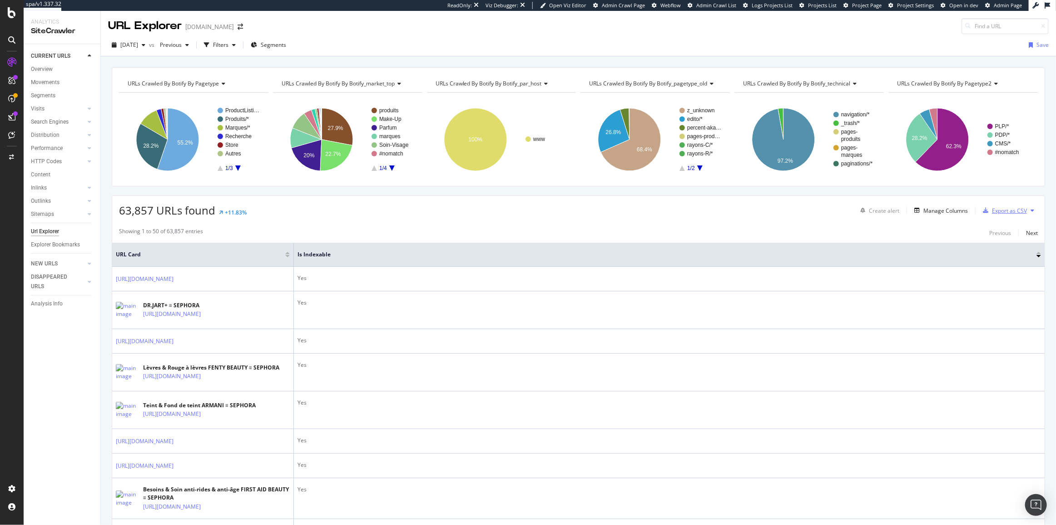
click at [999, 212] on div "Export as CSV" at bounding box center [1003, 210] width 48 height 14
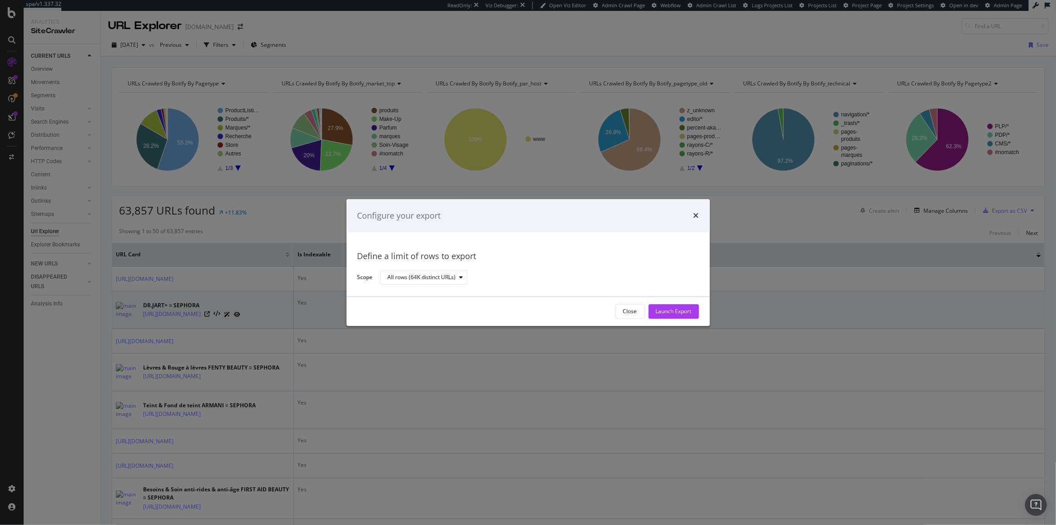
click at [686, 309] on div "Launch Export" at bounding box center [674, 311] width 36 height 8
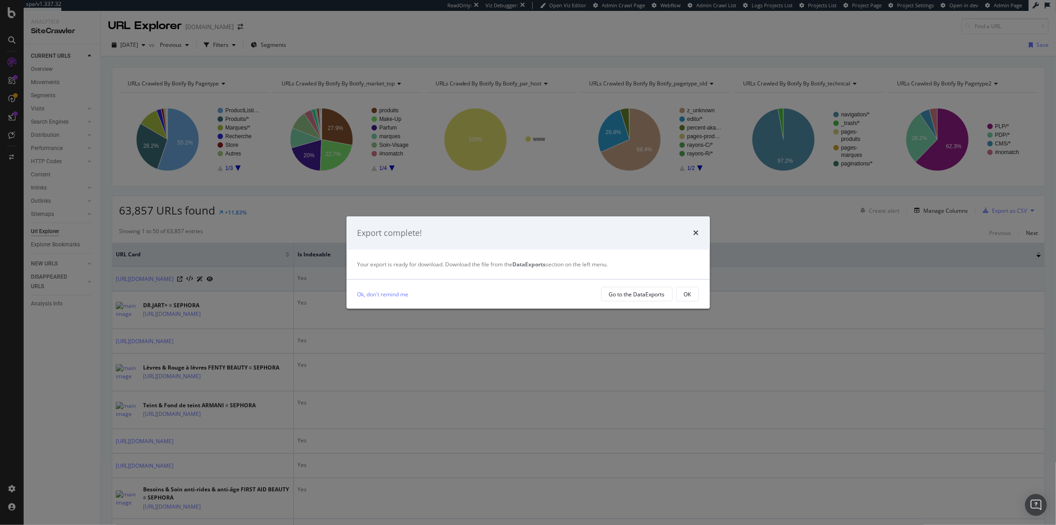
drag, startPoint x: 694, startPoint y: 296, endPoint x: 682, endPoint y: 286, distance: 14.8
click at [694, 296] on button "OK" at bounding box center [687, 294] width 23 height 15
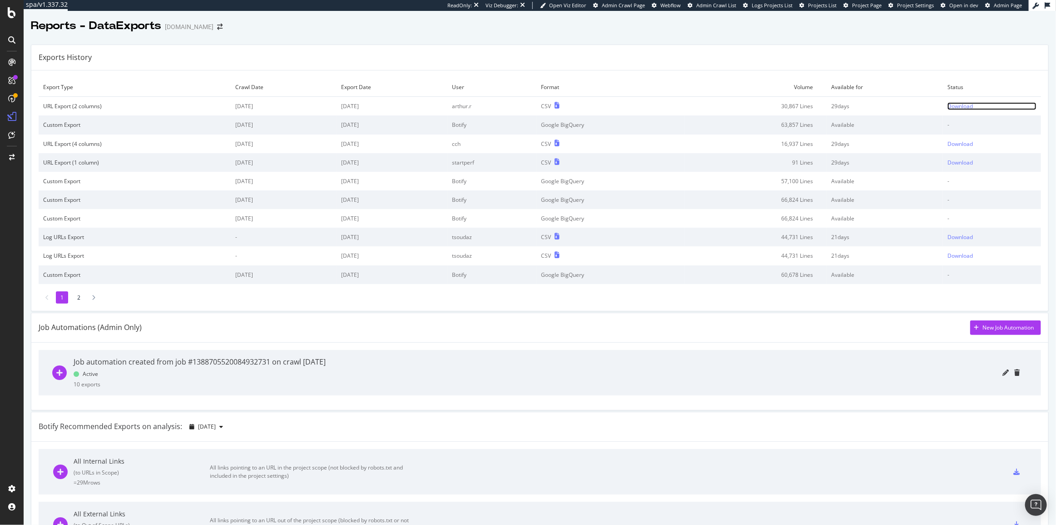
click at [947, 107] on div "Download" at bounding box center [959, 106] width 25 height 8
click at [948, 106] on div "Download" at bounding box center [959, 106] width 25 height 8
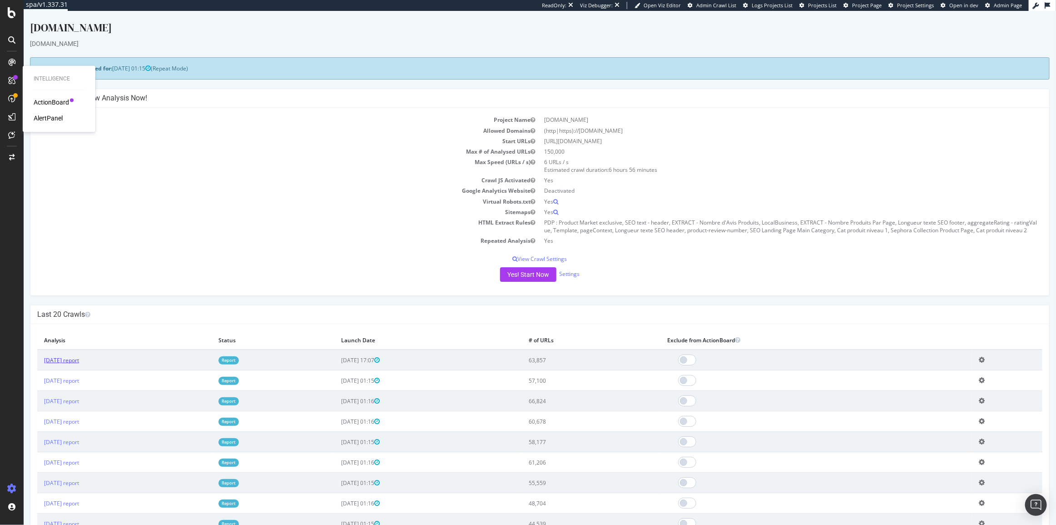
click at [79, 359] on link "[DATE] report" at bounding box center [61, 360] width 35 height 8
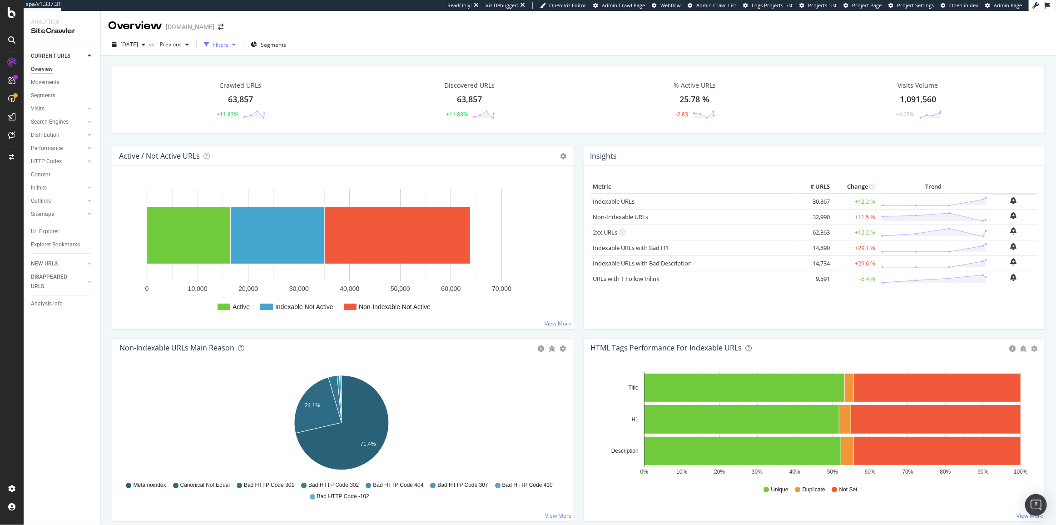
click at [228, 41] on div "Filters" at bounding box center [220, 45] width 15 height 8
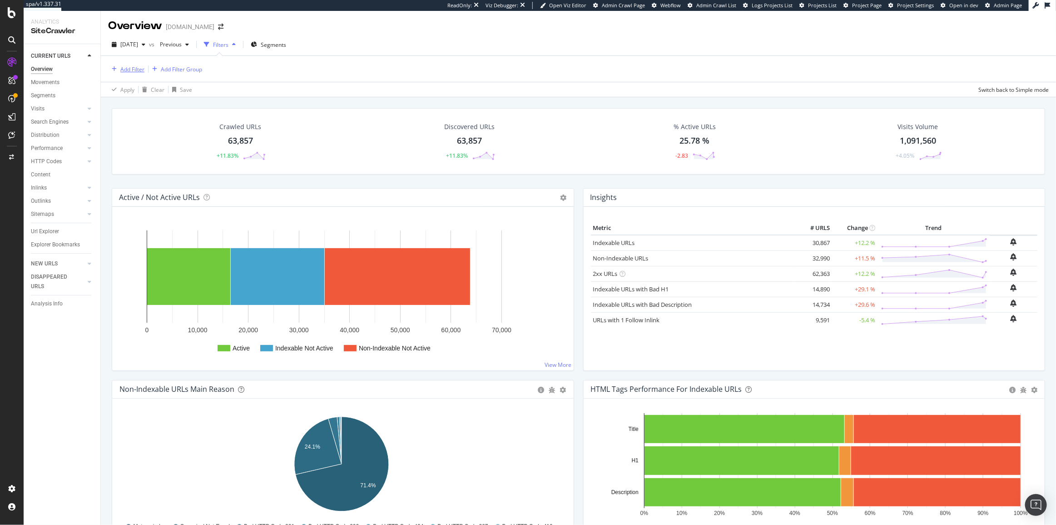
click at [136, 65] on div "Add Filter" at bounding box center [132, 69] width 24 height 8
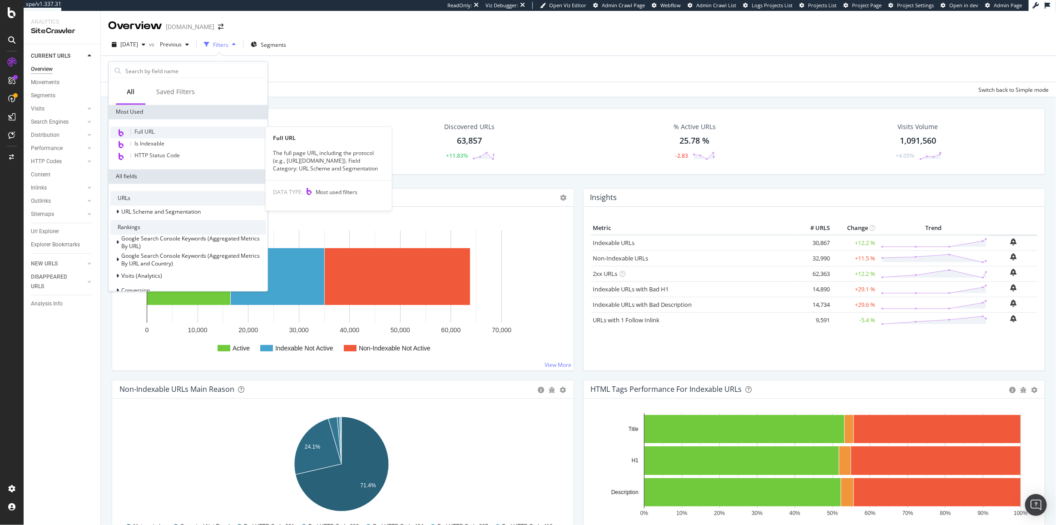
click at [159, 130] on div "Full URL" at bounding box center [187, 133] width 155 height 12
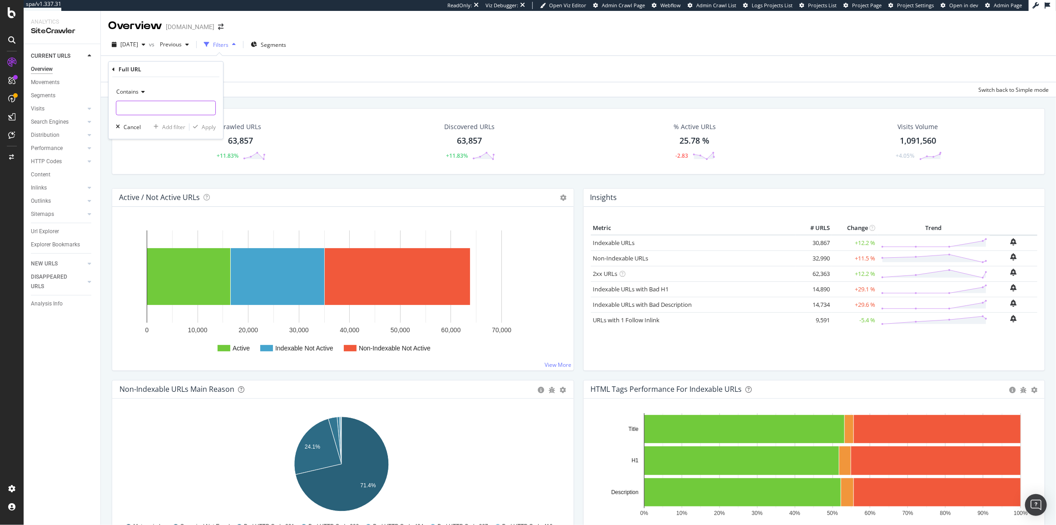
click at [159, 112] on input "text" at bounding box center [165, 108] width 99 height 15
type input "cc="
click at [203, 124] on div "Apply" at bounding box center [209, 127] width 14 height 8
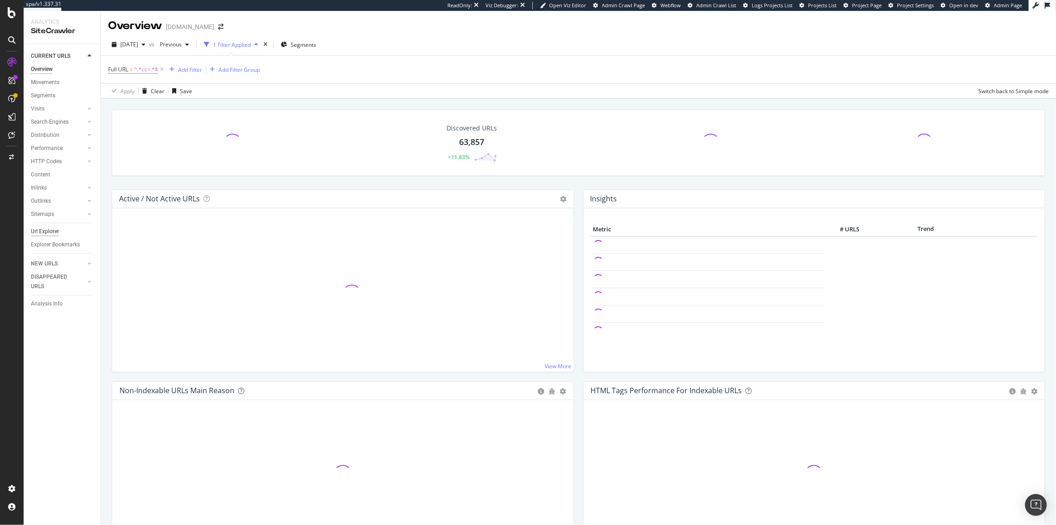
click at [43, 229] on div "Url Explorer" at bounding box center [45, 232] width 28 height 10
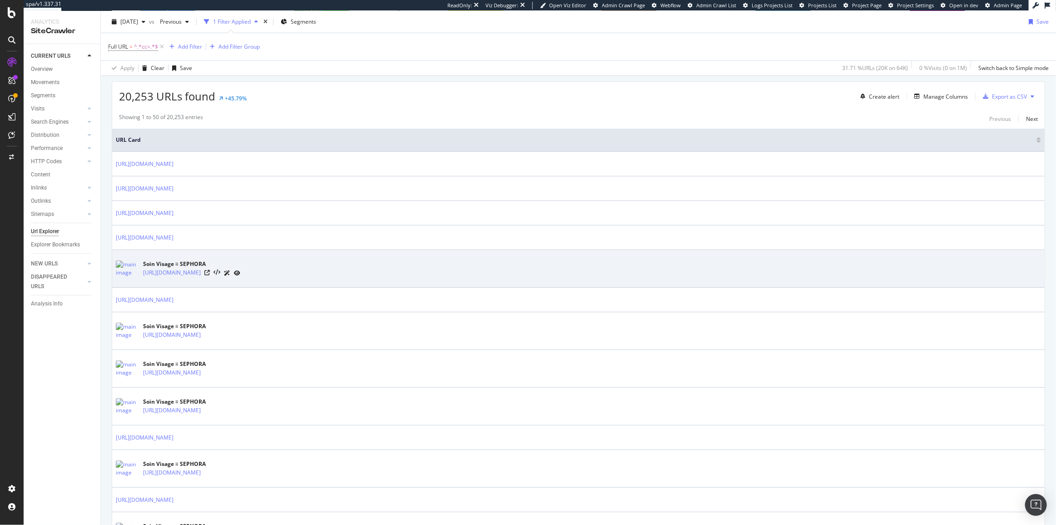
scroll to position [165, 0]
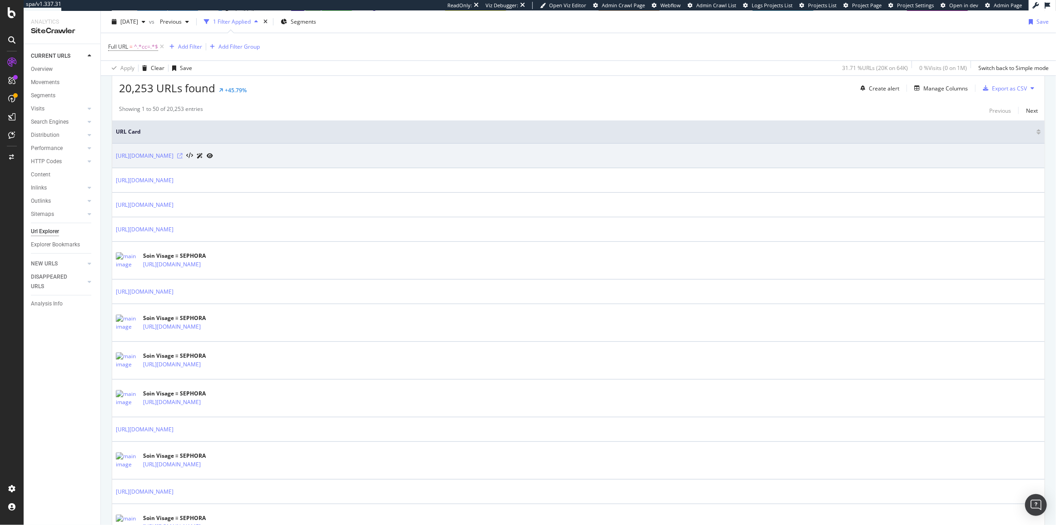
click at [183, 153] on icon at bounding box center [179, 155] width 5 height 5
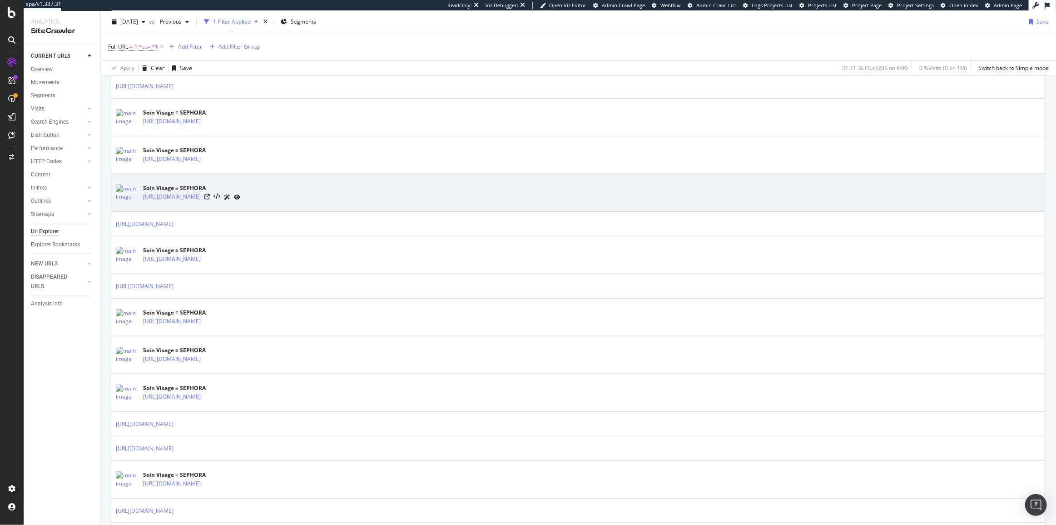
scroll to position [372, 0]
click at [201, 192] on link "[URL][DOMAIN_NAME]" at bounding box center [172, 195] width 58 height 9
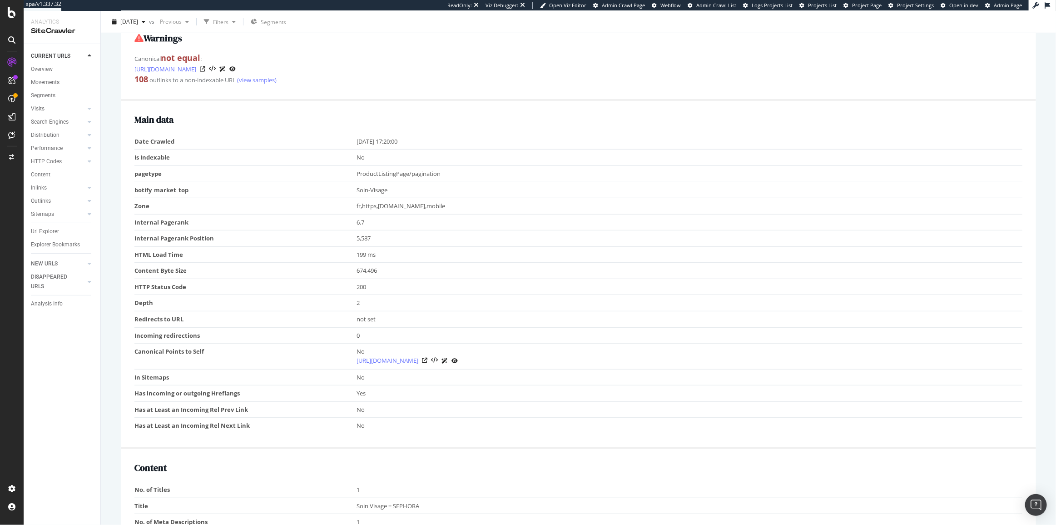
scroll to position [165, 0]
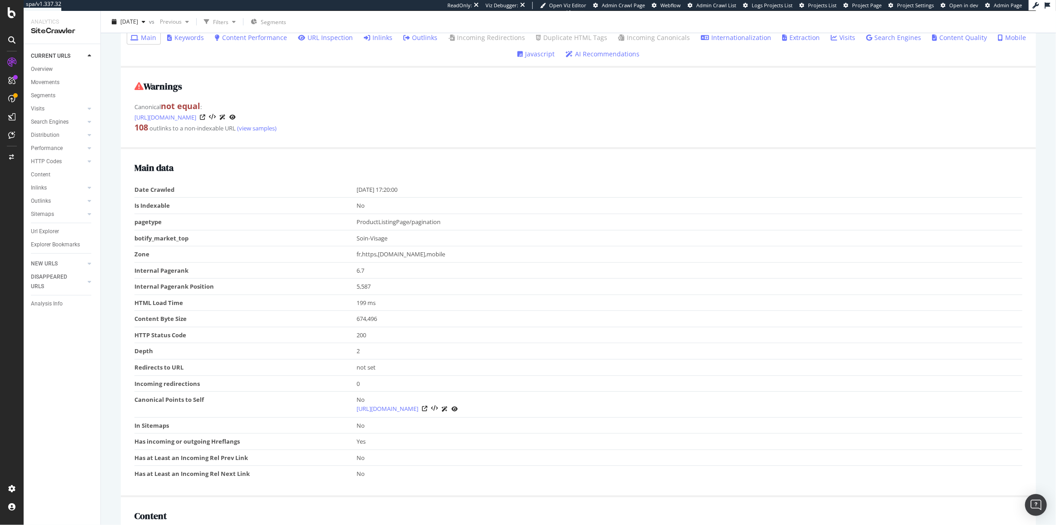
click at [374, 42] on link "Inlinks" at bounding box center [378, 37] width 29 height 9
